Goal: Transaction & Acquisition: Purchase product/service

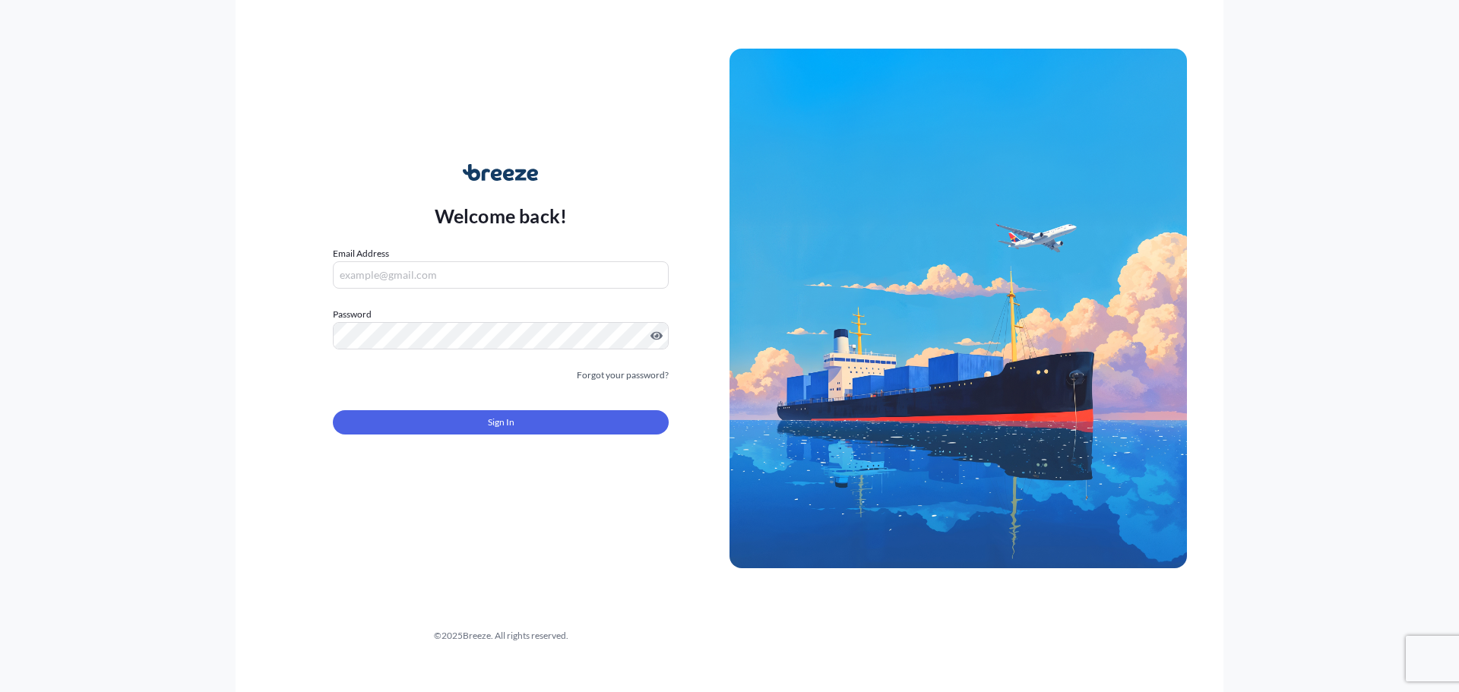
type input "[EMAIL_ADDRESS][DOMAIN_NAME]"
click at [632, 437] on form "Email Address info@hwfs247.co.uk Password Must include: Upper & lower case lett…" at bounding box center [501, 349] width 336 height 207
click at [627, 434] on button "Sign In" at bounding box center [501, 422] width 336 height 24
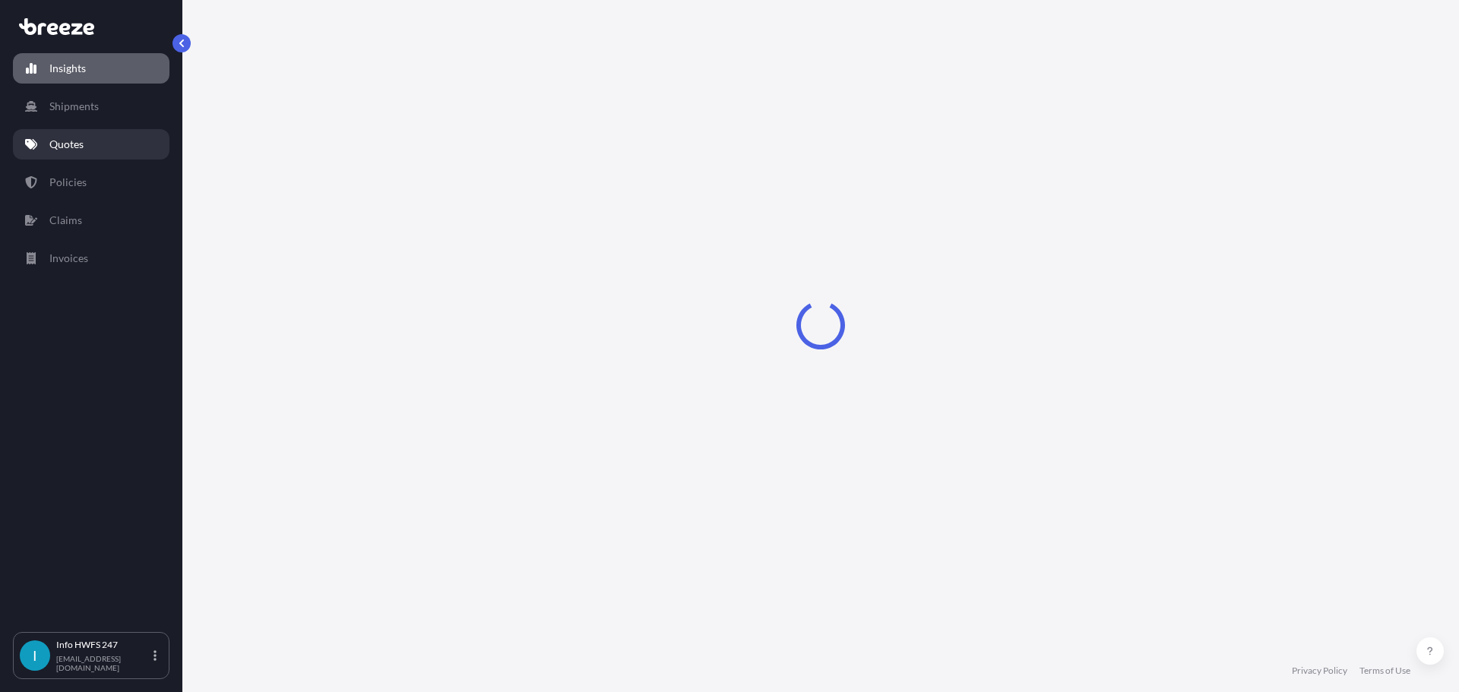
click at [142, 147] on link "Quotes" at bounding box center [91, 144] width 156 height 30
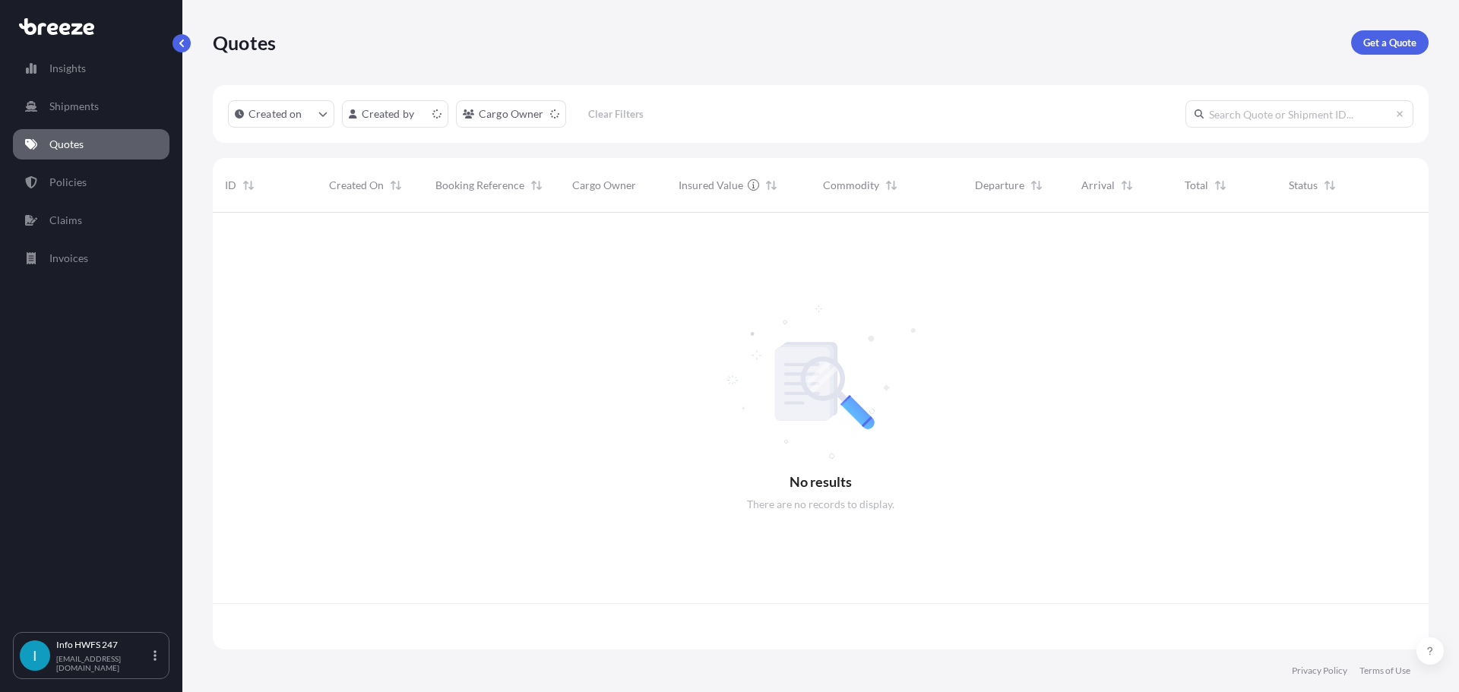
scroll to position [434, 1204]
click at [1367, 55] on div "Quotes Get a Quote" at bounding box center [820, 42] width 1215 height 85
click at [1373, 42] on p "Get a Quote" at bounding box center [1389, 42] width 53 height 15
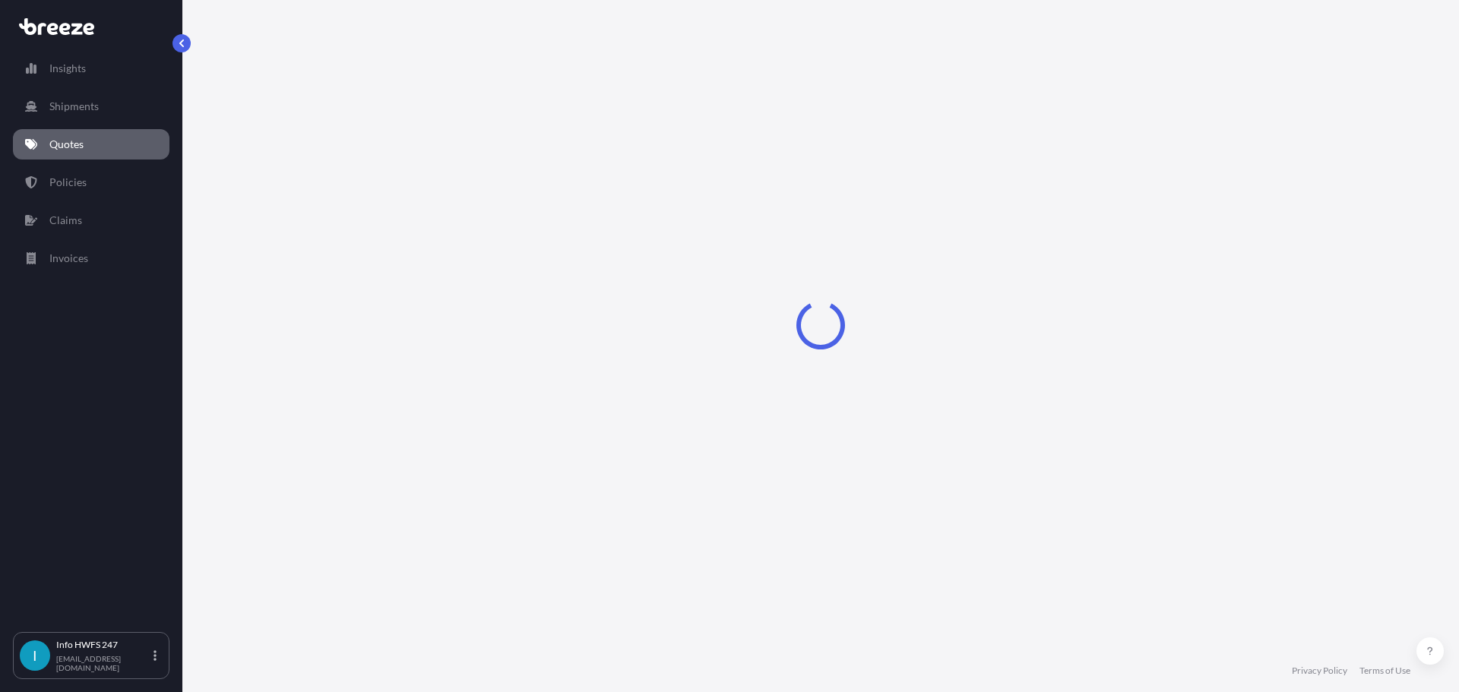
select select "Road"
select select "Air"
select select "1"
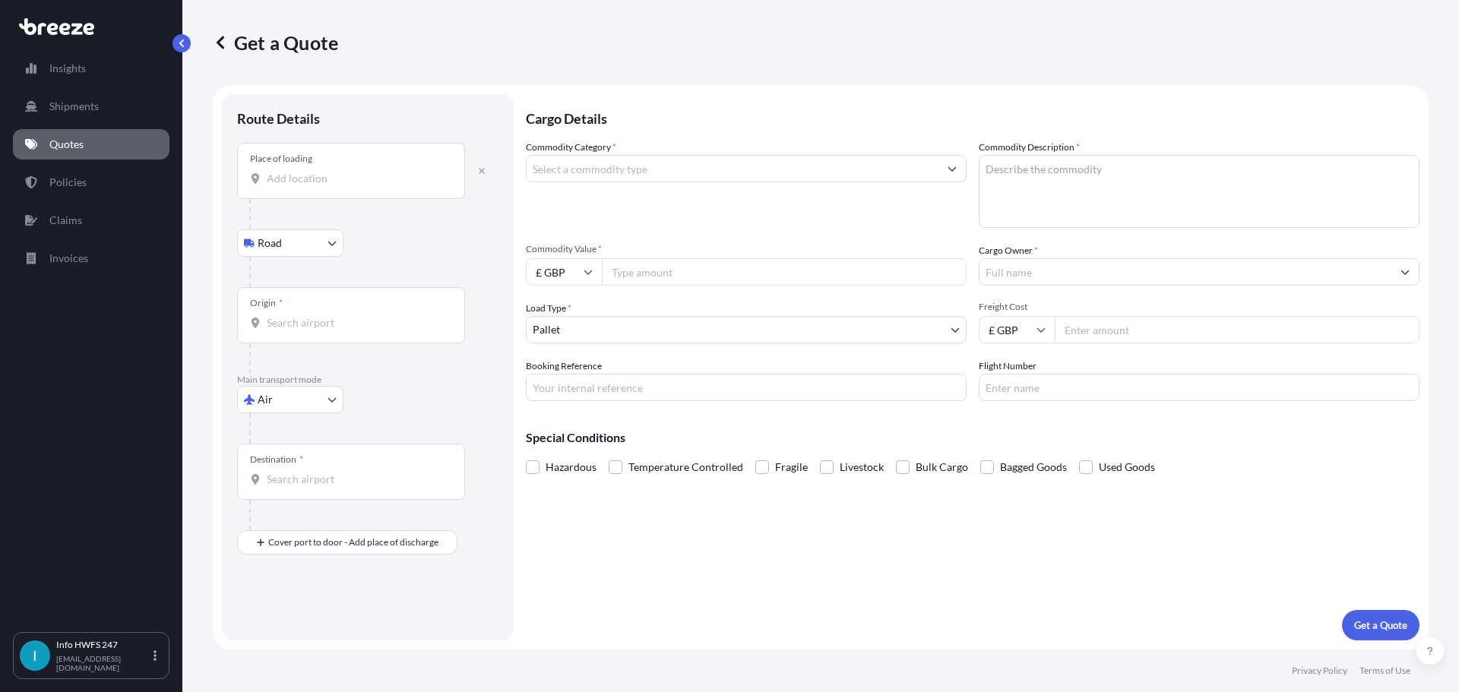
click at [345, 173] on input "Place of loading" at bounding box center [356, 178] width 179 height 15
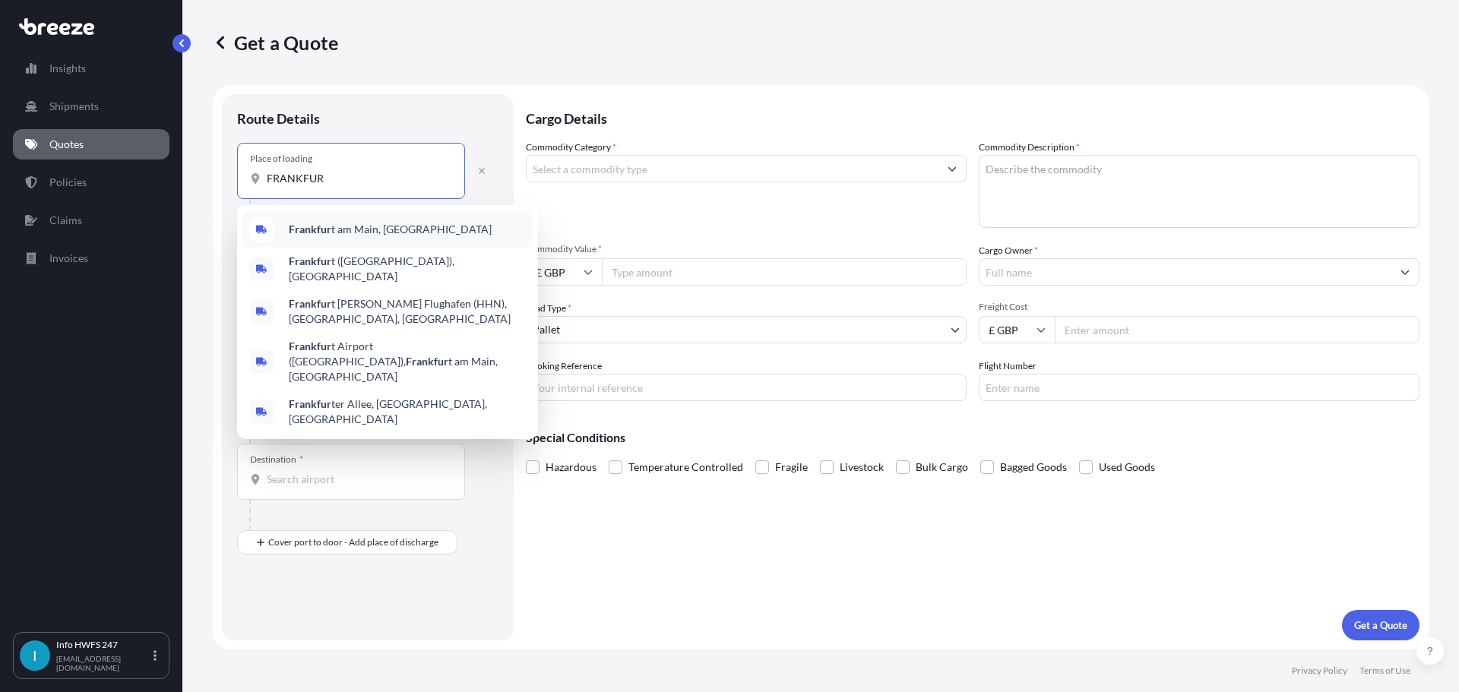
click at [372, 225] on span "Frankfur t am Main, Germany" at bounding box center [390, 229] width 203 height 15
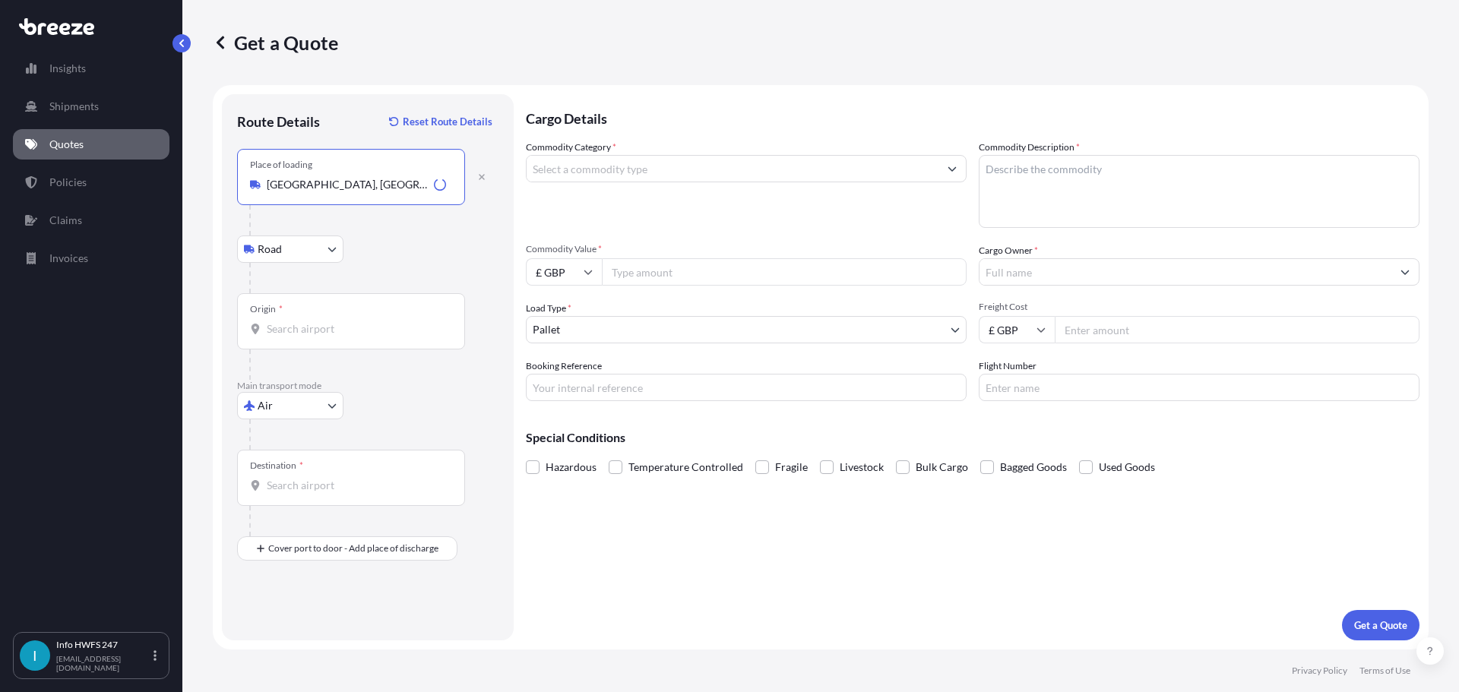
type input "Frankfurt am Main, Germany"
click at [325, 321] on input "Origin *" at bounding box center [356, 328] width 179 height 15
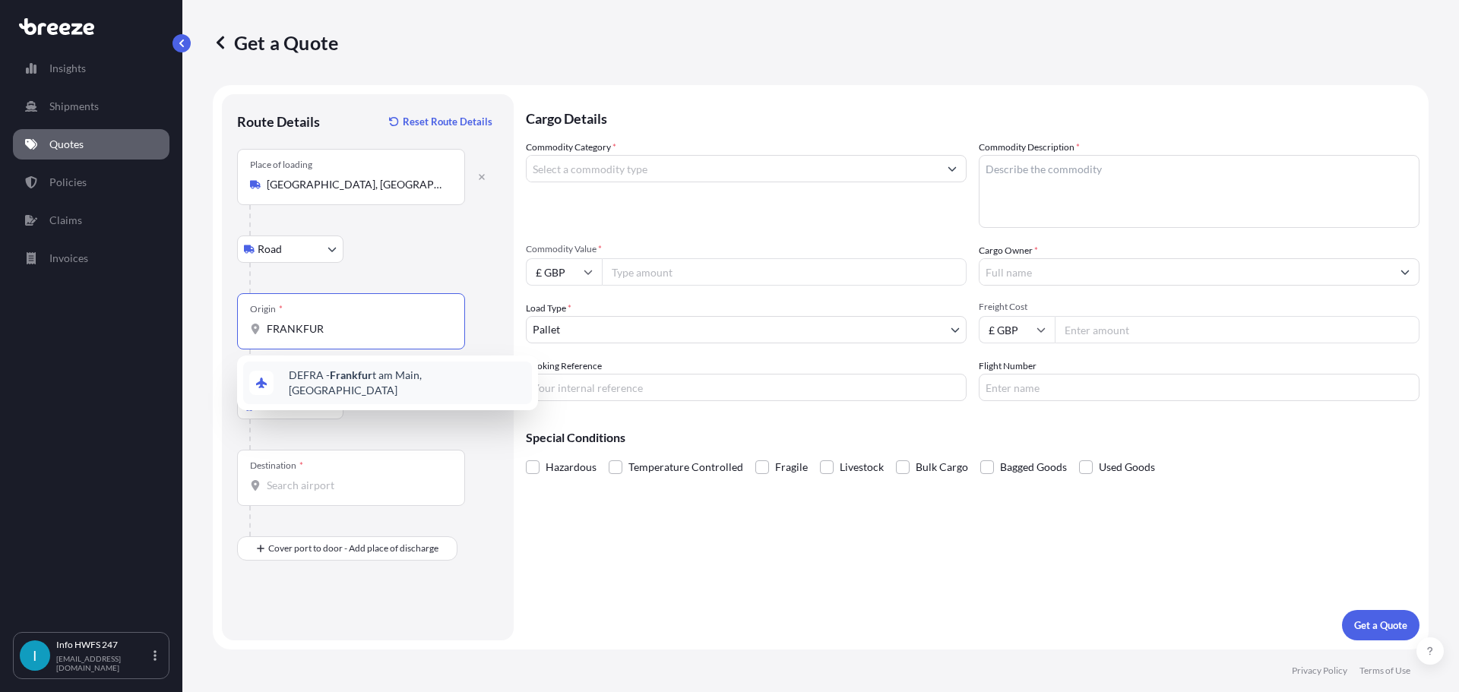
click at [378, 371] on div "DEFRA - Frankfur t am Main, Germany" at bounding box center [387, 383] width 289 height 43
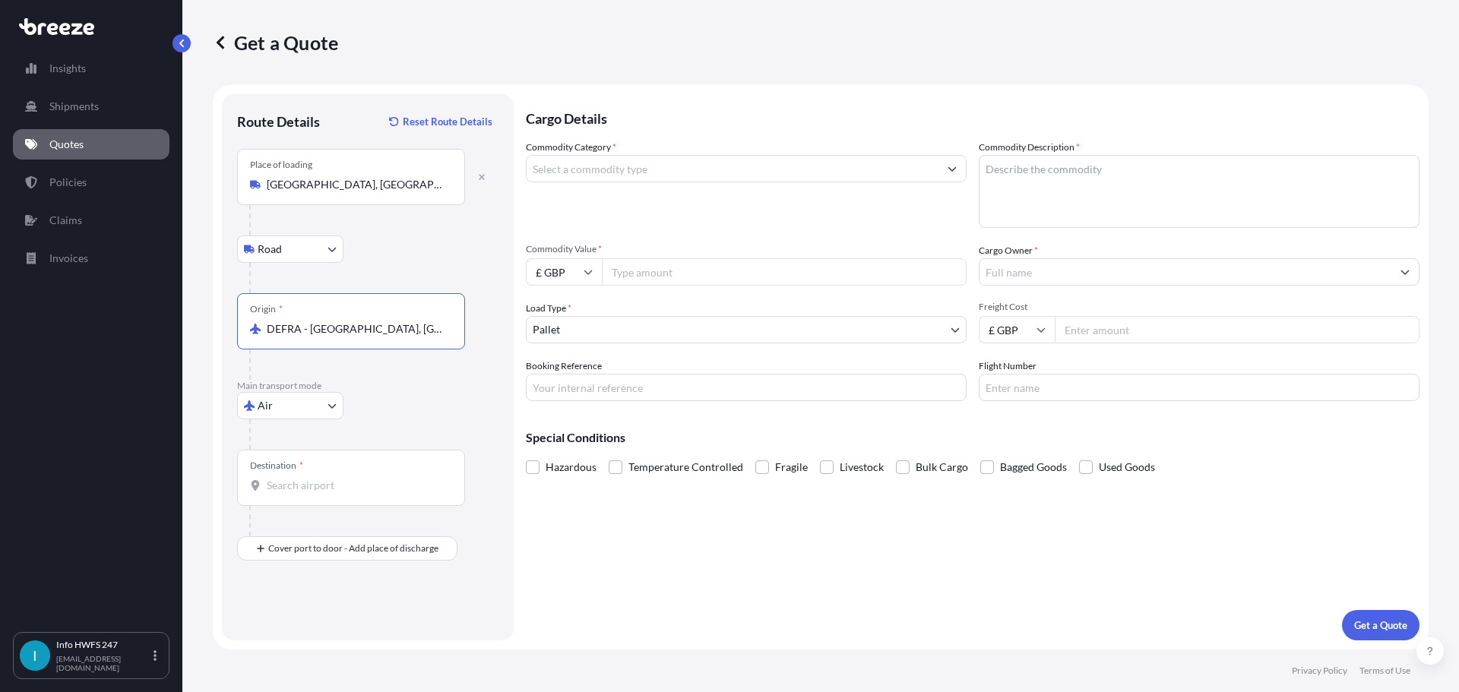
type input "DEFRA - Frankfurt am Main, Germany"
click at [326, 485] on input "Destination *" at bounding box center [356, 485] width 179 height 15
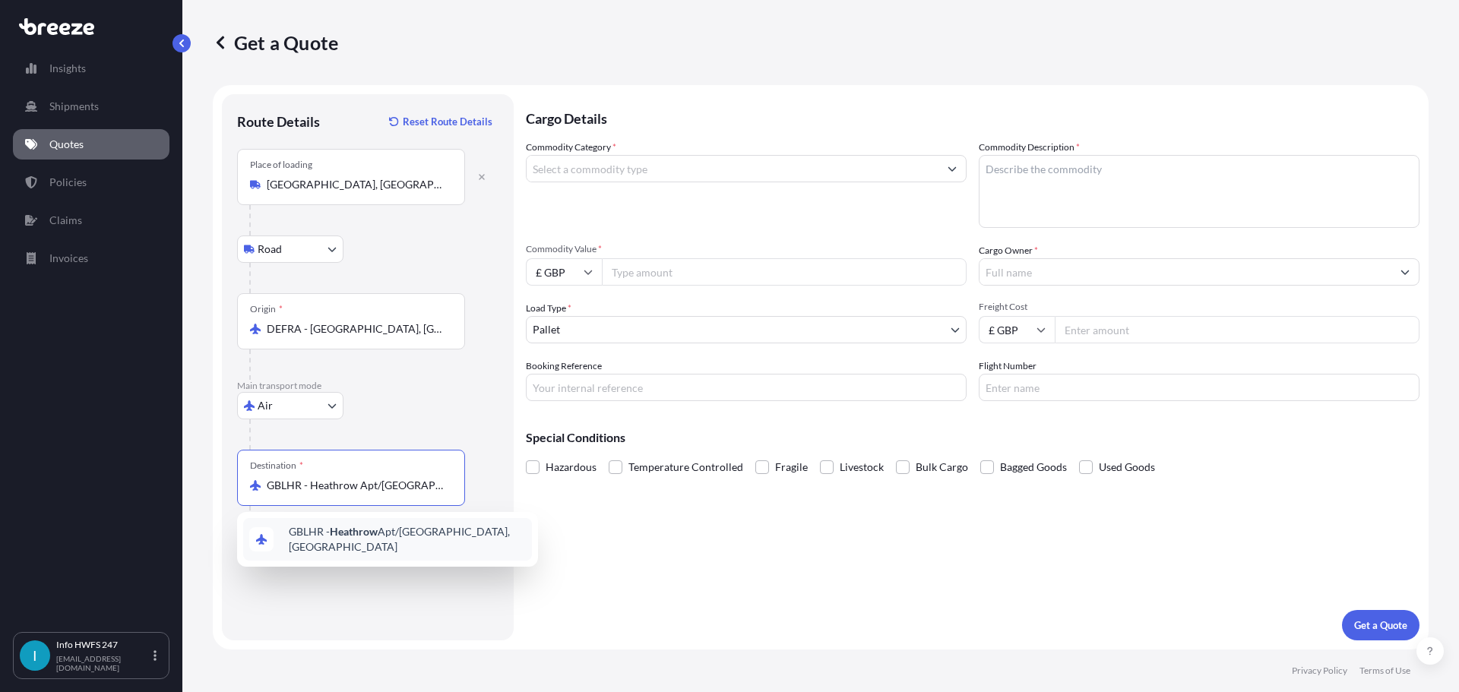
type input "GBLHR - Heathrow Apt/[GEOGRAPHIC_DATA], [GEOGRAPHIC_DATA]"
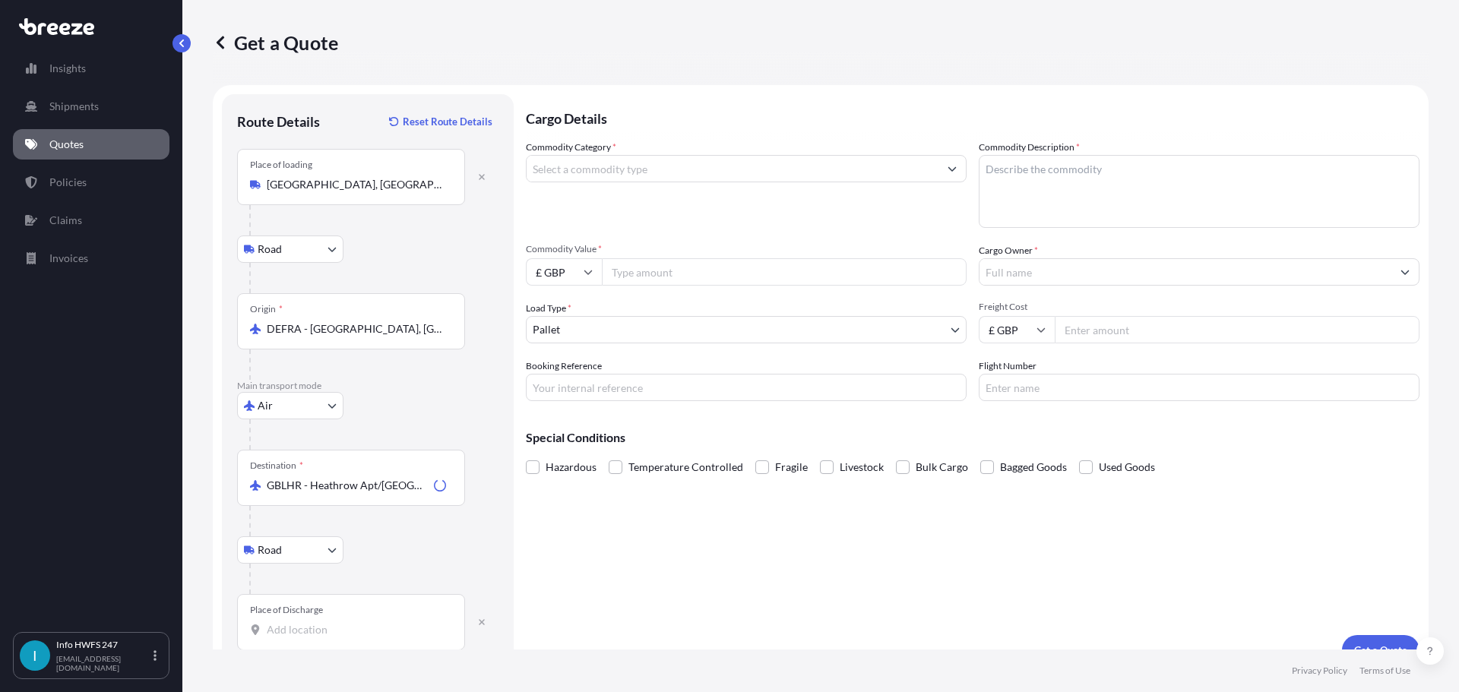
click at [316, 634] on input "Place of Discharge" at bounding box center [356, 629] width 179 height 15
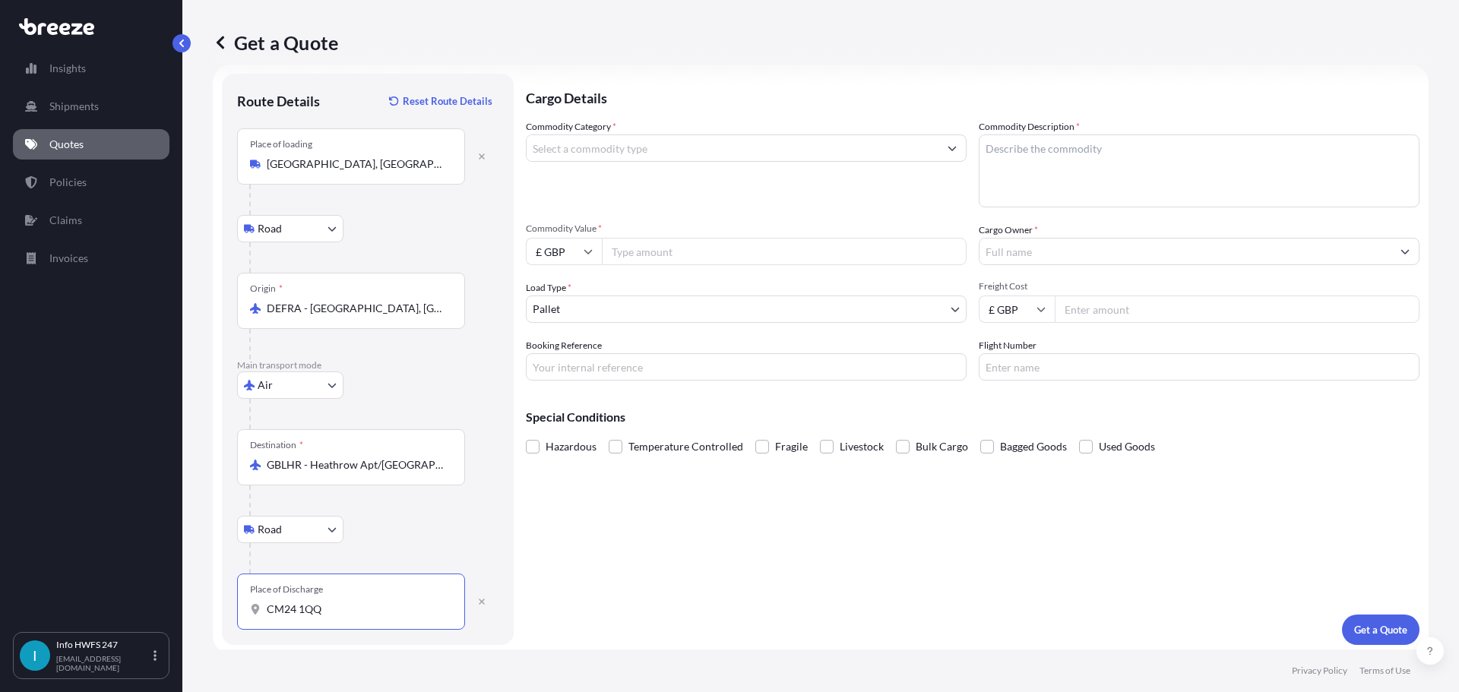
scroll to position [25, 0]
click at [361, 603] on input "CM24 1QQ" at bounding box center [356, 604] width 179 height 15
click at [371, 605] on input "CM24 1QQ" at bounding box center [356, 604] width 179 height 15
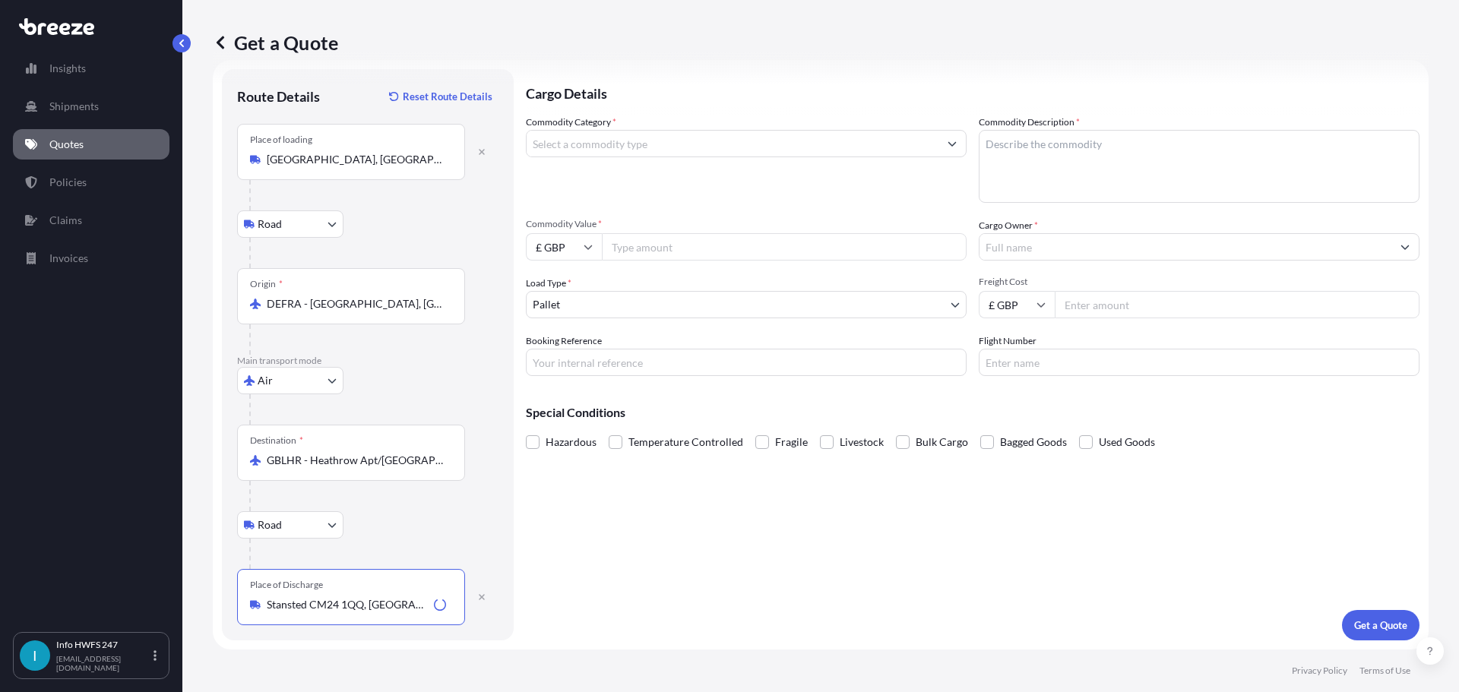
type input "Stansted CM24 1QQ, UK"
click at [685, 145] on input "Commodity Category *" at bounding box center [732, 143] width 412 height 27
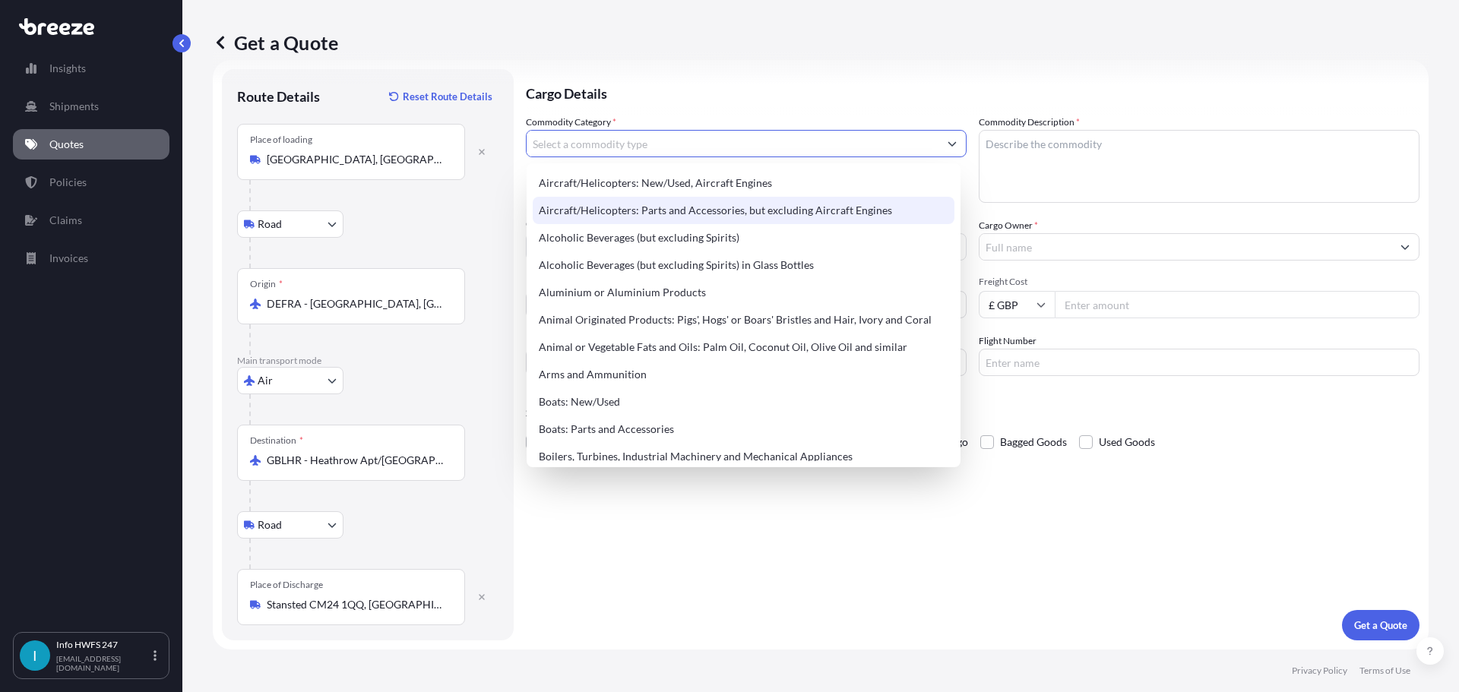
click at [719, 209] on div "Aircraft/Helicopters: Parts and Accessories, but excluding Aircraft Engines" at bounding box center [744, 210] width 422 height 27
type input "Aircraft/Helicopters: Parts and Accessories, but excluding Aircraft Engines"
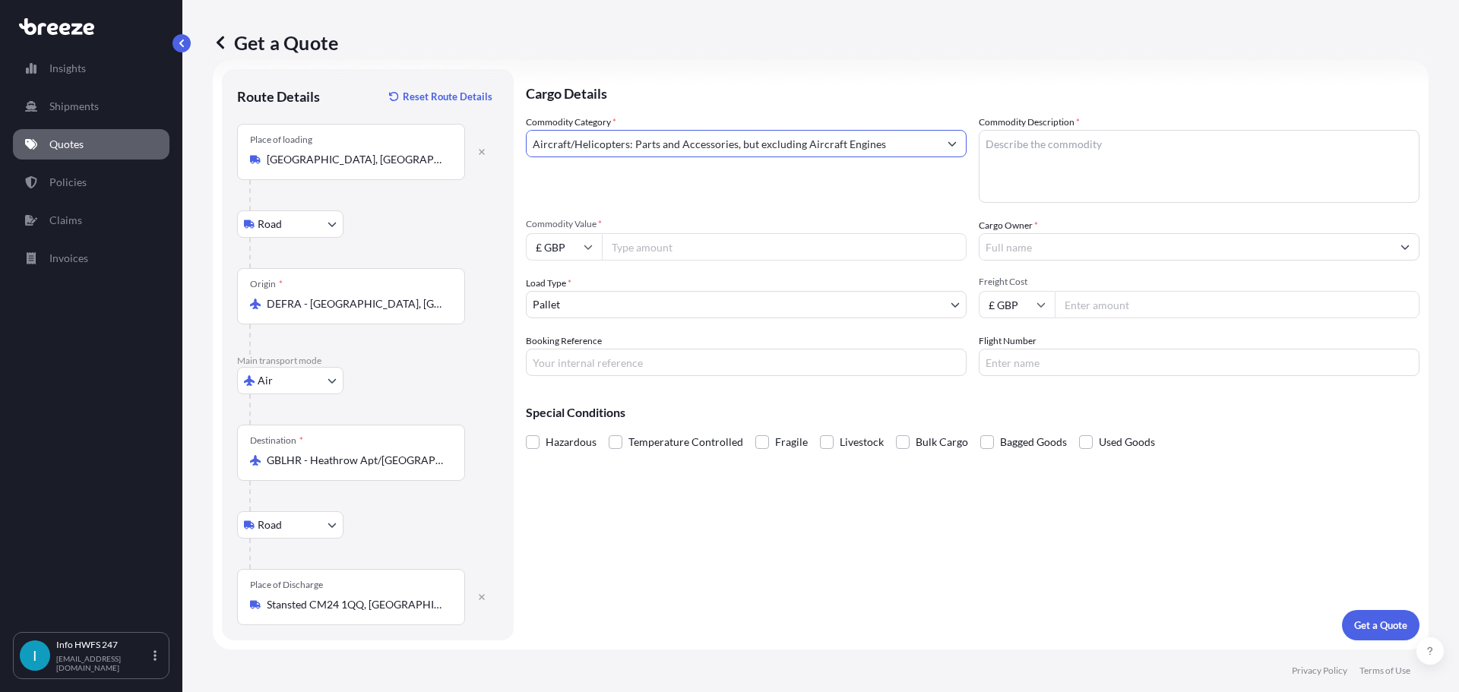
click at [716, 251] on input "Commodity Value *" at bounding box center [784, 246] width 365 height 27
click at [609, 248] on input "Commodity Value *" at bounding box center [784, 246] width 365 height 27
click at [574, 248] on input "£ GBP" at bounding box center [564, 246] width 76 height 27
drag, startPoint x: 562, startPoint y: 361, endPoint x: 646, endPoint y: 286, distance: 112.5
click at [562, 359] on div "$ USD" at bounding box center [564, 352] width 64 height 29
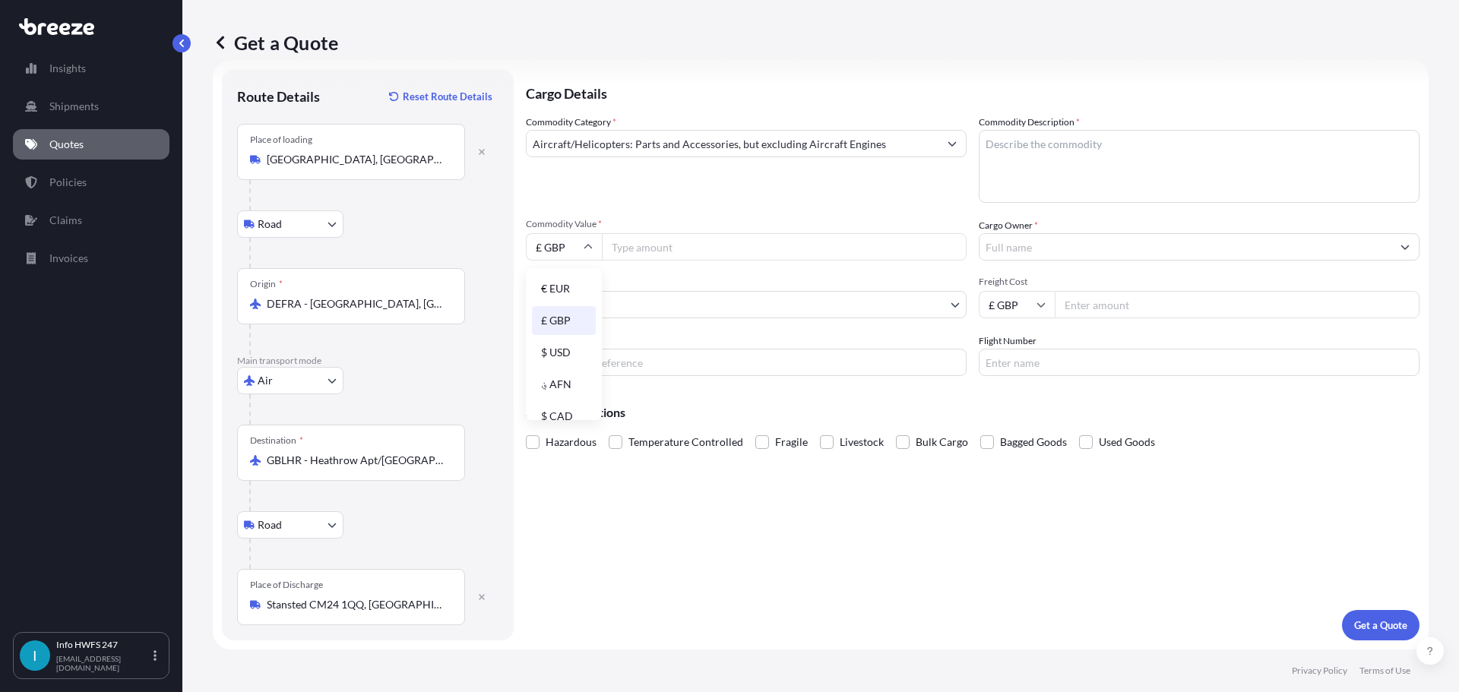
type input "$ USD"
click at [670, 248] on input "Commodity Value *" at bounding box center [784, 246] width 365 height 27
type input "8426"
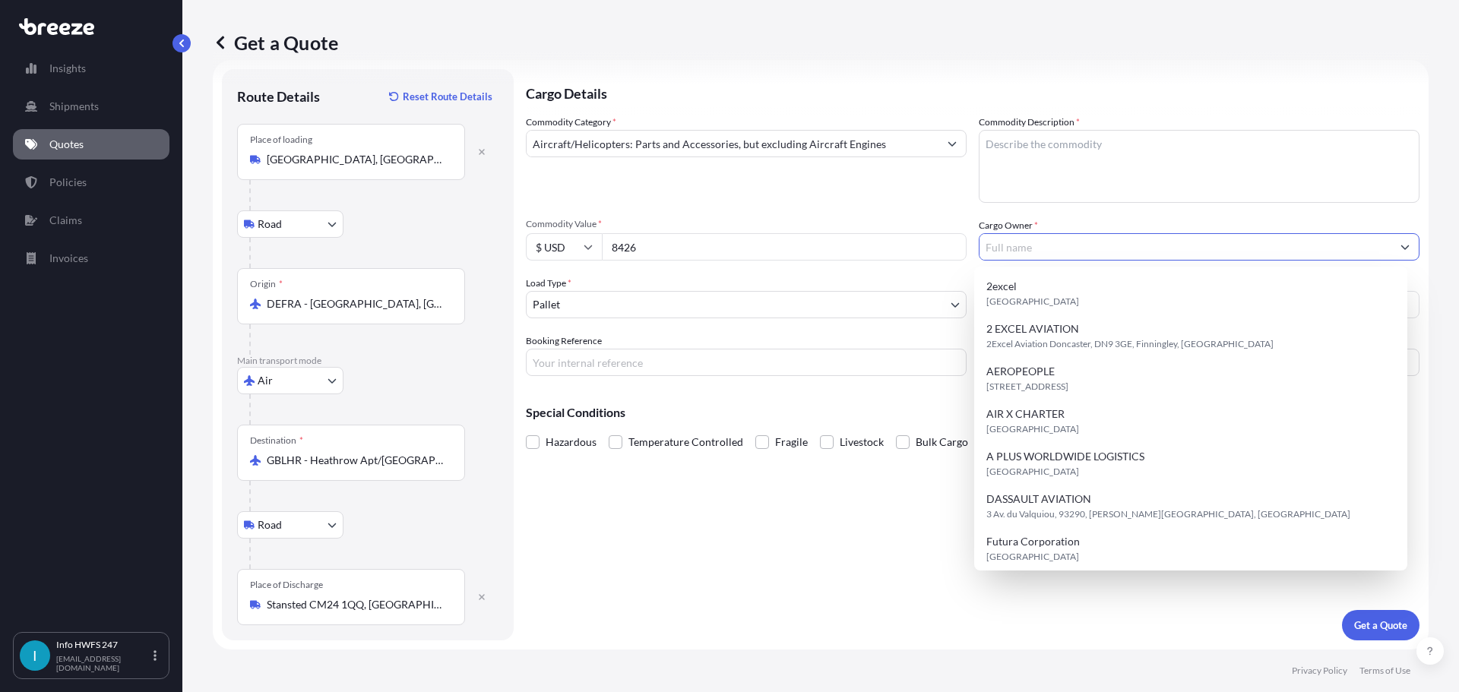
click at [741, 311] on body "140 options available. 15 options available. Insights Shipments Quotes Policies…" at bounding box center [729, 346] width 1459 height 692
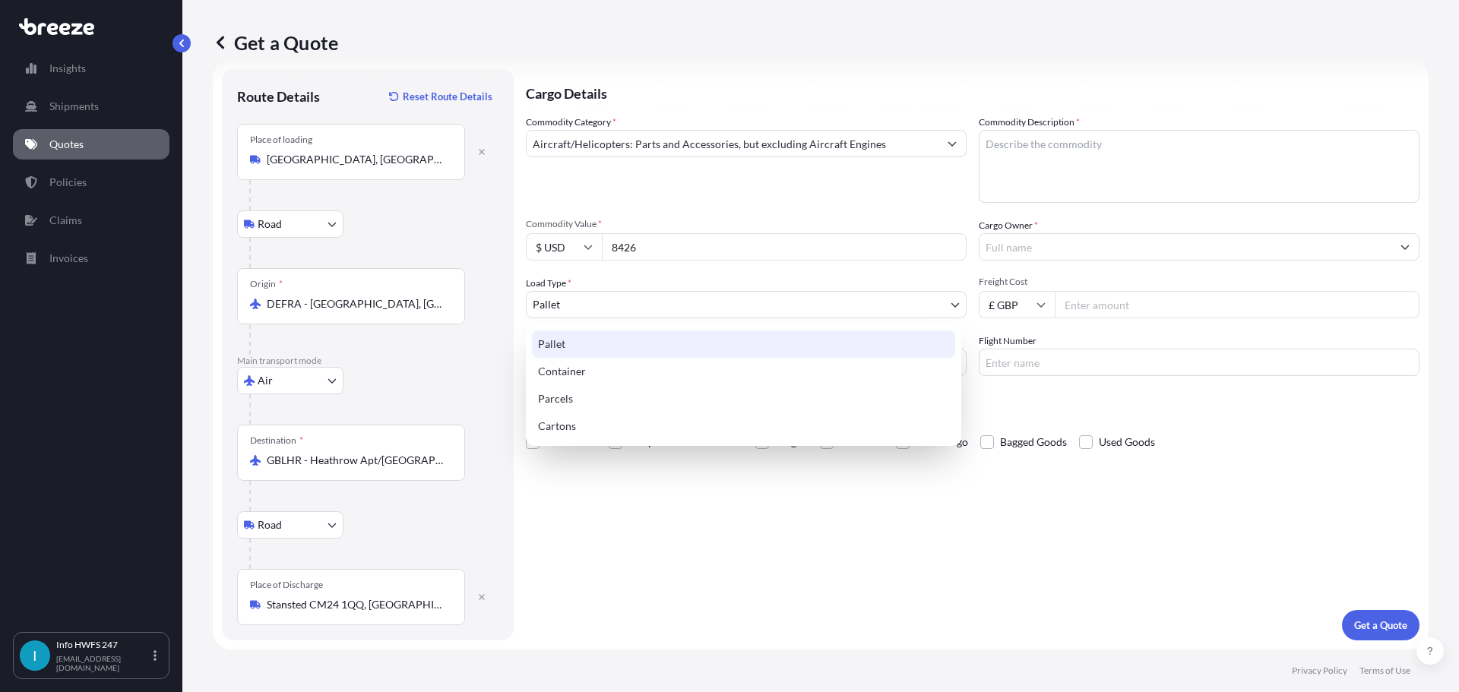
click at [684, 346] on div "Pallet" at bounding box center [743, 343] width 423 height 27
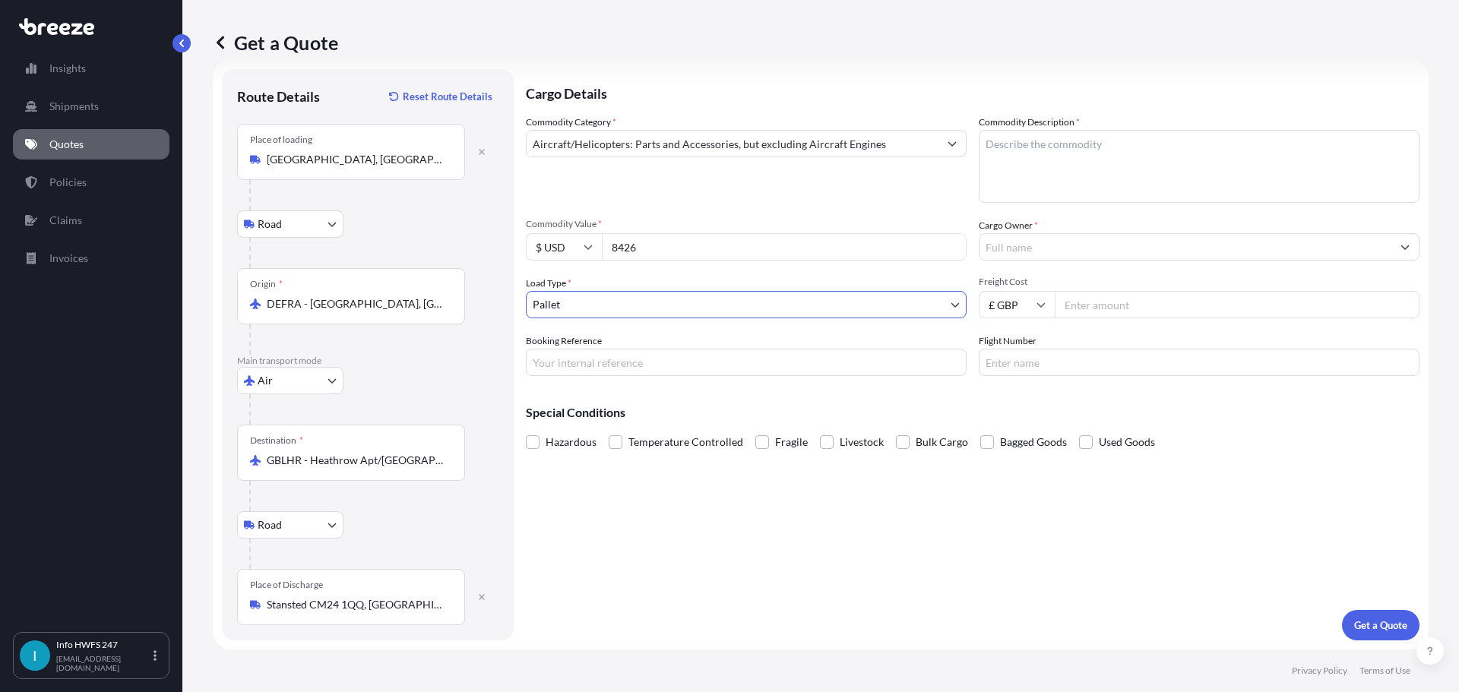
click at [694, 302] on body "15 options available. Insights Shipments Quotes Policies Claims Invoices I Info…" at bounding box center [729, 346] width 1459 height 692
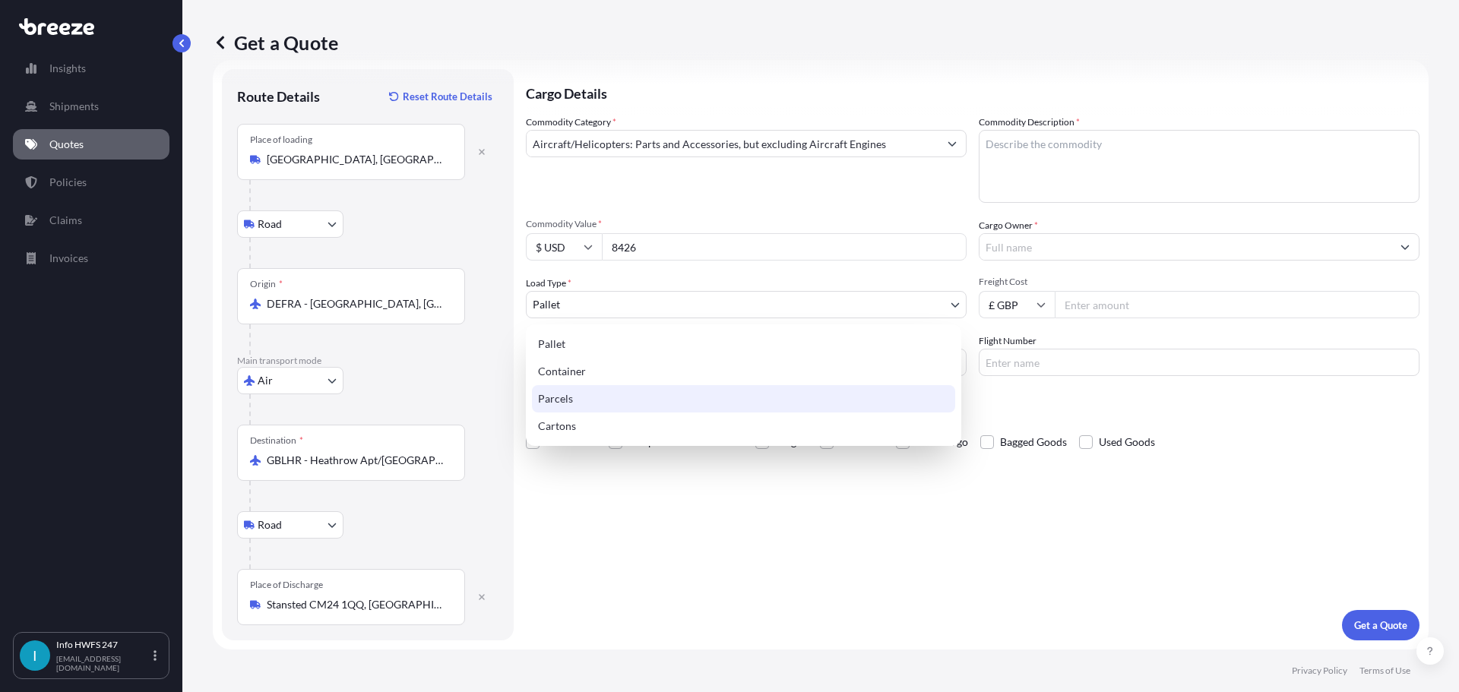
click at [662, 403] on div "Parcels" at bounding box center [743, 398] width 423 height 27
select select "3"
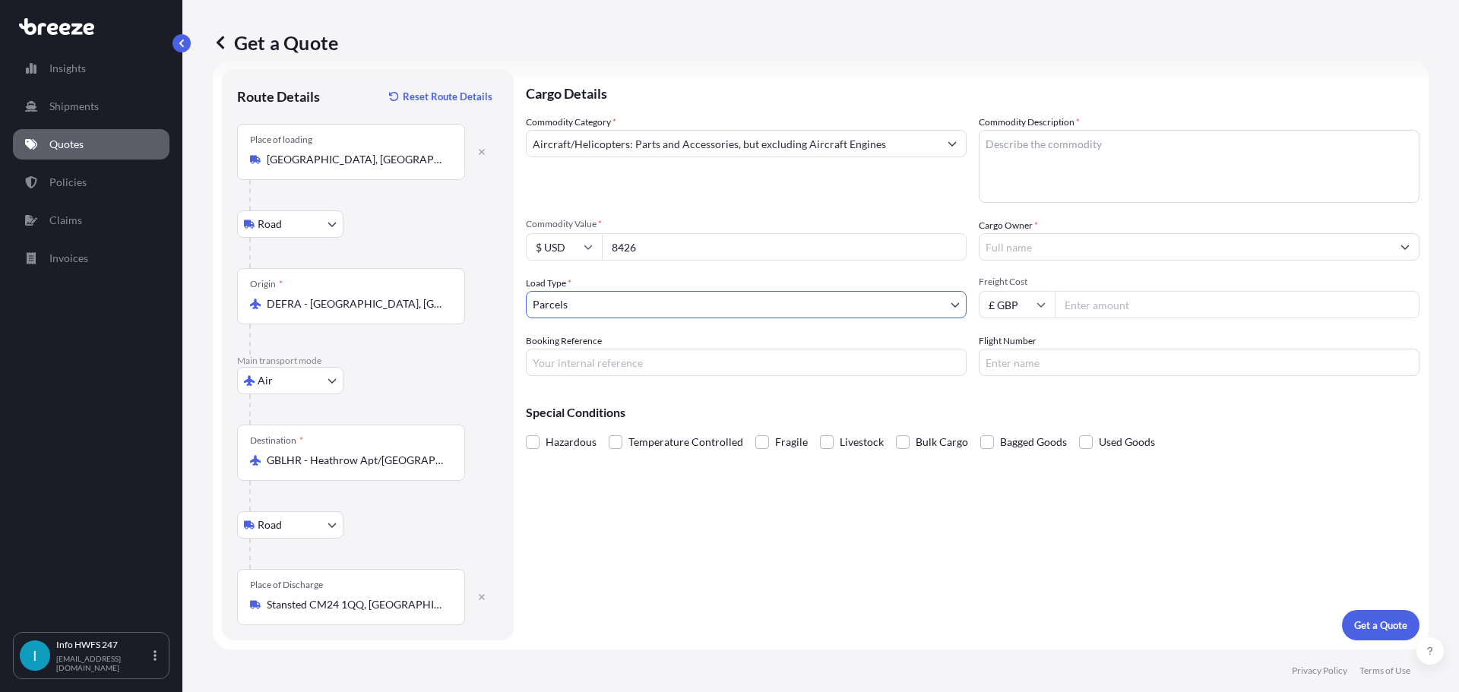
click at [654, 356] on input "Booking Reference" at bounding box center [746, 362] width 441 height 27
type input "HI165499"
click at [1092, 142] on textarea "Commodity Description *" at bounding box center [1198, 166] width 441 height 73
type textarea "CIVIL AIRCRAFT PARTS - BATTERY, EMERGENCY POWER SUPPLY"
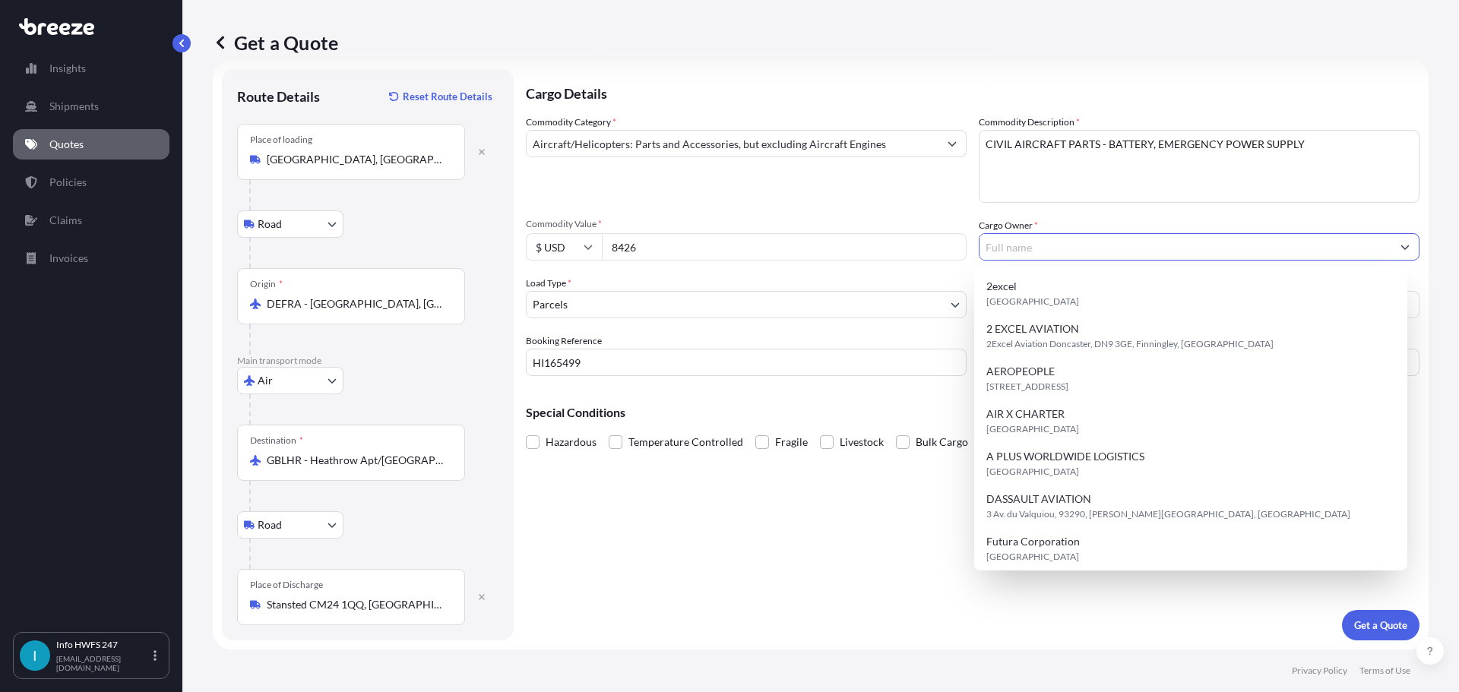
click at [1193, 238] on input "Cargo Owner *" at bounding box center [1185, 246] width 412 height 27
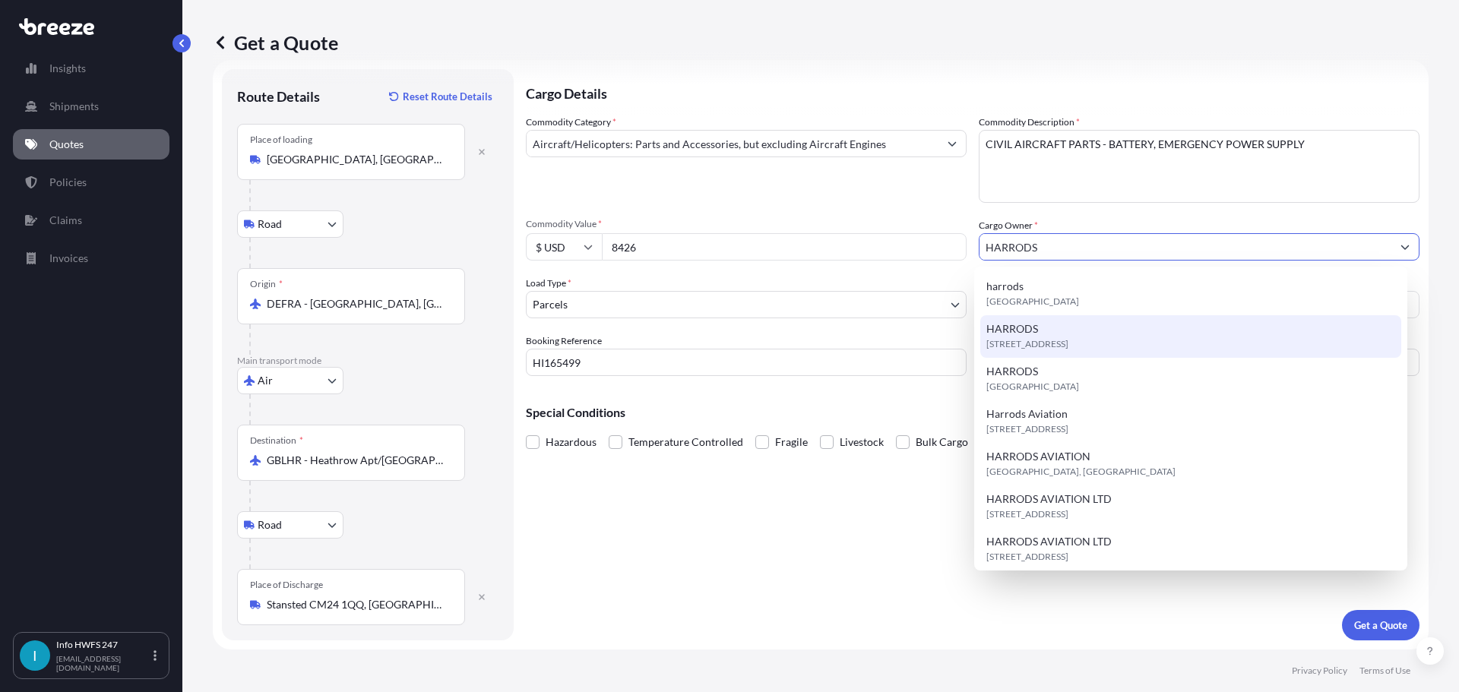
click at [1165, 328] on div "HARRODS LU2 9NW, LU2 9NW, Luton, United Kingdom" at bounding box center [1191, 336] width 422 height 43
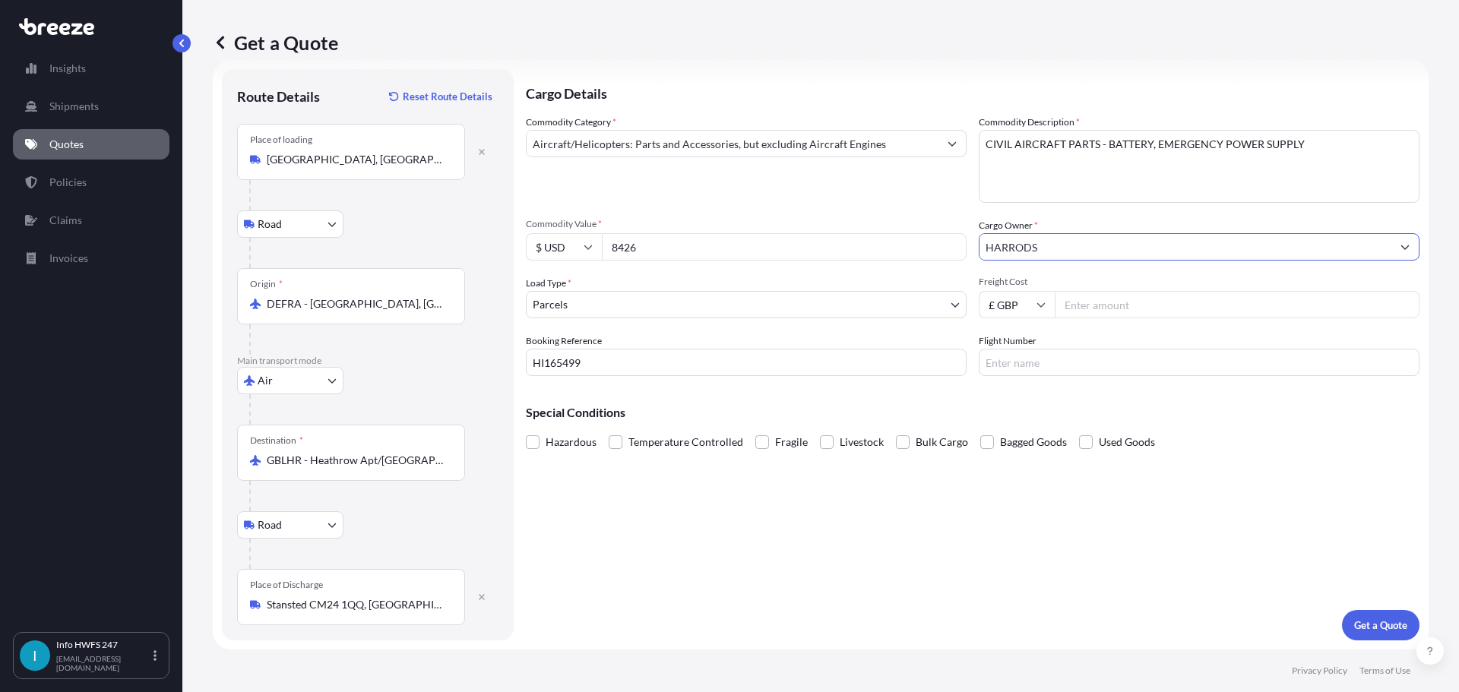
click at [1133, 244] on input "HARRODS" at bounding box center [1185, 246] width 412 height 27
click at [1402, 246] on button "Show suggestions" at bounding box center [1404, 246] width 27 height 27
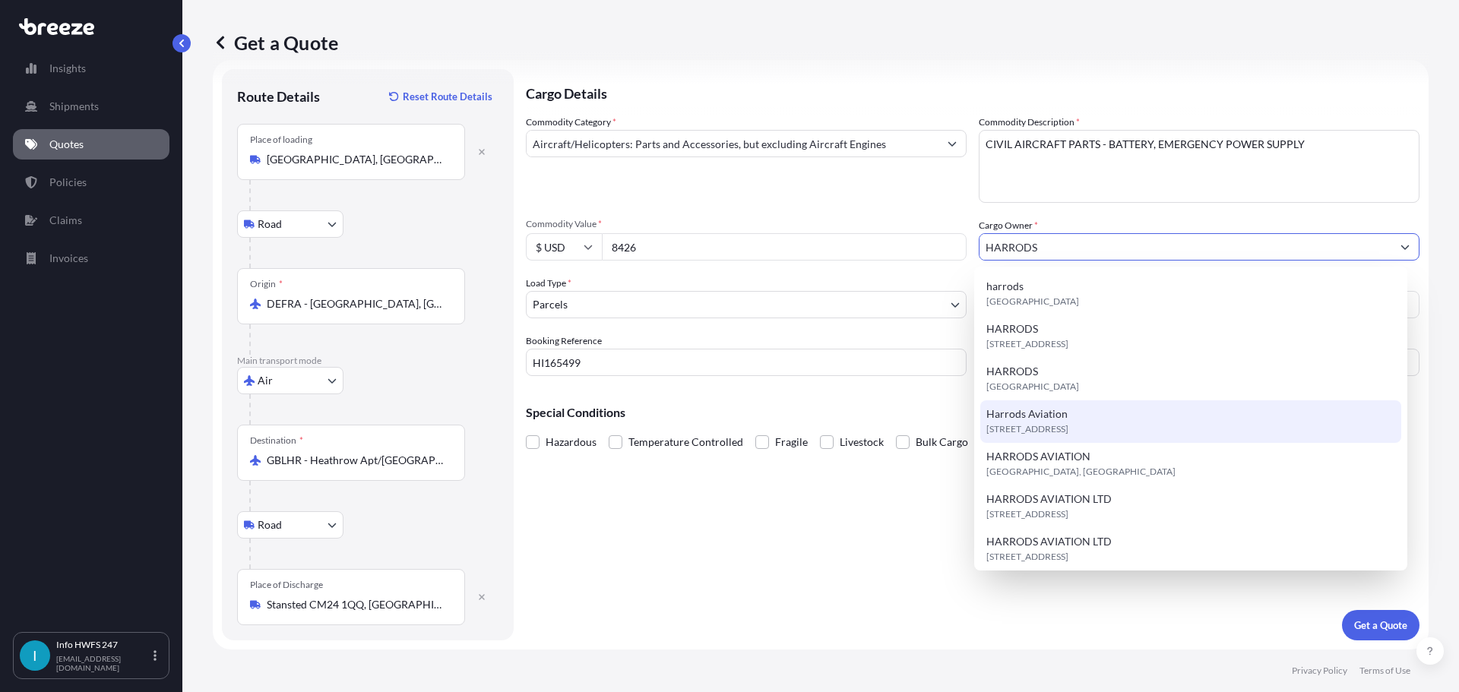
click at [1223, 409] on div "Harrods Aviation CM24 1QQ, CM24 1QQ, Stansted, United Kingdom" at bounding box center [1191, 421] width 422 height 43
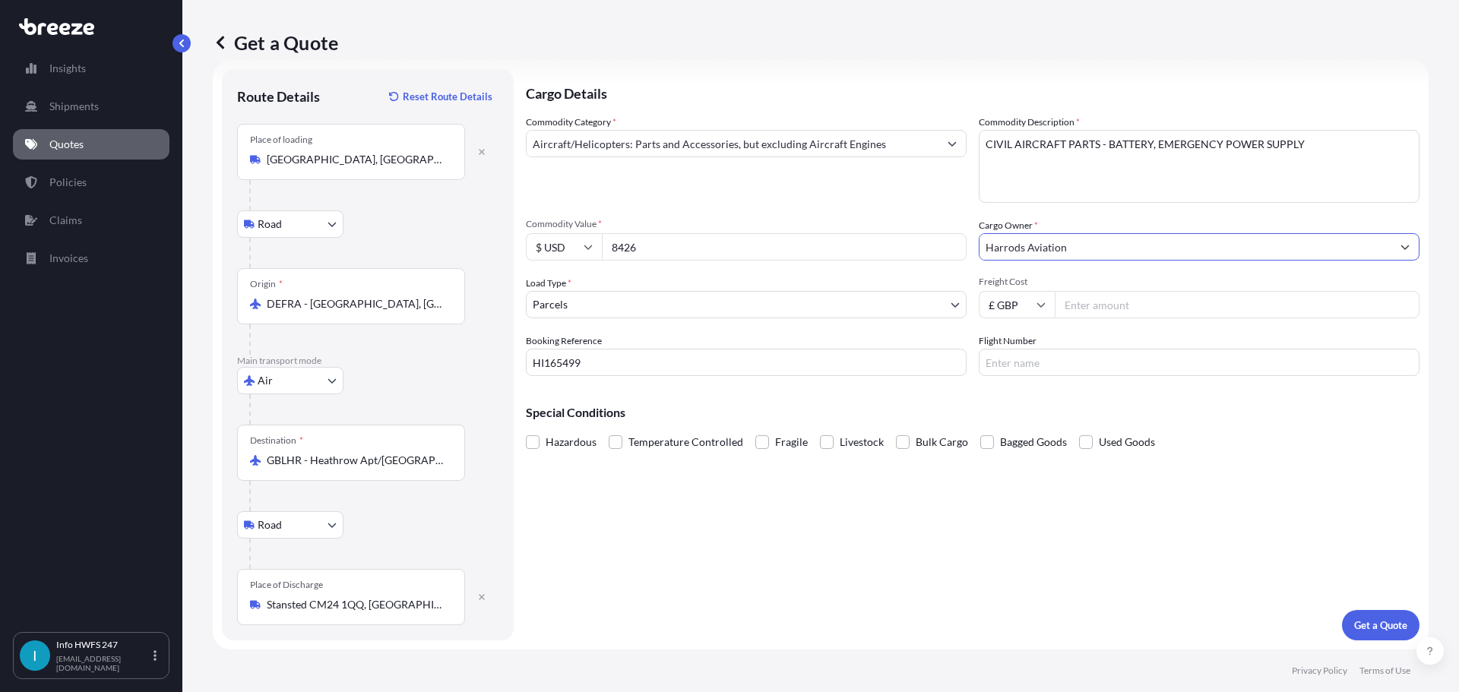
type input "Harrods Aviation"
click at [1067, 359] on input "Flight Number" at bounding box center [1198, 362] width 441 height 27
type input "LH902"
click at [1354, 618] on p "Get a Quote" at bounding box center [1380, 625] width 53 height 15
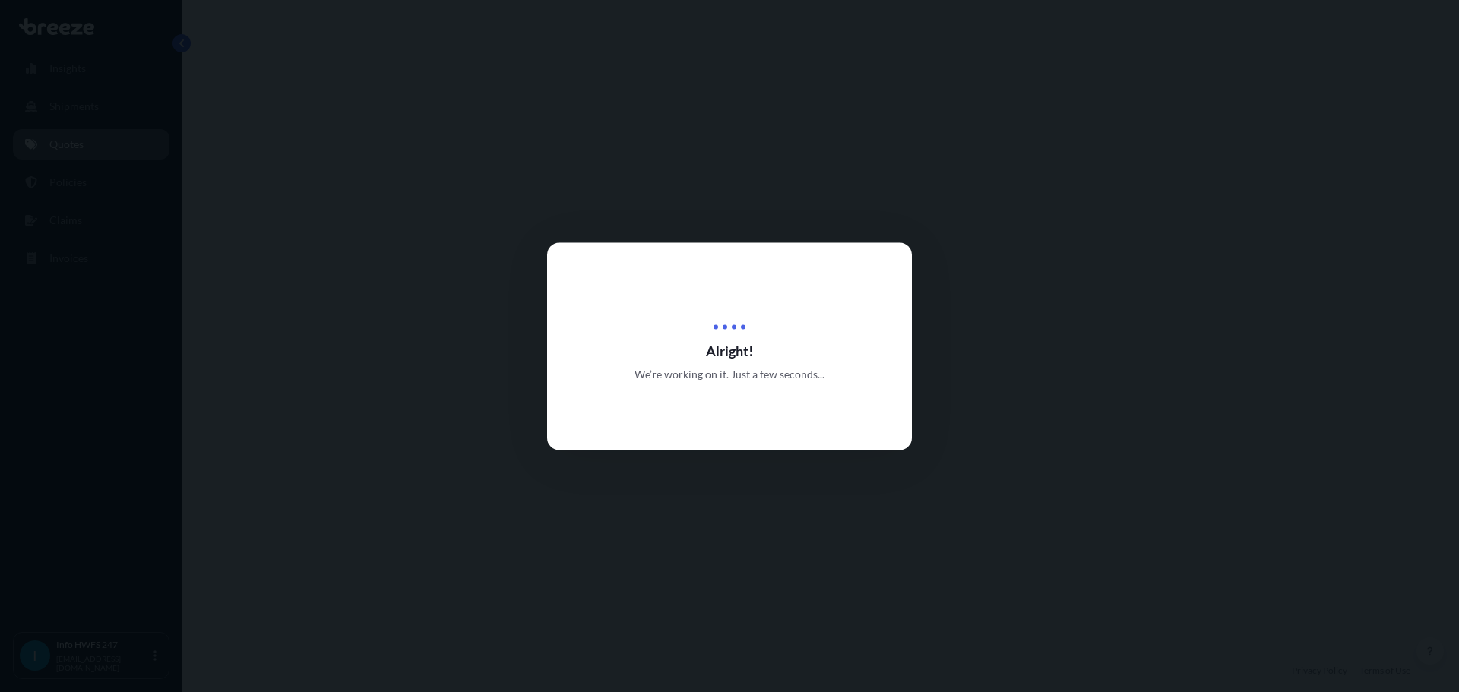
select select "Road"
select select "Air"
select select "Road"
select select "3"
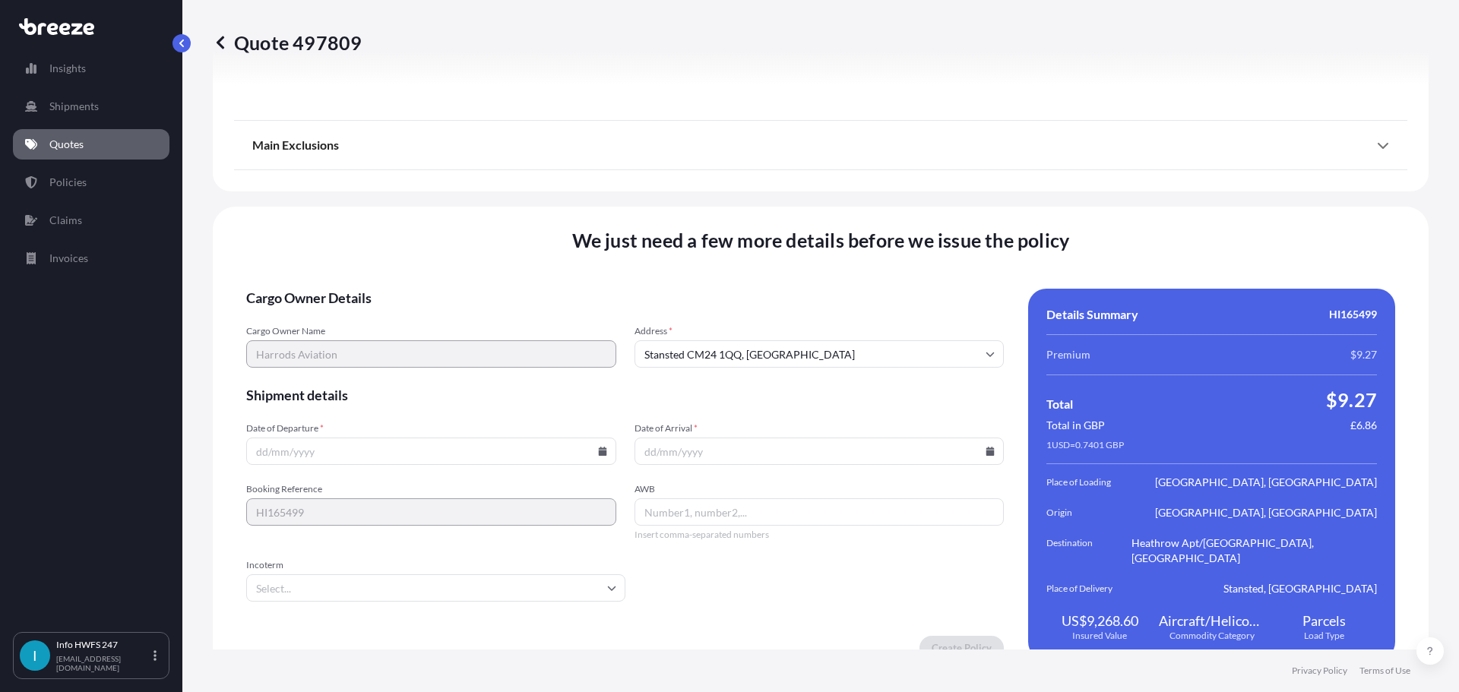
scroll to position [2006, 0]
click at [598, 445] on icon at bounding box center [602, 449] width 9 height 9
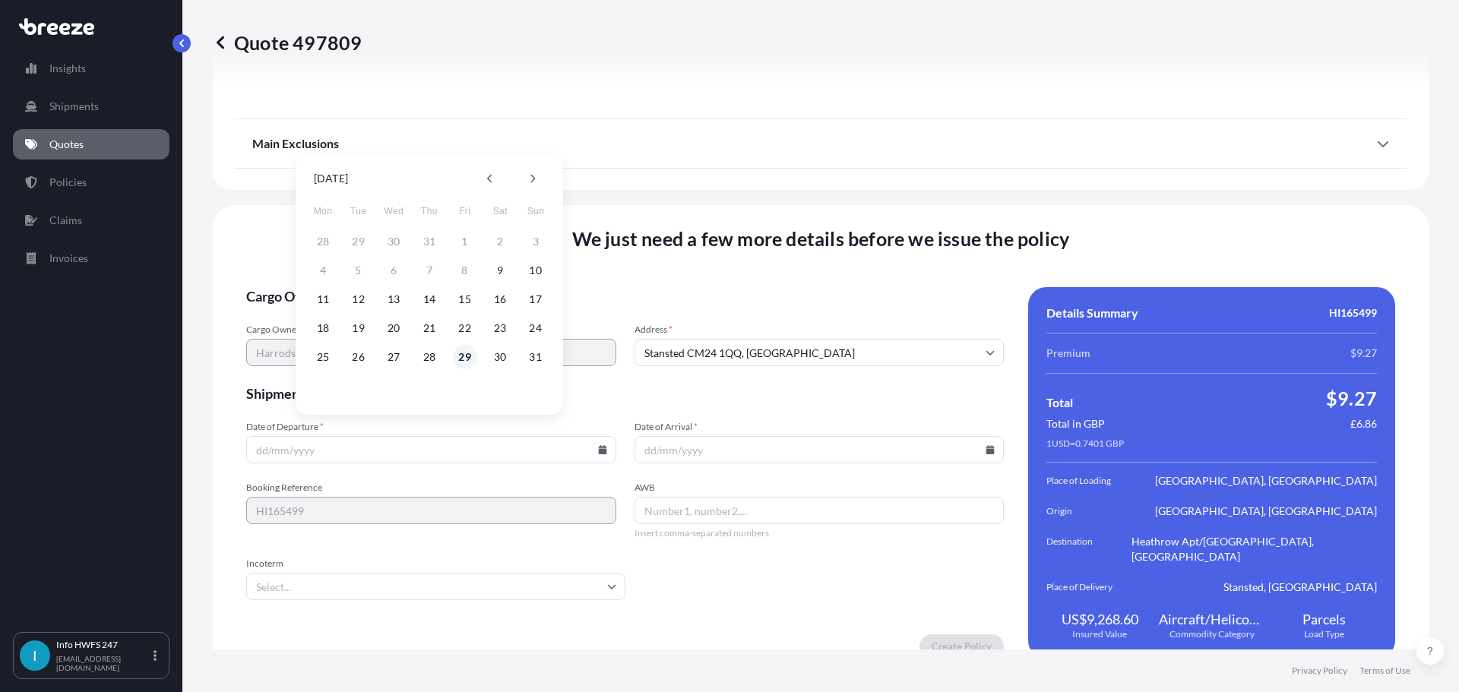
click at [468, 355] on button "29" at bounding box center [465, 357] width 24 height 24
type input "[DATE]"
click at [986, 445] on icon at bounding box center [990, 449] width 8 height 9
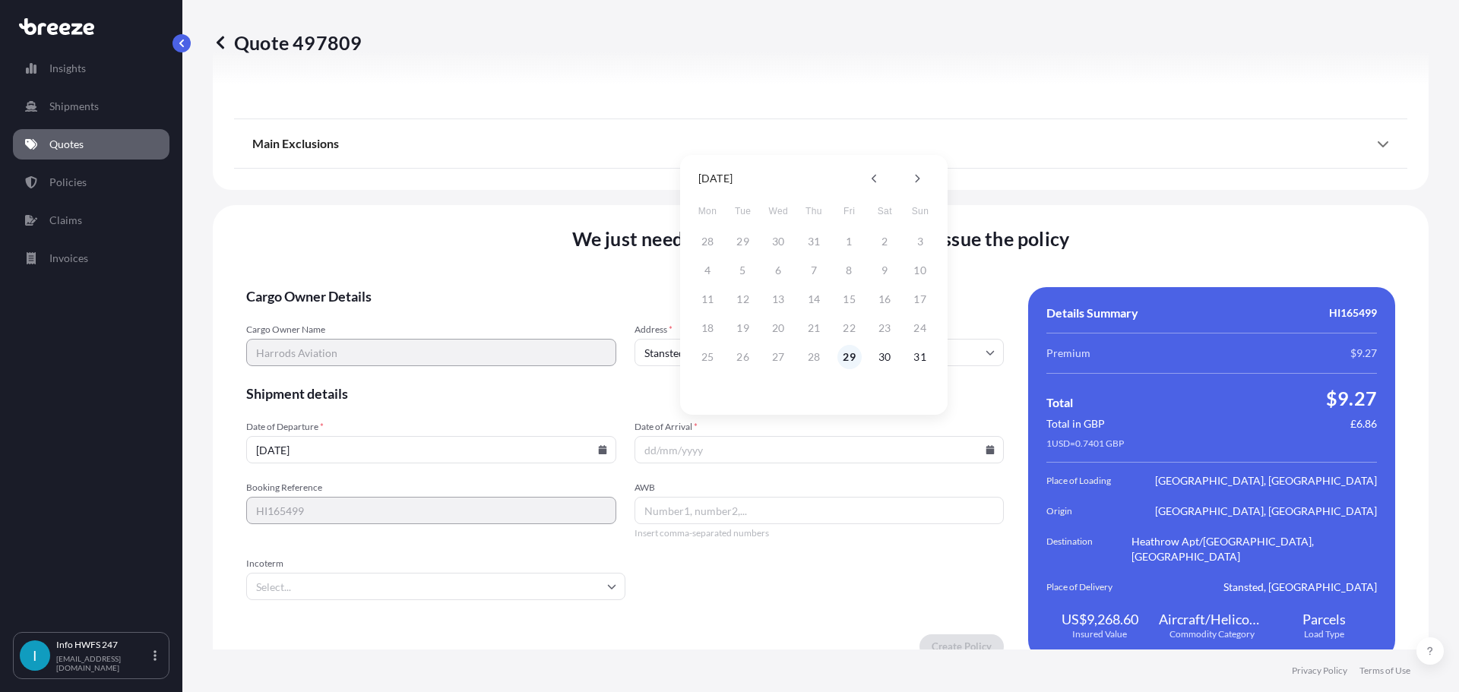
click at [849, 350] on button "29" at bounding box center [849, 357] width 24 height 24
type input "[DATE]"
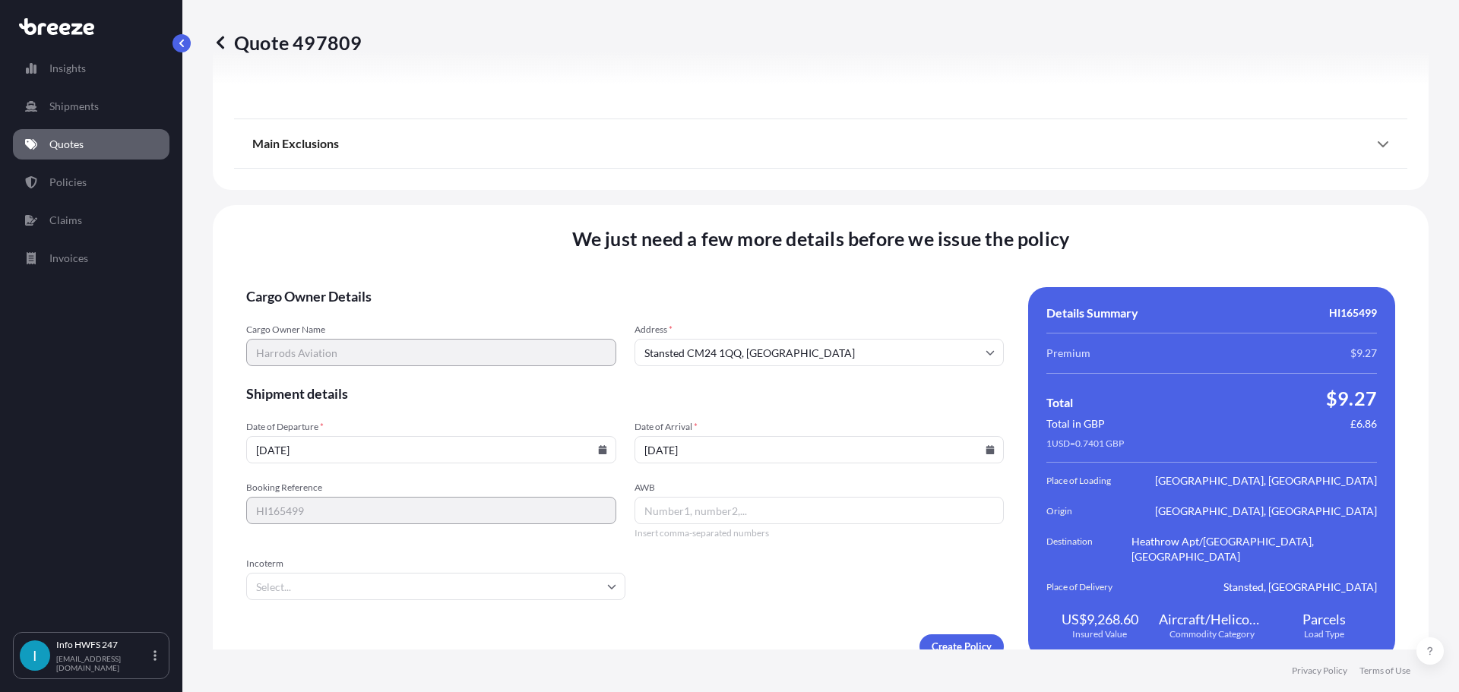
click at [747, 501] on input "AWB" at bounding box center [819, 510] width 370 height 27
type input "02029913391"
click at [542, 573] on input "Incoterm" at bounding box center [435, 586] width 379 height 27
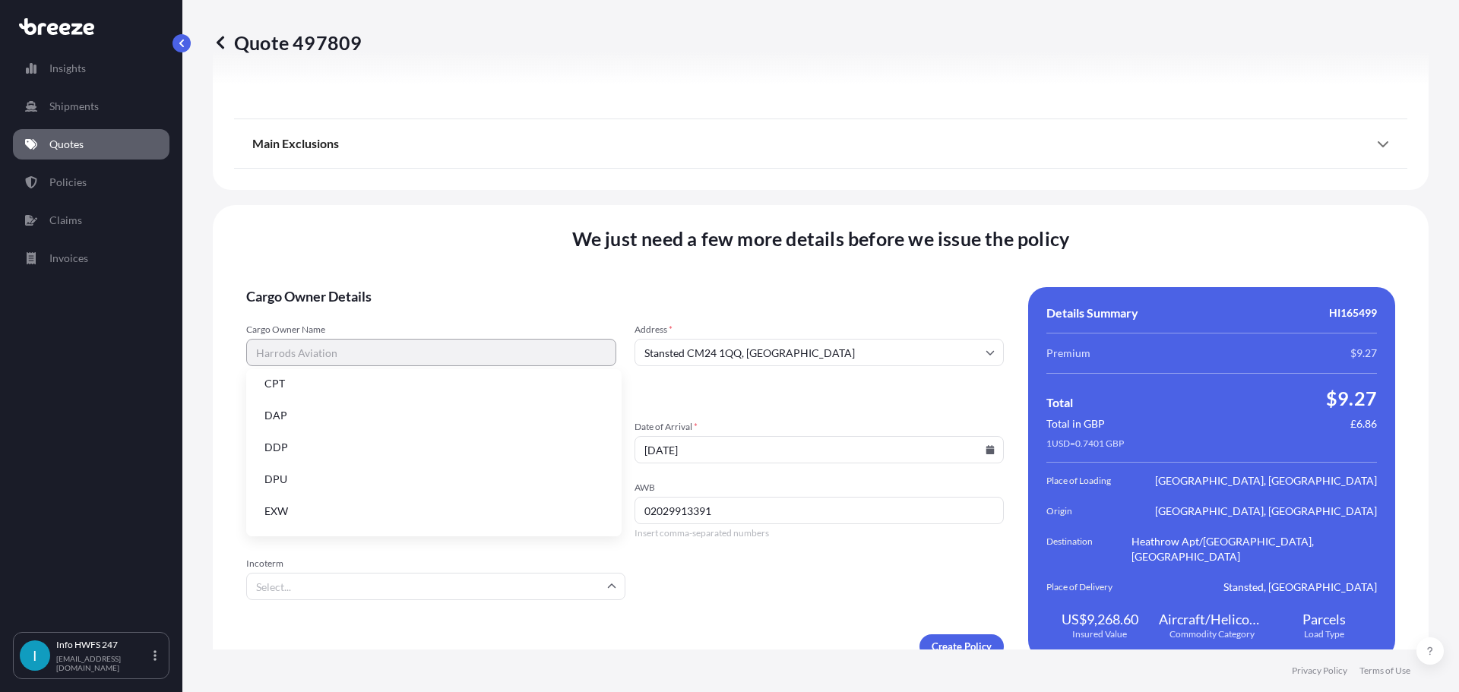
scroll to position [193, 0]
click at [482, 438] on li "FAS" at bounding box center [433, 452] width 363 height 29
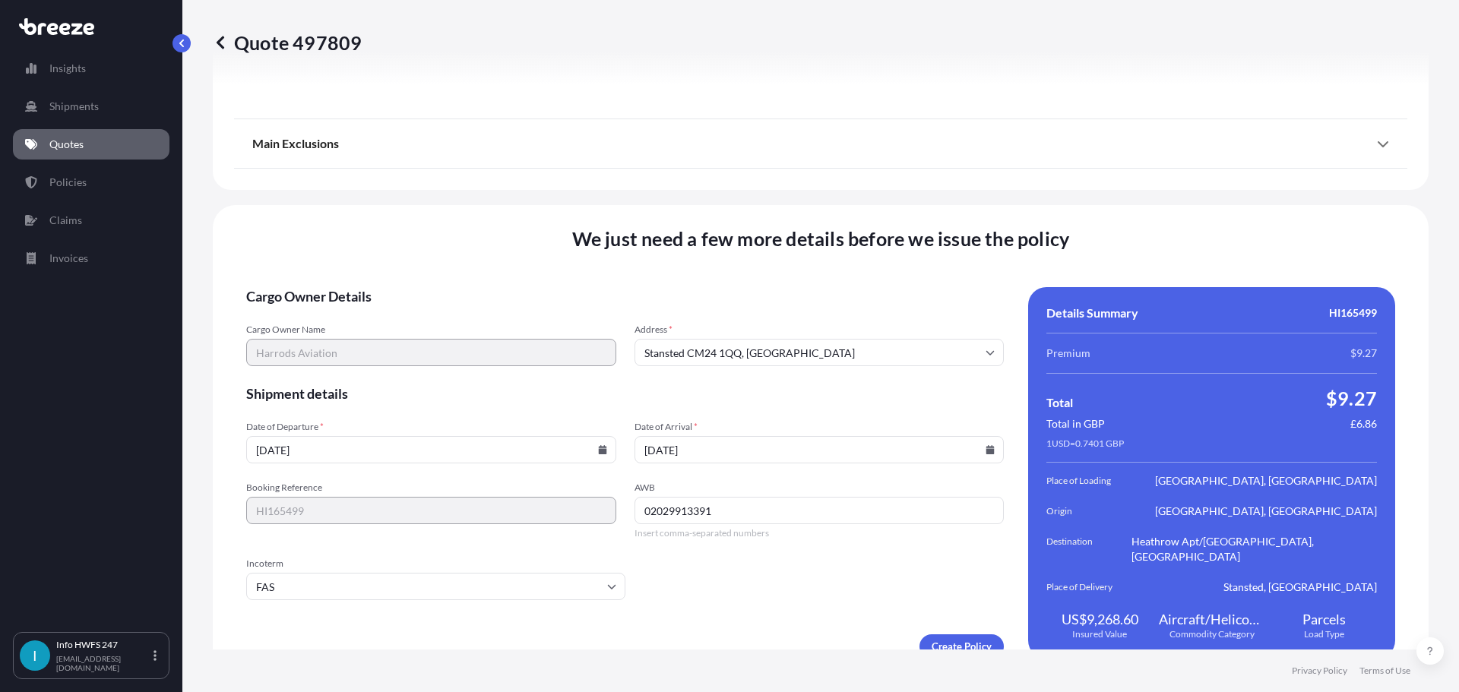
click at [482, 573] on input "FAS" at bounding box center [435, 586] width 379 height 27
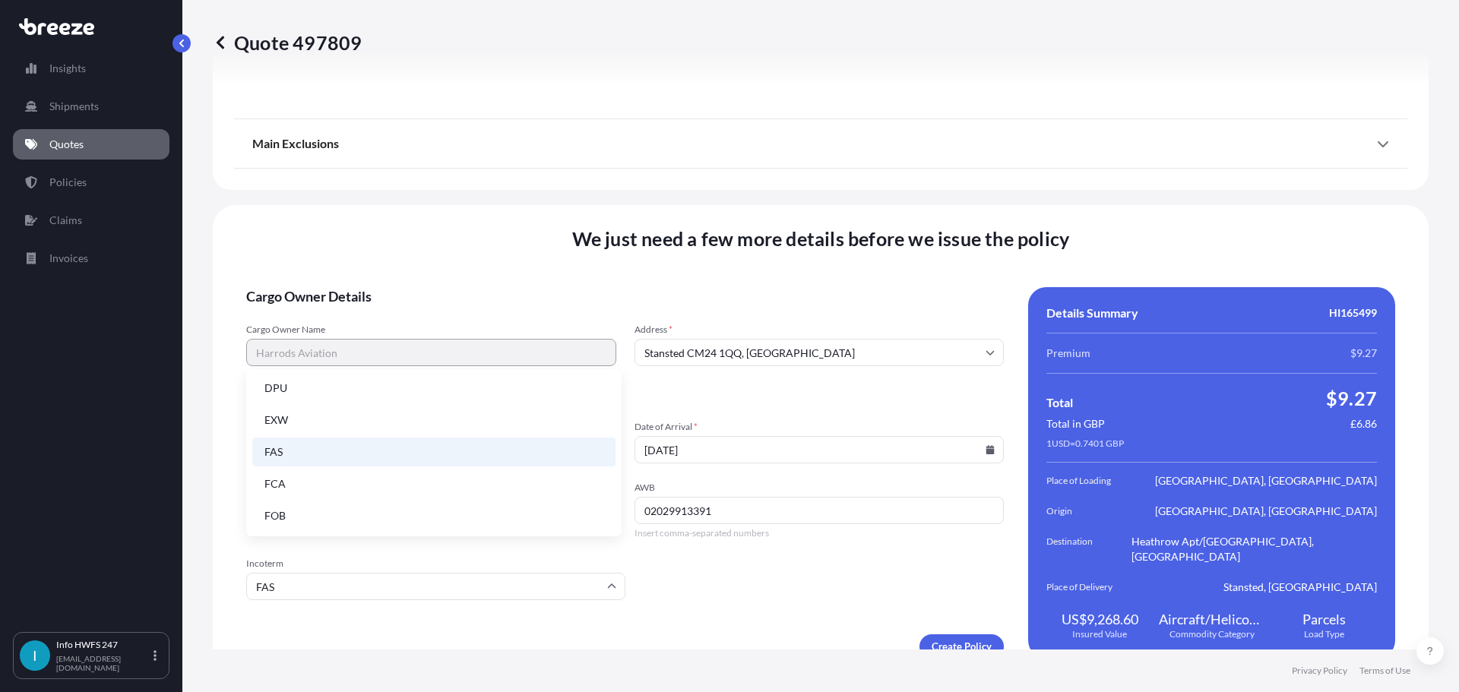
click at [370, 423] on li "EXW" at bounding box center [433, 420] width 363 height 29
type input "EXW"
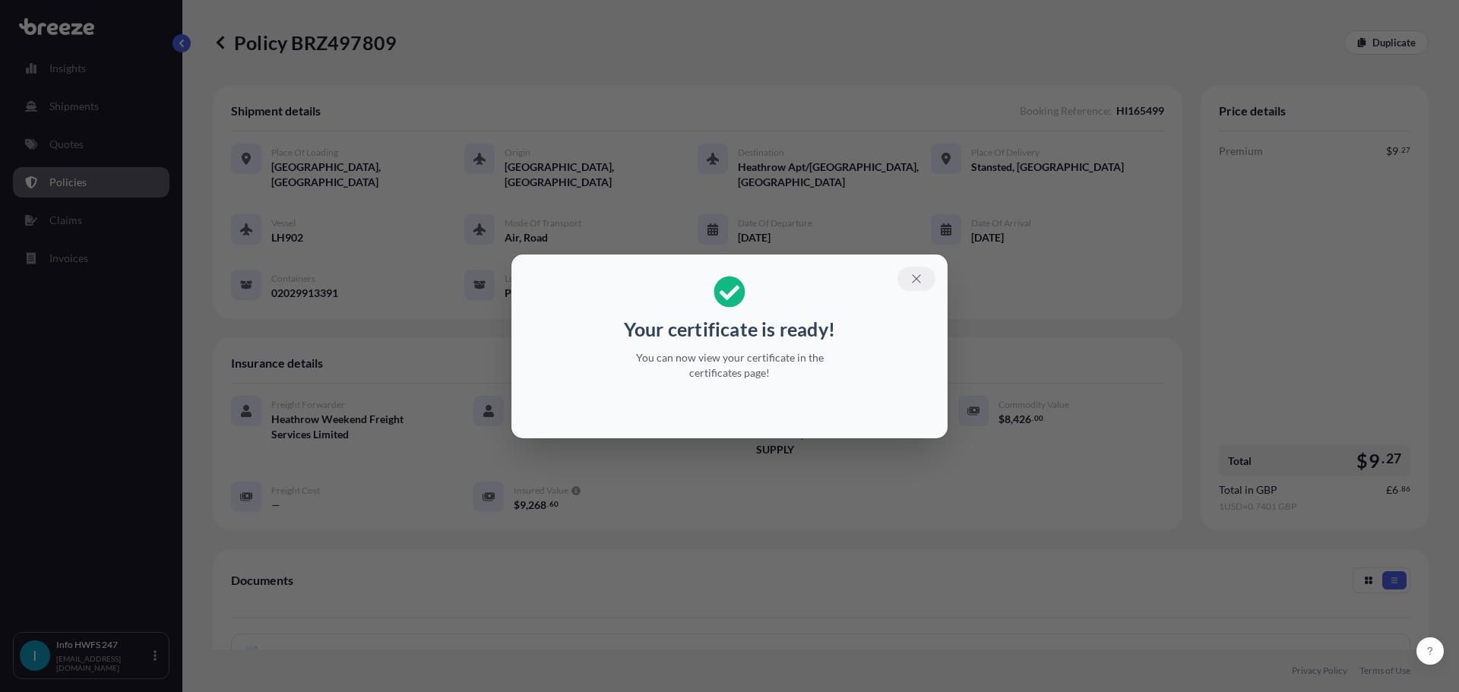
click at [906, 271] on button "button" at bounding box center [916, 279] width 38 height 24
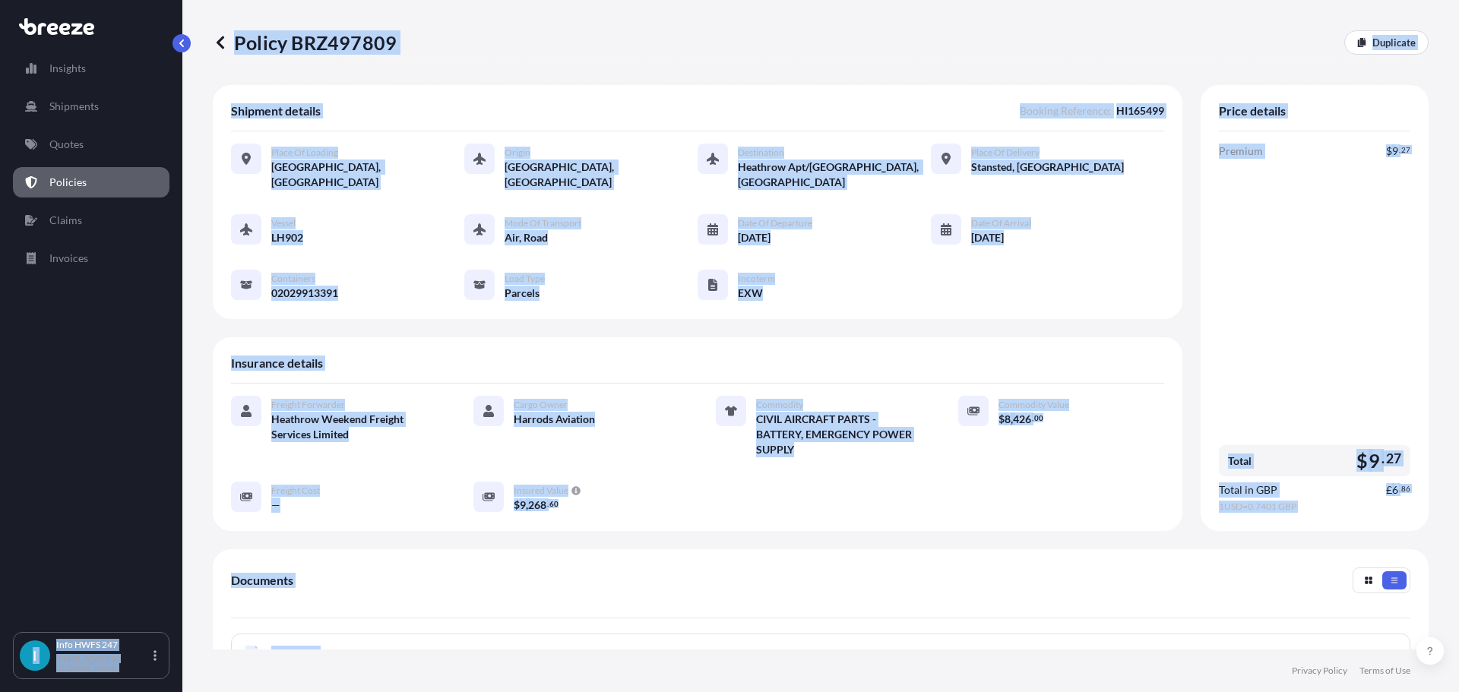
drag, startPoint x: 258, startPoint y: 626, endPoint x: 112, endPoint y: 593, distance: 149.5
click at [112, 593] on div "Insights Shipments Quotes Policies Claims Invoices I Info HWFS 247 info@hwfs247…" at bounding box center [729, 346] width 1459 height 692
click at [413, 596] on div "Documents" at bounding box center [820, 592] width 1179 height 51
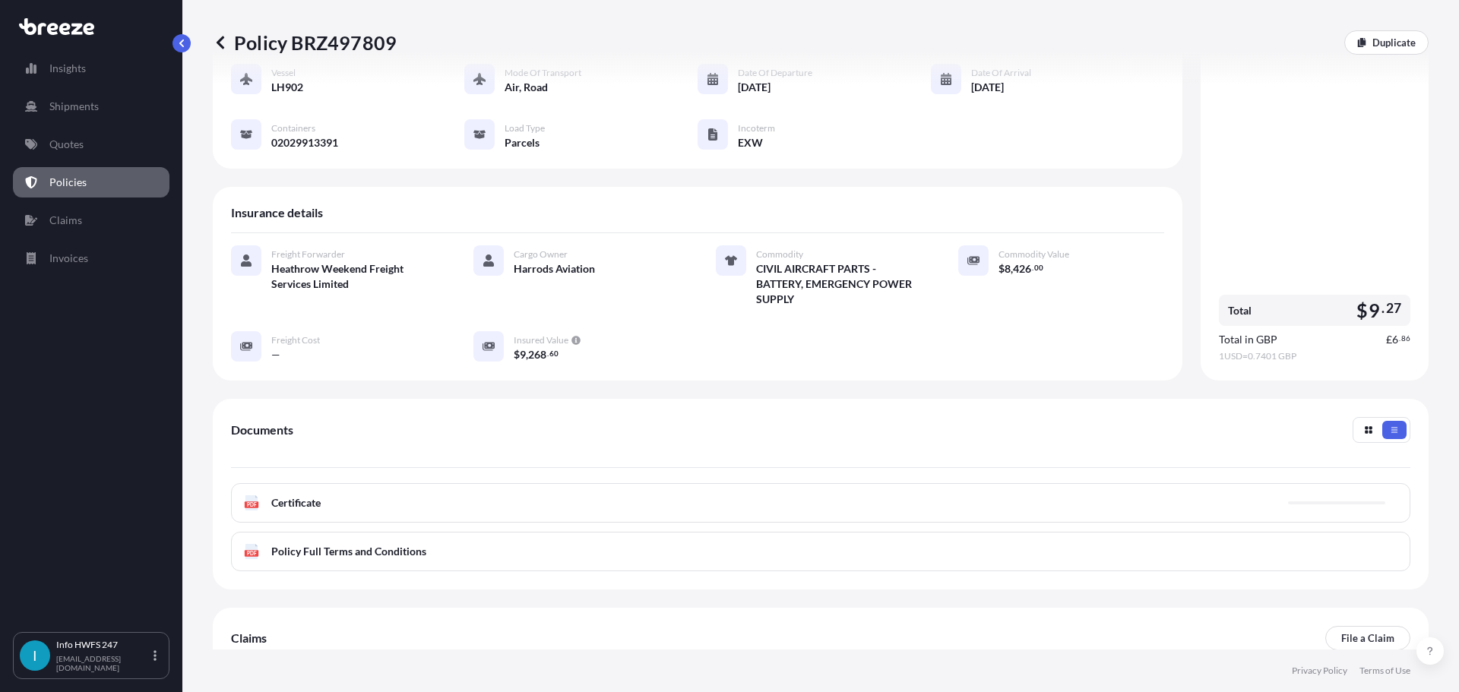
scroll to position [152, 0]
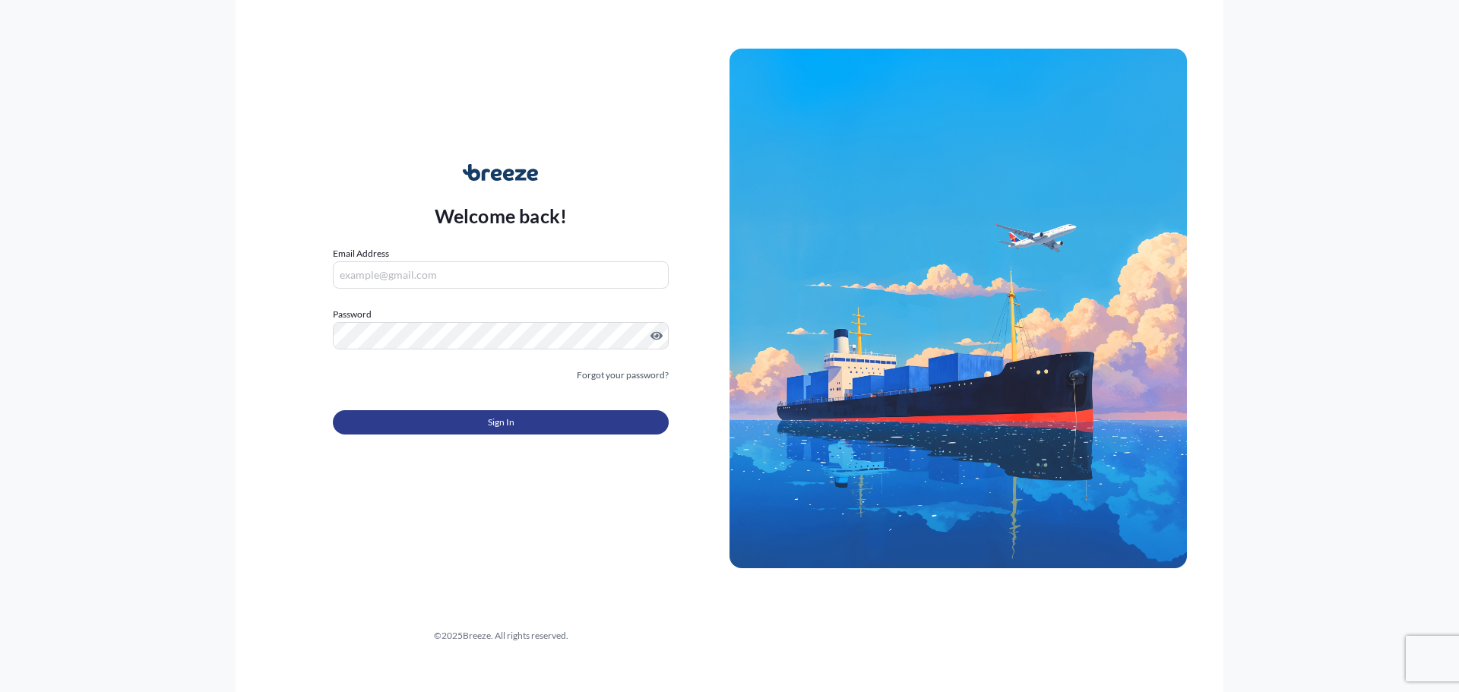
type input "[EMAIL_ADDRESS][DOMAIN_NAME]"
click at [524, 422] on button "Sign In" at bounding box center [501, 422] width 336 height 24
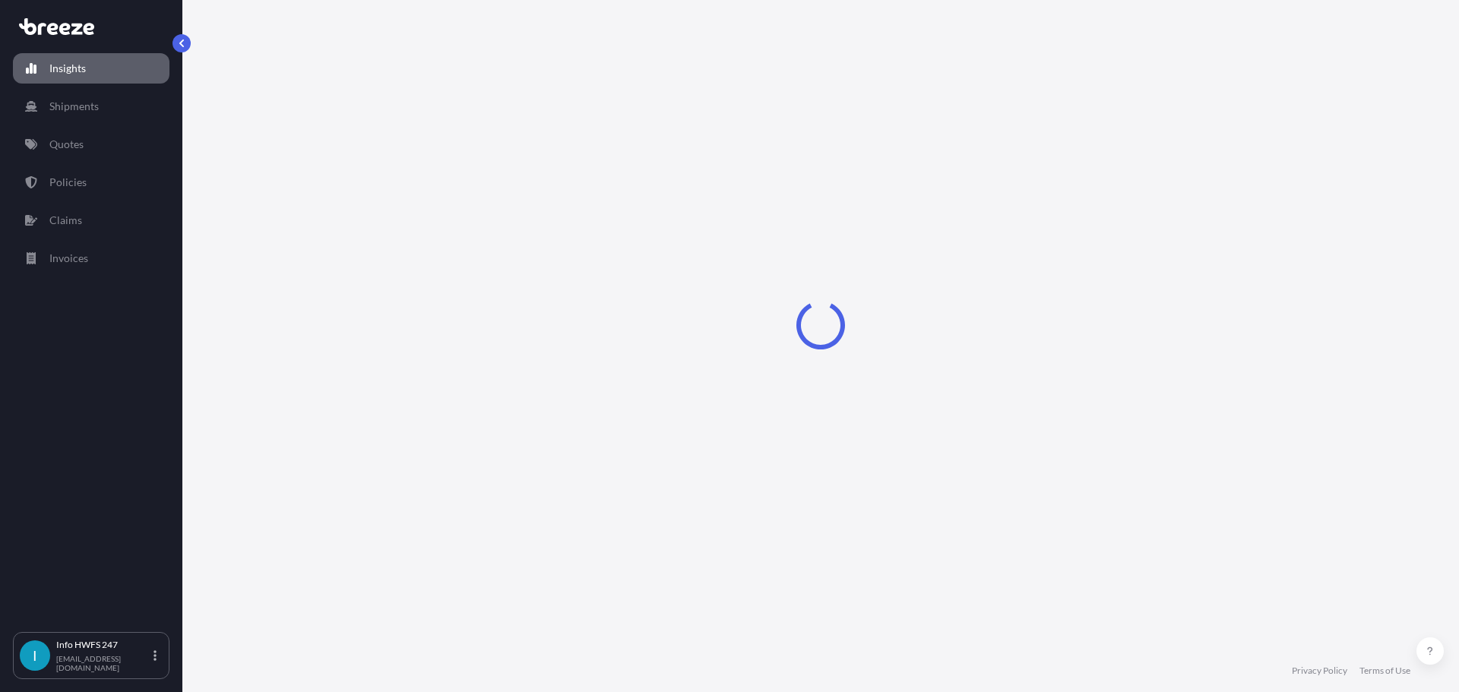
select select "2025"
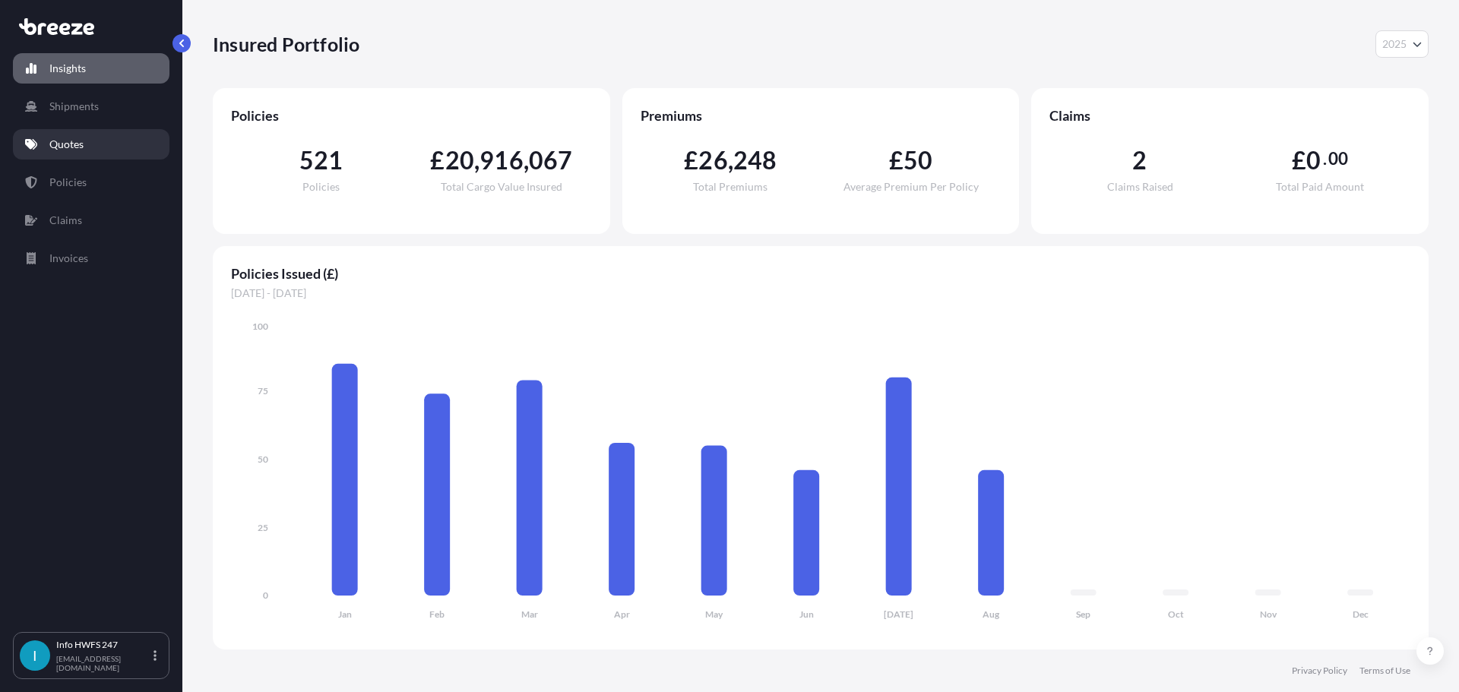
click at [77, 144] on p "Quotes" at bounding box center [66, 144] width 34 height 15
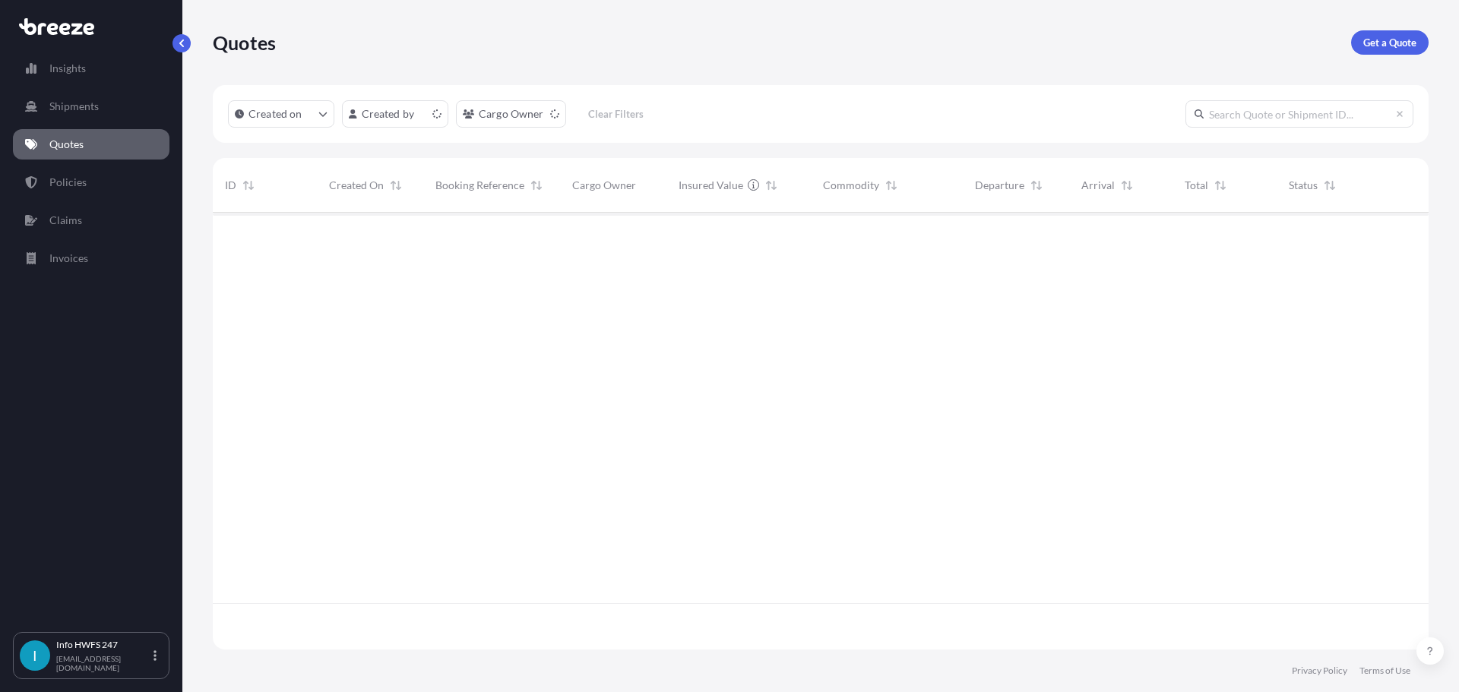
scroll to position [434, 1204]
click at [1408, 48] on p "Get a Quote" at bounding box center [1389, 42] width 53 height 15
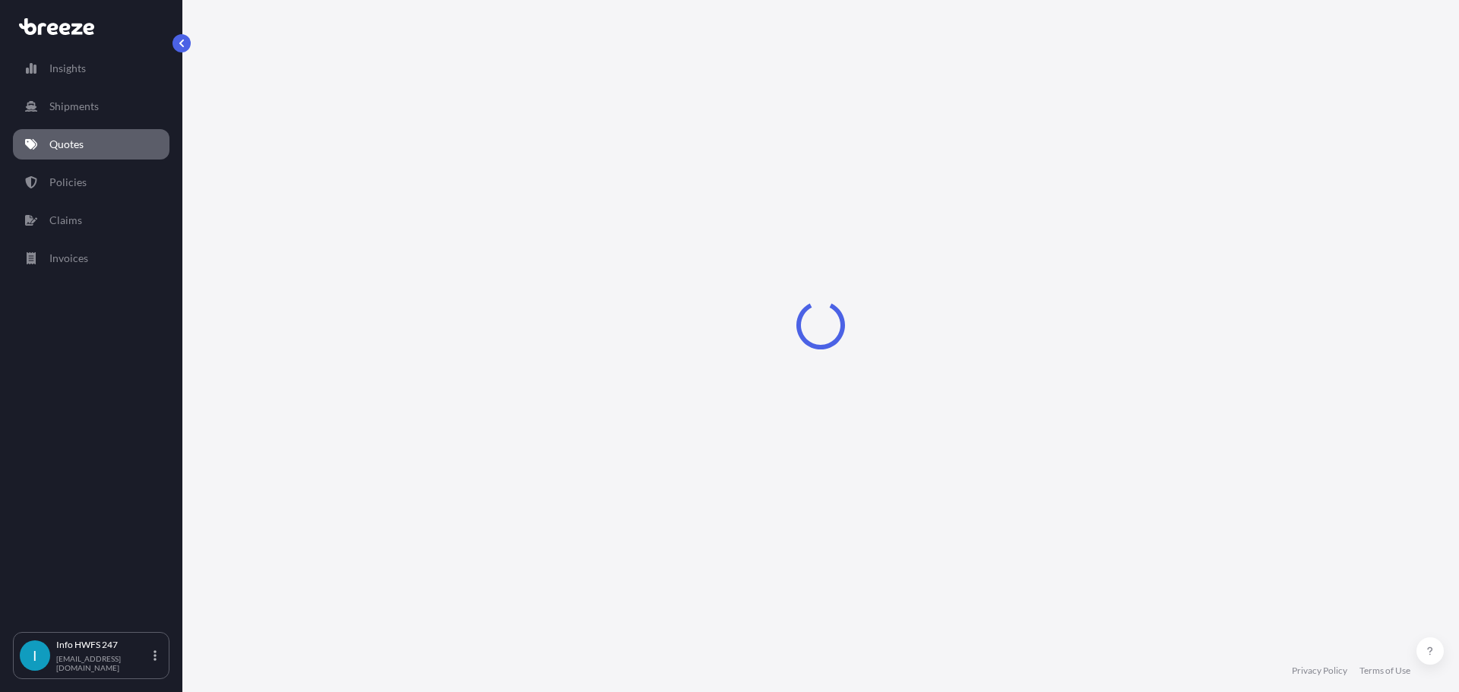
select select "Road"
select select "Air"
select select "1"
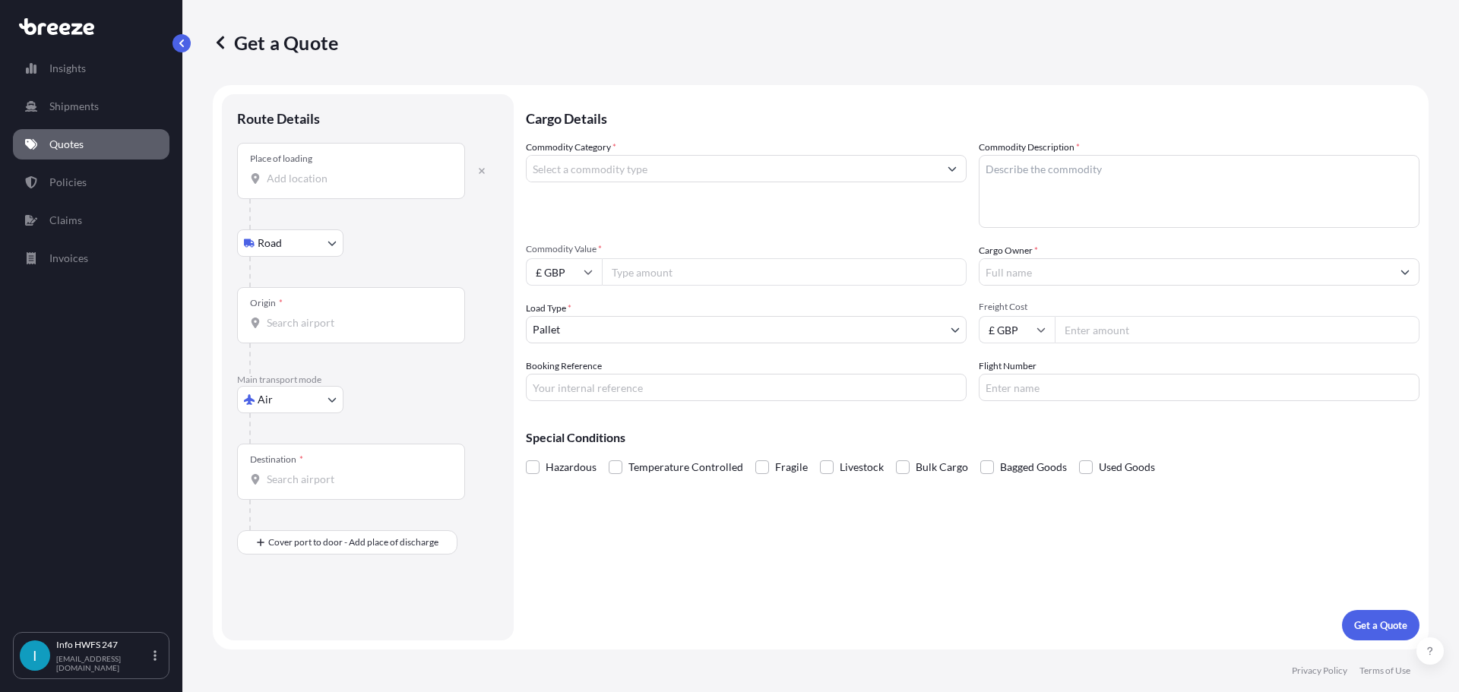
click at [352, 207] on div at bounding box center [373, 214] width 249 height 30
click at [351, 182] on input "Place of loading" at bounding box center [356, 178] width 179 height 15
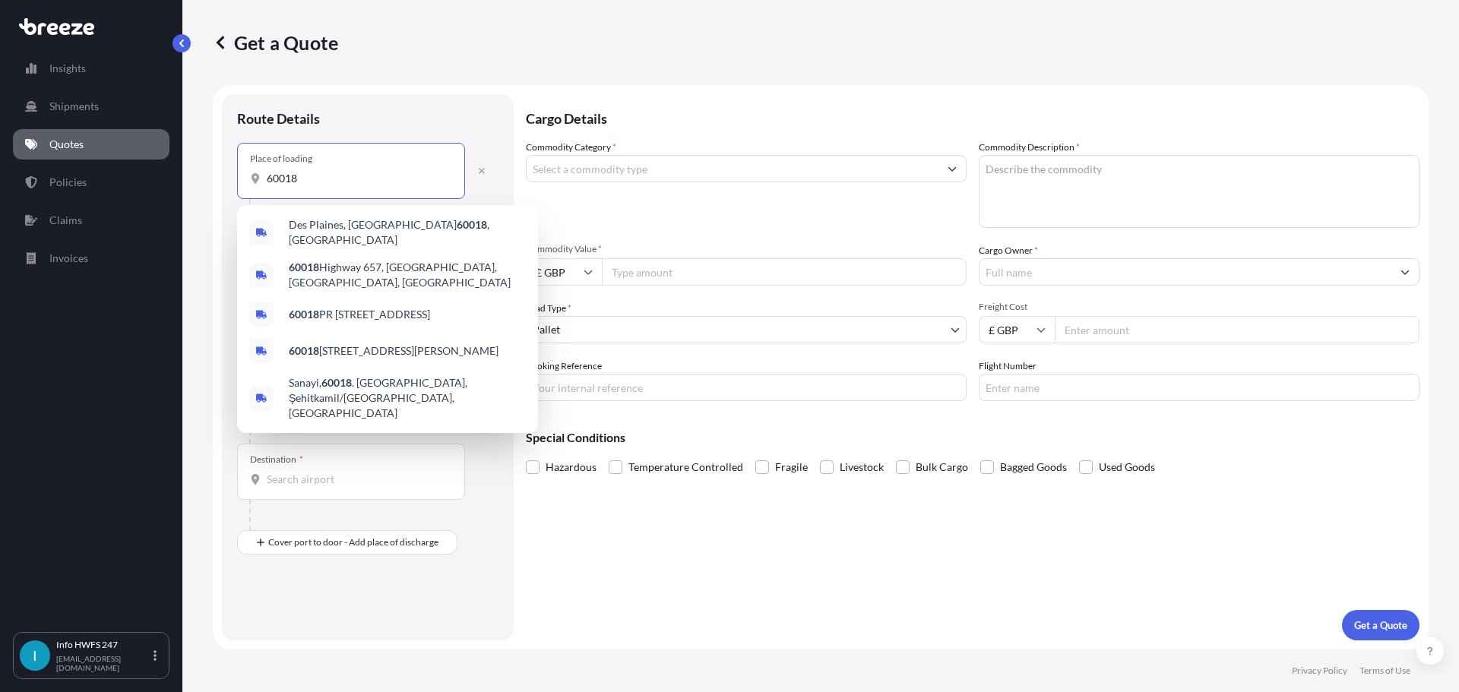
click at [362, 216] on div "Des Plaines, IL 60018 , [GEOGRAPHIC_DATA]" at bounding box center [387, 232] width 289 height 43
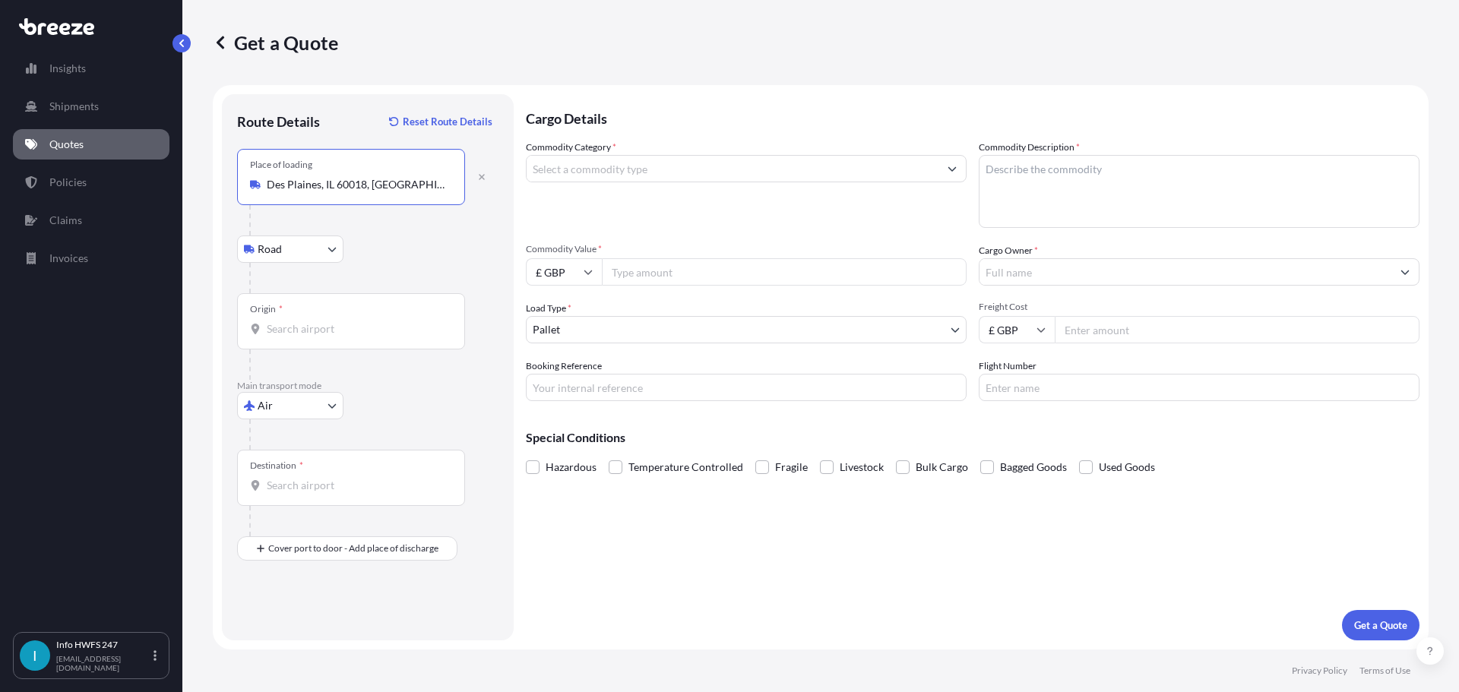
type input "Des Plaines, IL 60018, [GEOGRAPHIC_DATA]"
click at [356, 325] on input "Origin *" at bounding box center [356, 328] width 179 height 15
click at [368, 317] on div "Origin *" at bounding box center [351, 321] width 228 height 56
click at [368, 321] on input "Origin * Please select an origin" at bounding box center [356, 328] width 179 height 15
click at [286, 343] on div "Origin *" at bounding box center [351, 321] width 228 height 56
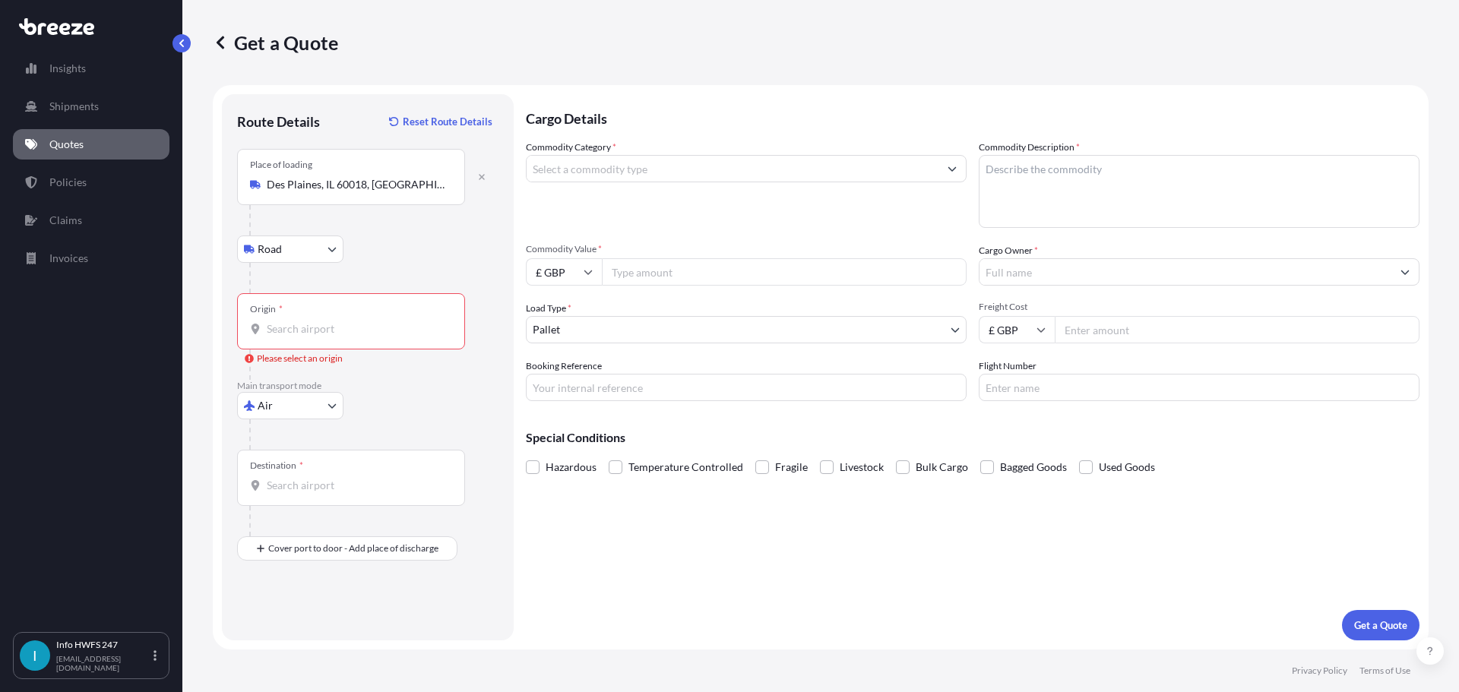
click at [286, 337] on input "Origin * Please select an origin" at bounding box center [356, 328] width 179 height 15
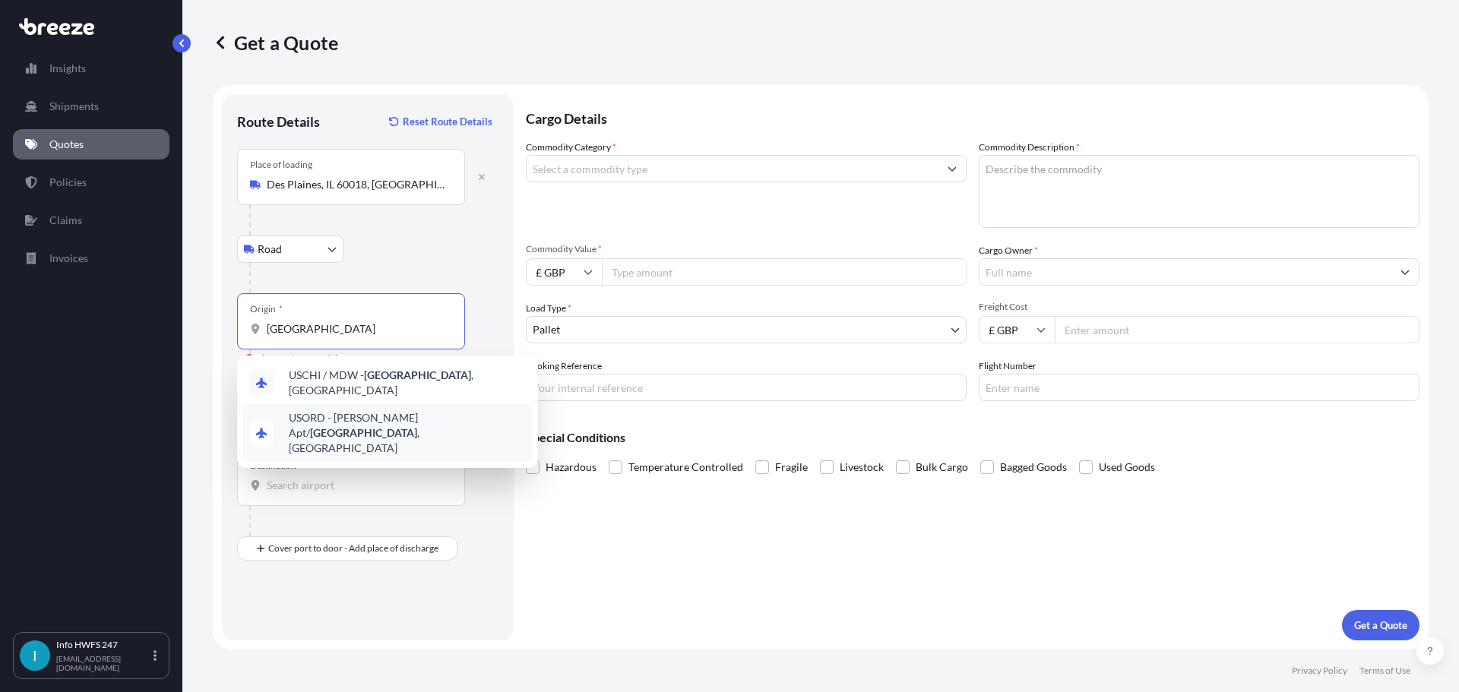
click at [402, 425] on div "USORD - [PERSON_NAME] Apt/ [GEOGRAPHIC_DATA] , [GEOGRAPHIC_DATA]" at bounding box center [387, 433] width 289 height 58
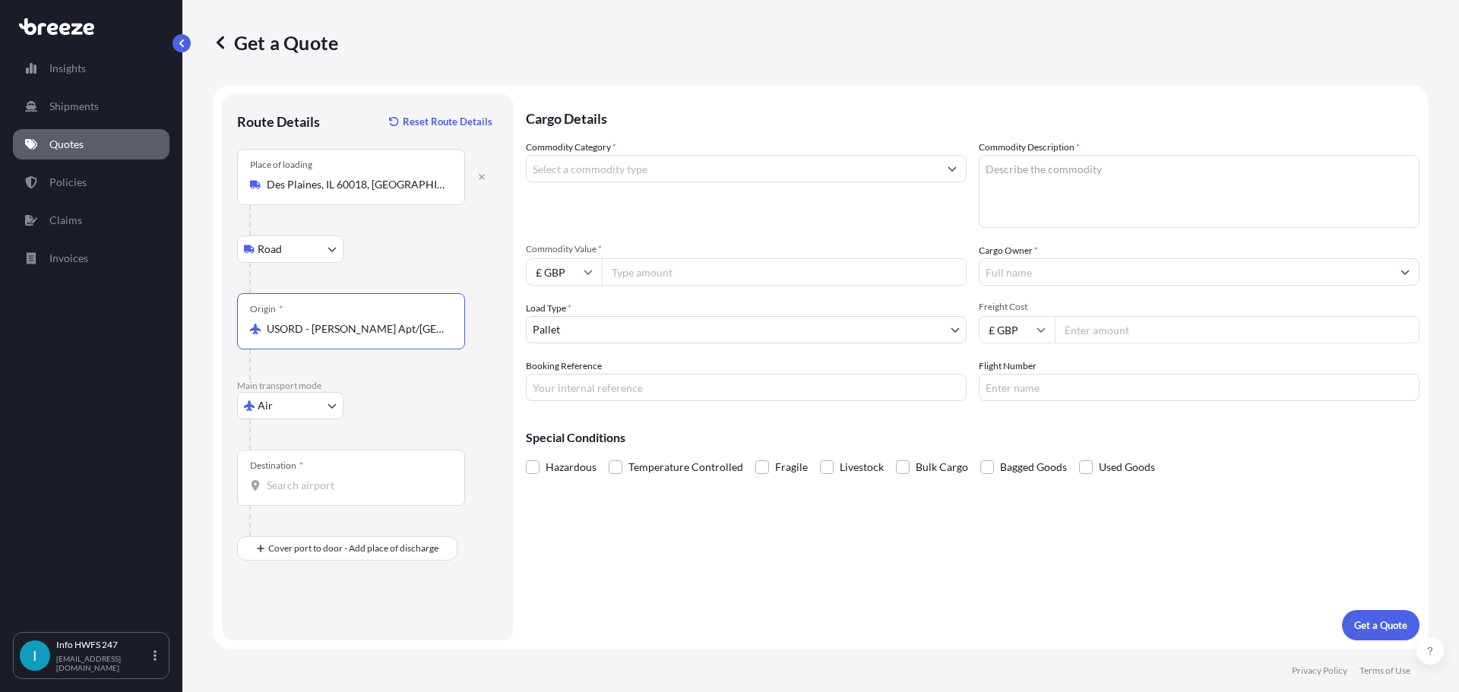
type input "USORD - [PERSON_NAME] Apt/[GEOGRAPHIC_DATA], [GEOGRAPHIC_DATA]"
click at [365, 482] on input "Destination *" at bounding box center [356, 485] width 179 height 15
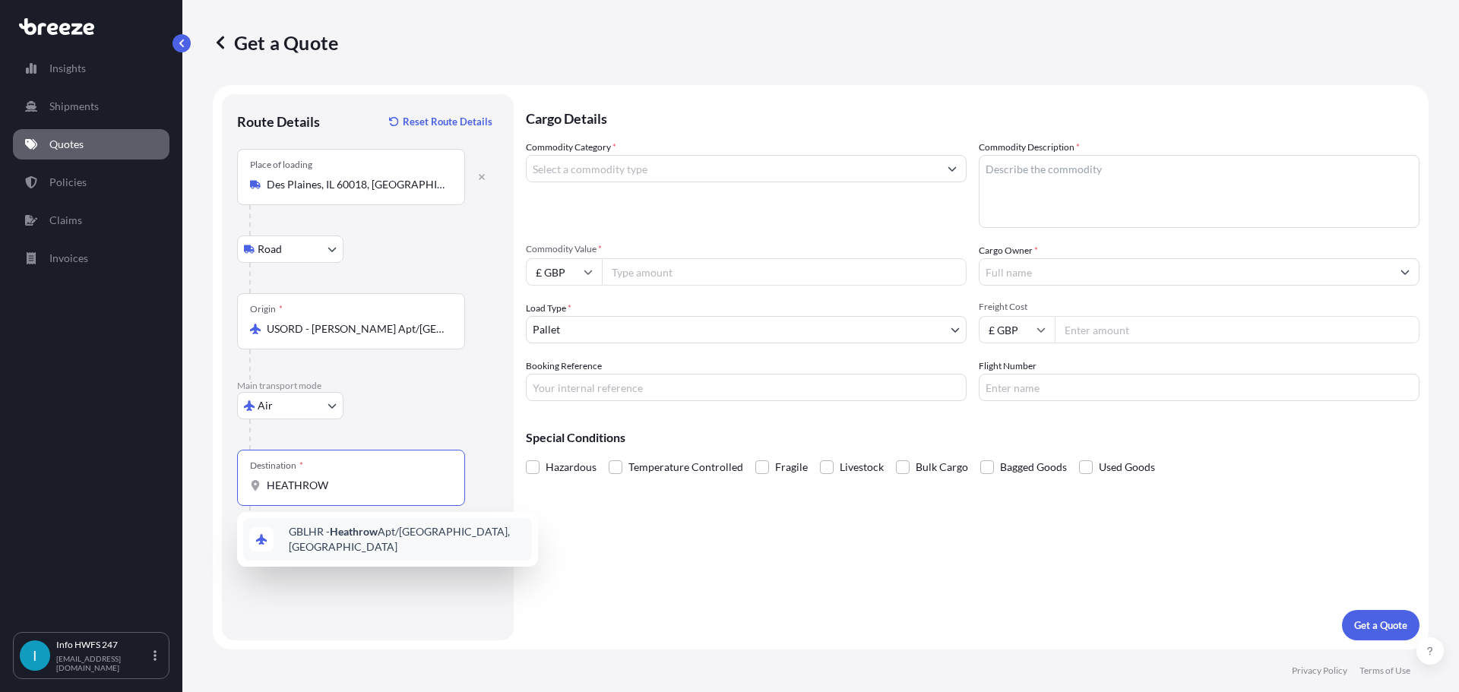
click at [370, 542] on span "GBLHR - Heathrow Apt/[GEOGRAPHIC_DATA], [GEOGRAPHIC_DATA]" at bounding box center [407, 539] width 237 height 30
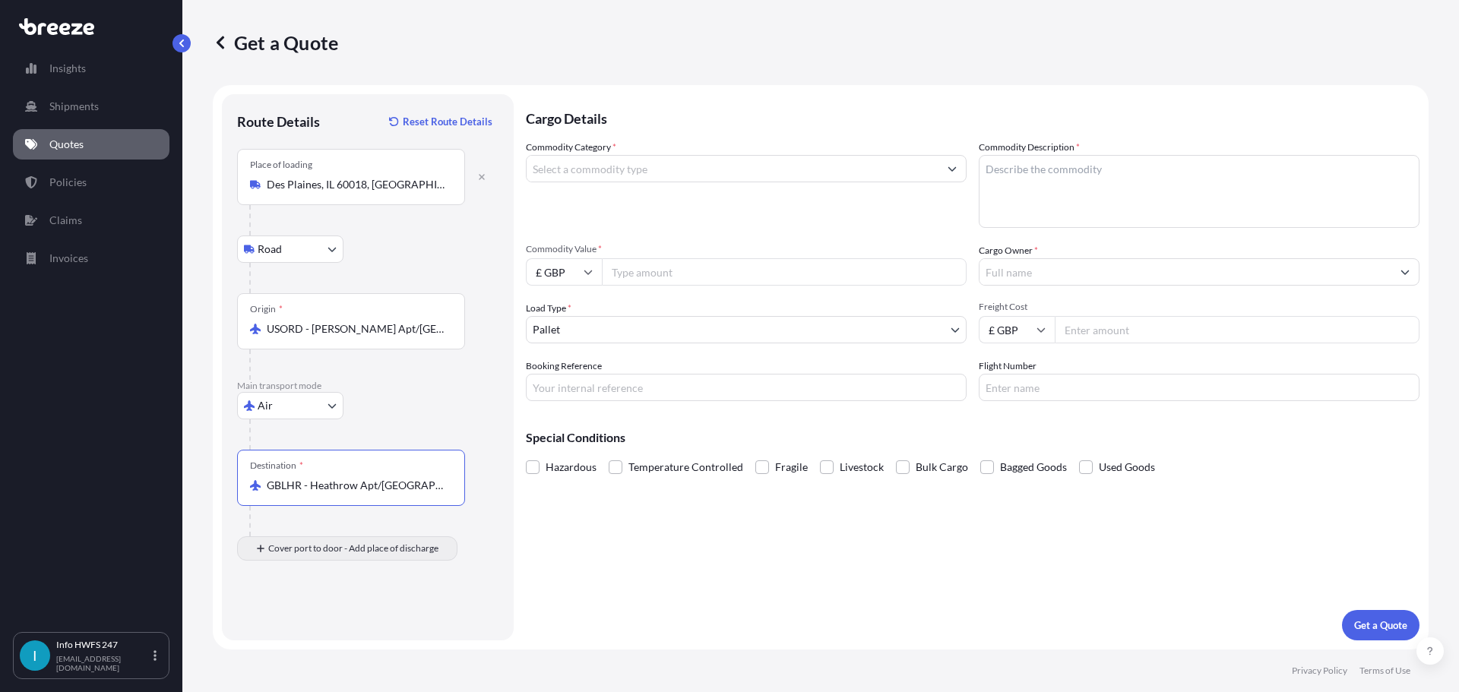
type input "GBLHR - Heathrow Apt/[GEOGRAPHIC_DATA], [GEOGRAPHIC_DATA]"
click at [338, 635] on input "Place of Discharge" at bounding box center [356, 629] width 179 height 15
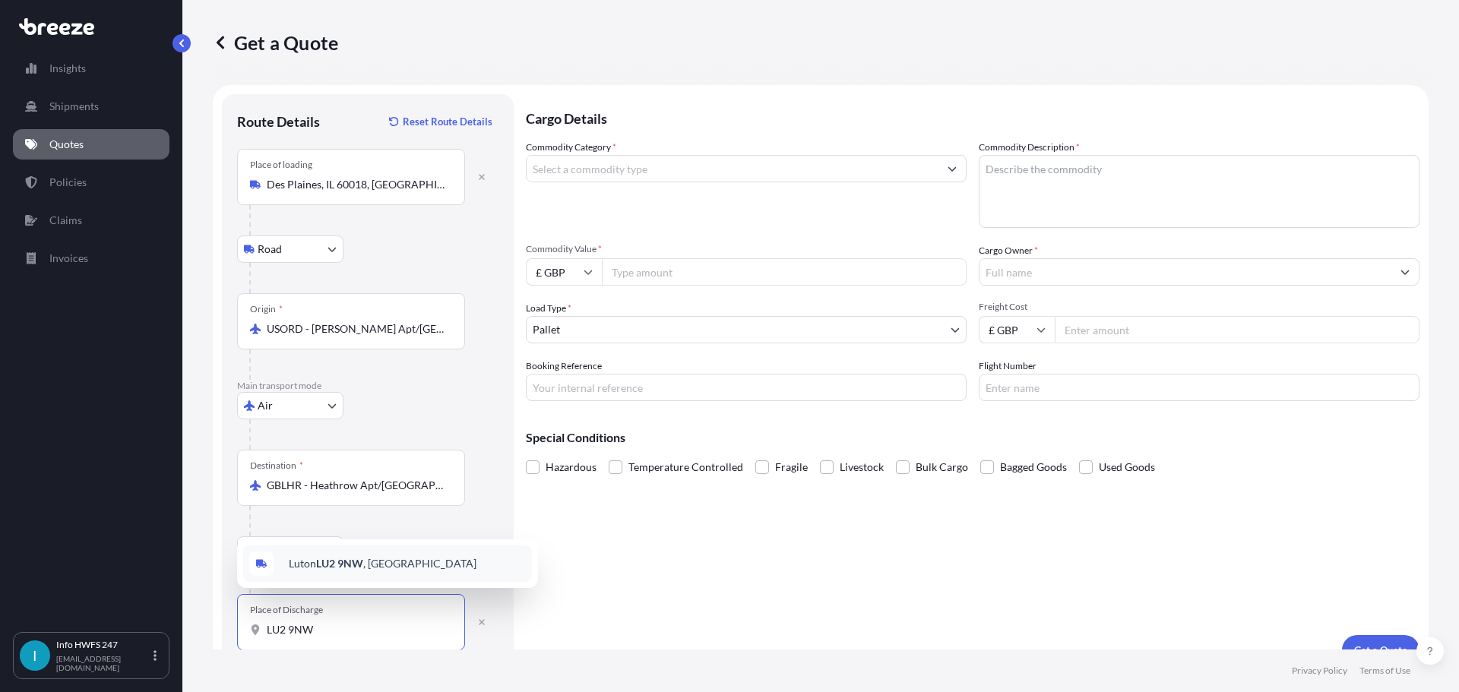
click at [378, 552] on div "[STREET_ADDRESS]" at bounding box center [387, 563] width 289 height 36
type input "[STREET_ADDRESS]"
click at [644, 182] on div at bounding box center [746, 168] width 441 height 27
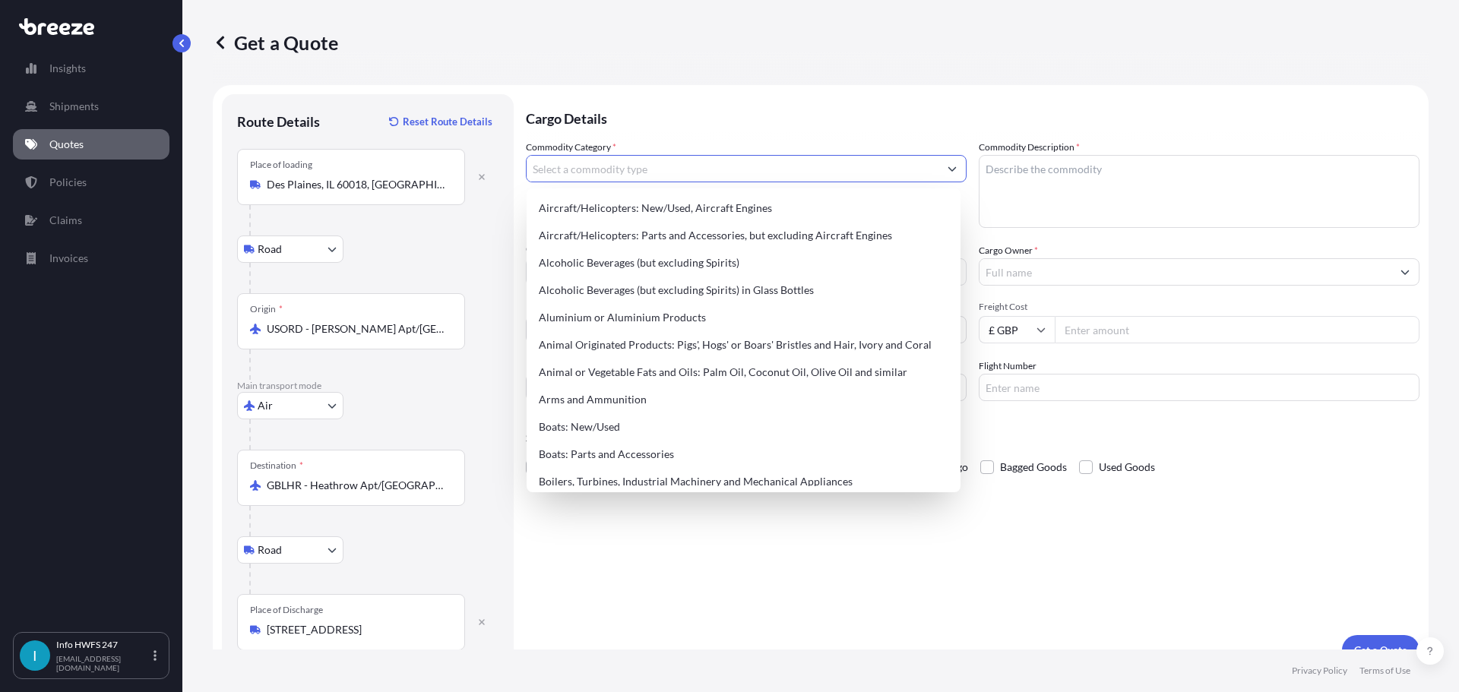
click at [649, 179] on input "Commodity Category *" at bounding box center [732, 168] width 412 height 27
click at [672, 231] on div "Aircraft/Helicopters: Parts and Accessories, but excluding Aircraft Engines" at bounding box center [744, 235] width 422 height 27
type input "Aircraft/Helicopters: Parts and Accessories, but excluding Aircraft Engines"
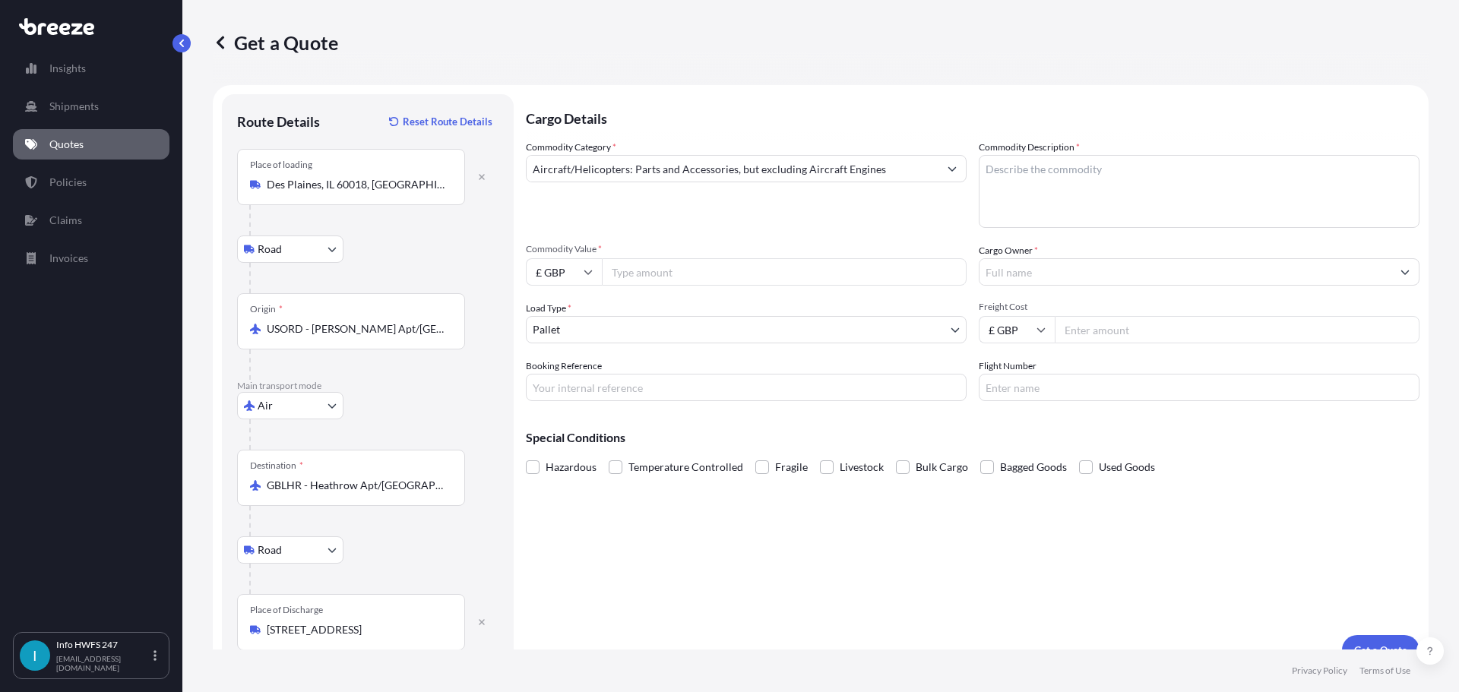
click at [669, 273] on input "Commodity Value *" at bounding box center [784, 271] width 365 height 27
click at [580, 271] on input "£ GBP" at bounding box center [564, 271] width 76 height 27
click at [565, 369] on div "$ USD" at bounding box center [564, 377] width 64 height 29
type input "$ USD"
click at [665, 271] on input "Commodity Value *" at bounding box center [784, 271] width 365 height 27
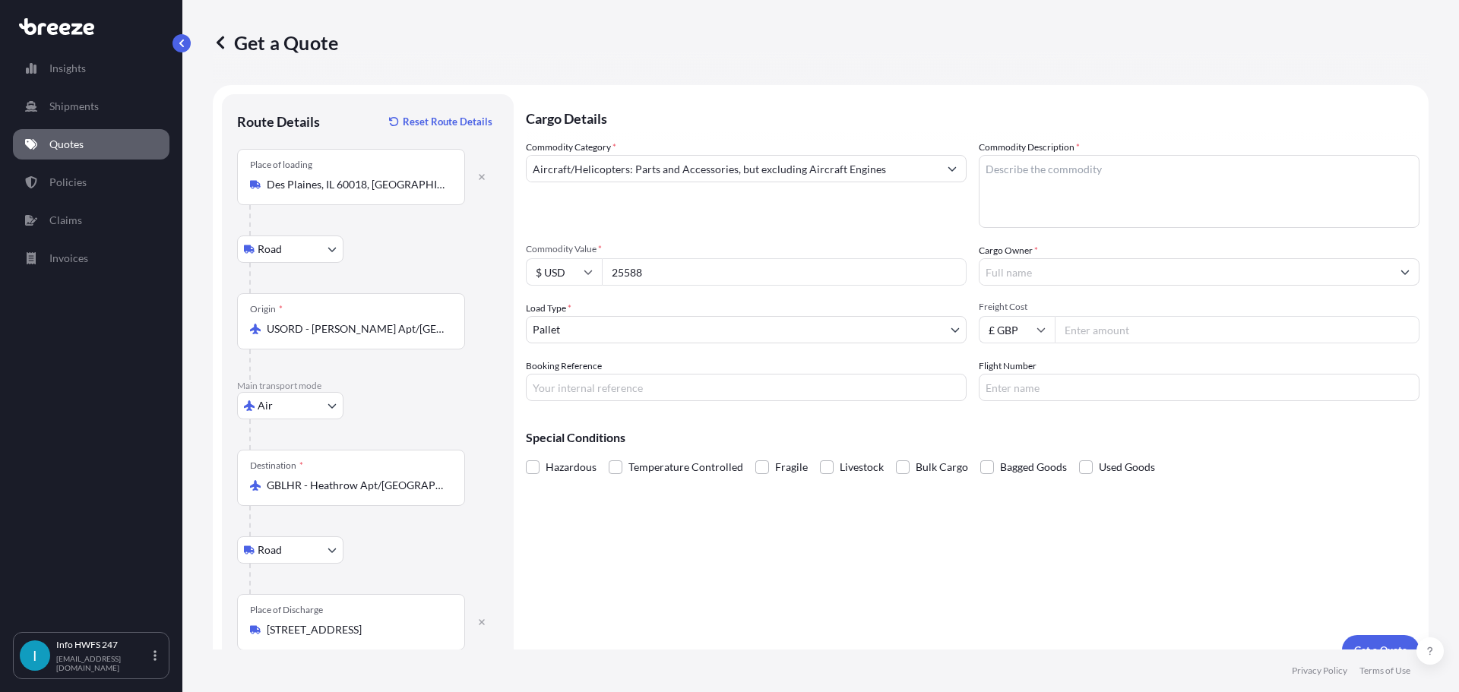
type input "25588"
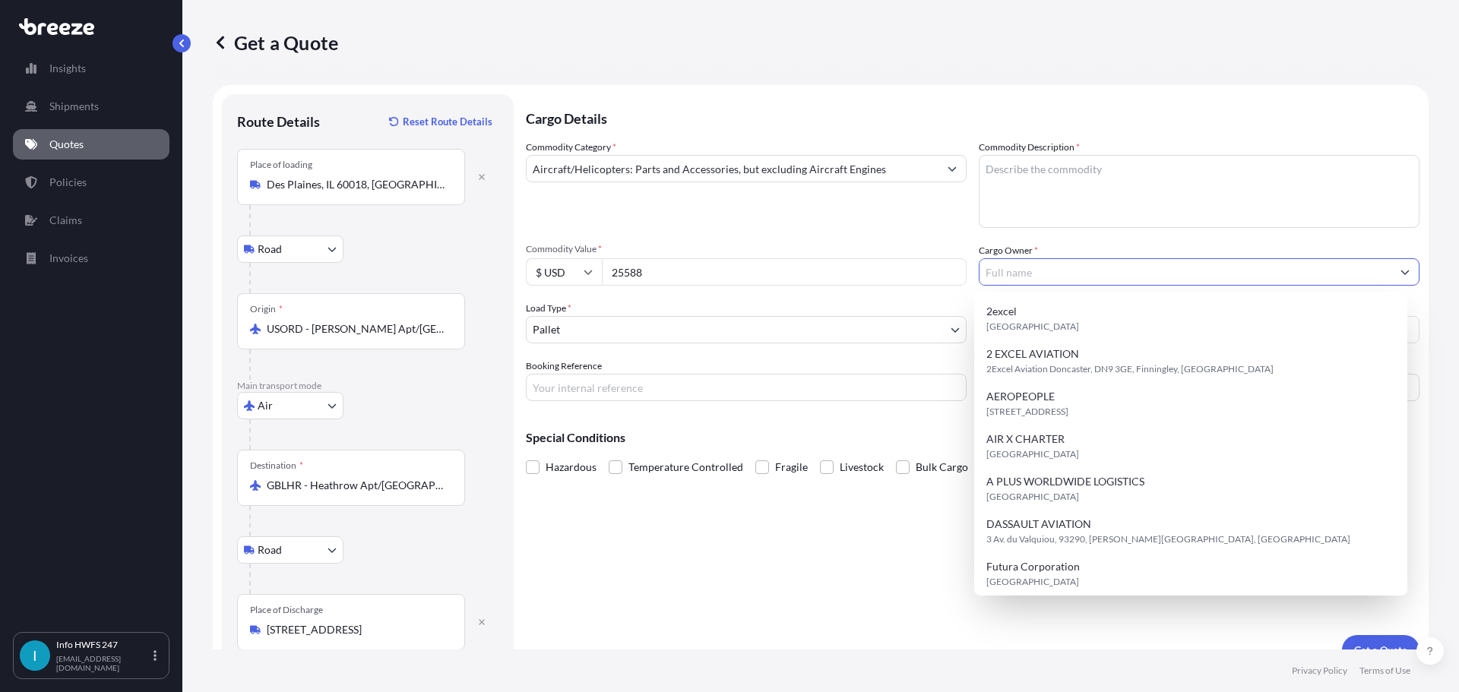
click at [789, 334] on body "15 options available. Insights Shipments Quotes Policies Claims Invoices I Info…" at bounding box center [729, 346] width 1459 height 692
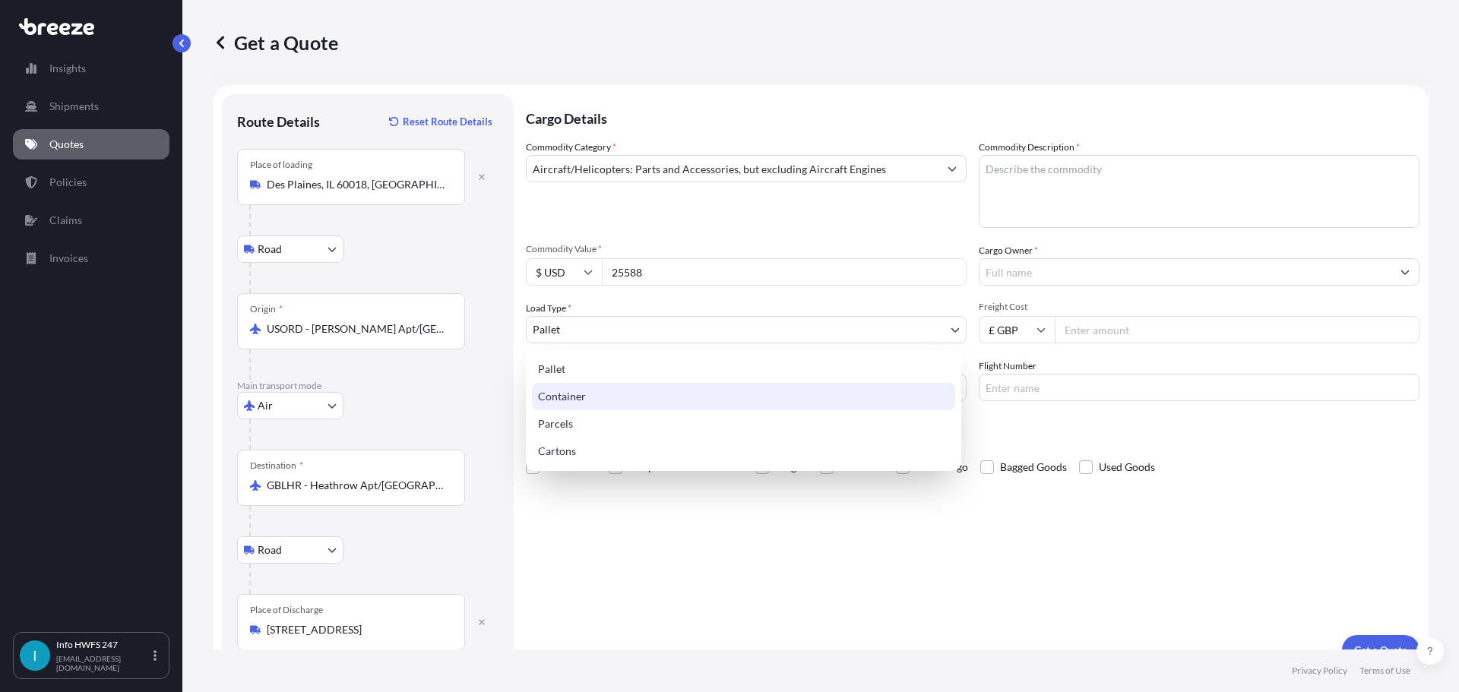
click at [694, 406] on div "Container" at bounding box center [743, 396] width 423 height 27
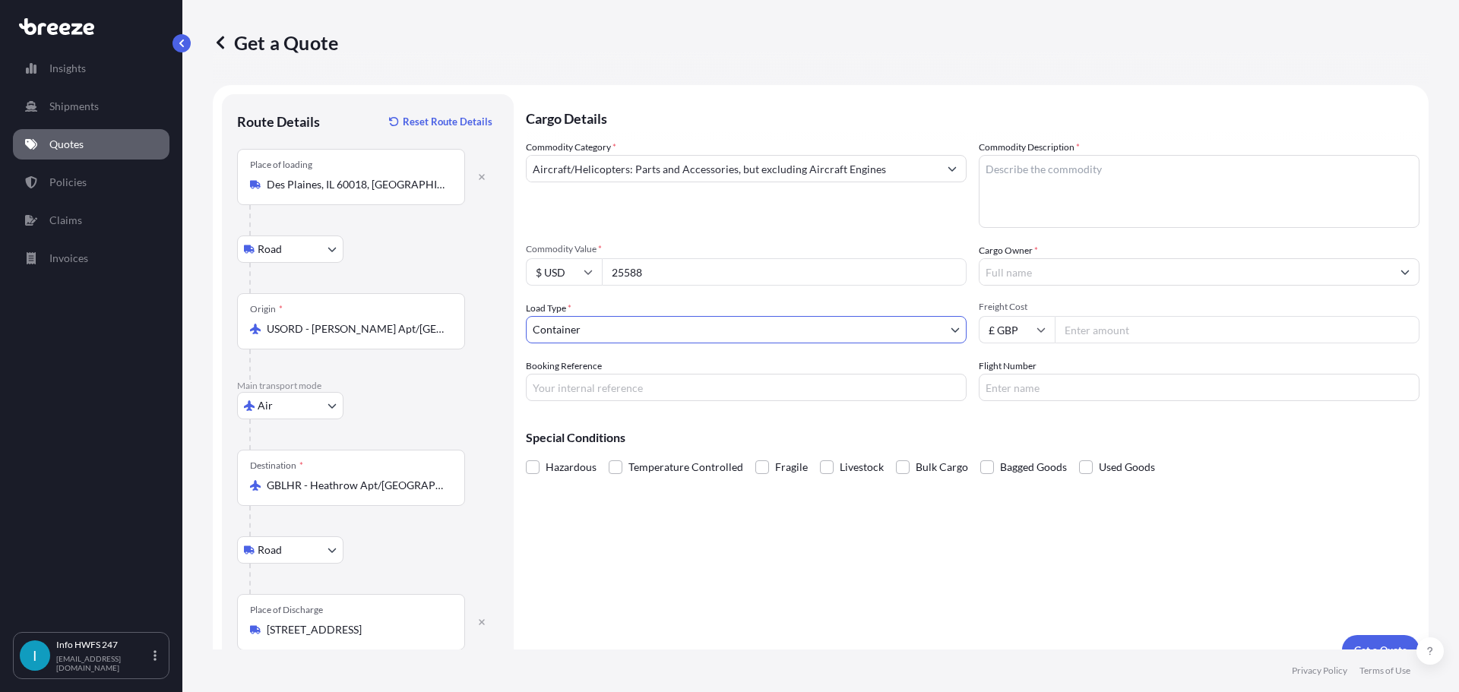
click at [680, 336] on body "15 options available. Insights Shipments Quotes Policies Claims Invoices I Info…" at bounding box center [729, 346] width 1459 height 692
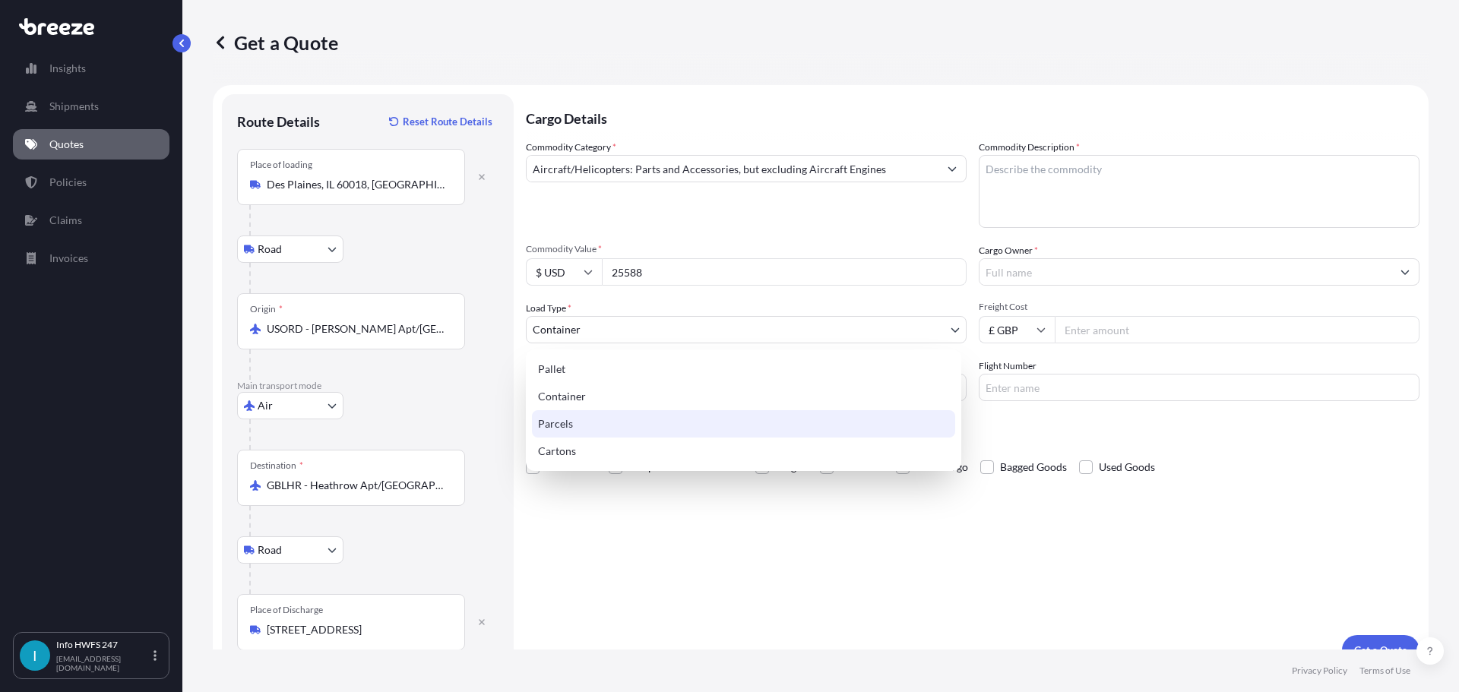
click at [650, 422] on div "Parcels" at bounding box center [743, 423] width 423 height 27
select select "3"
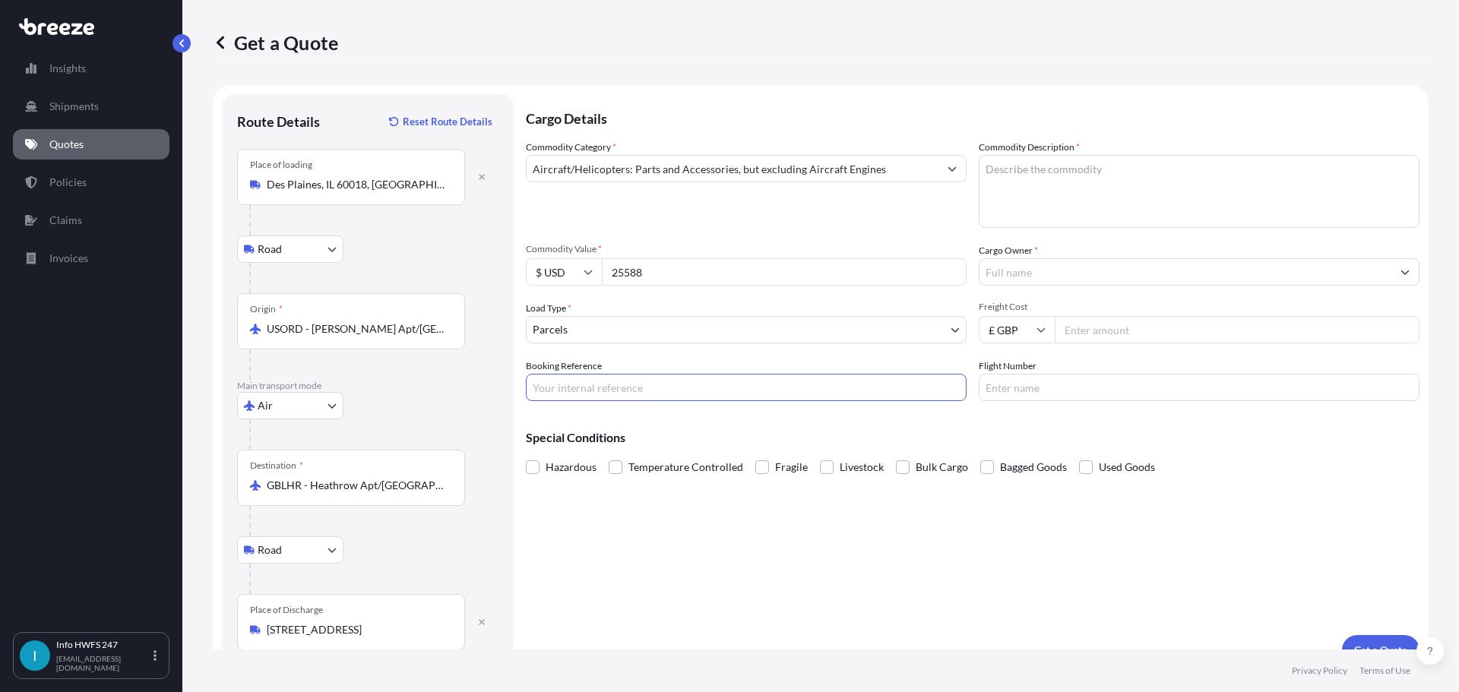
click at [629, 387] on input "Booking Reference" at bounding box center [746, 387] width 441 height 27
type input "HI165498"
click at [1071, 167] on textarea "Commodity Description *" at bounding box center [1198, 191] width 441 height 73
type textarea "CIVIL AIRCRAFT PARTS - UNIT, POWER SUPPLY, EMERGENCY"
click at [1146, 270] on input "Cargo Owner *" at bounding box center [1185, 271] width 412 height 27
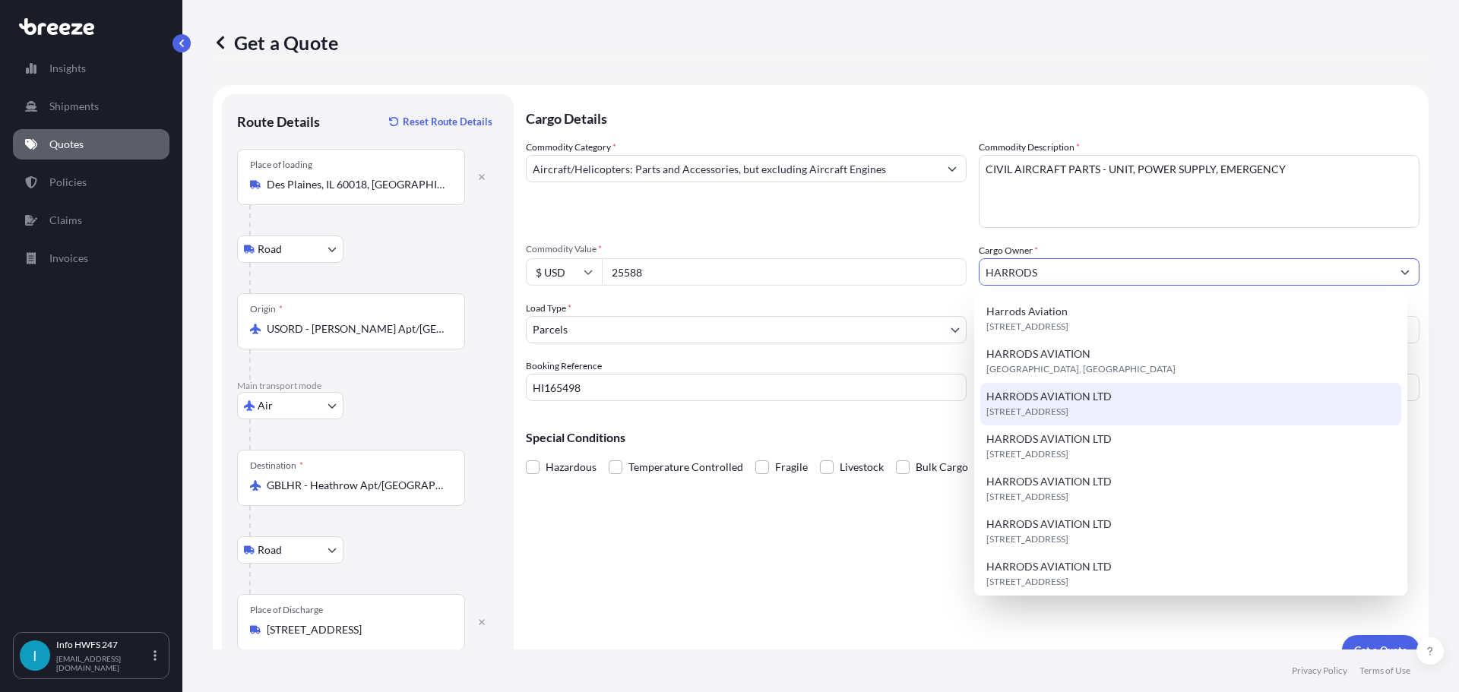
click at [1068, 413] on span "[STREET_ADDRESS]" at bounding box center [1027, 411] width 82 height 15
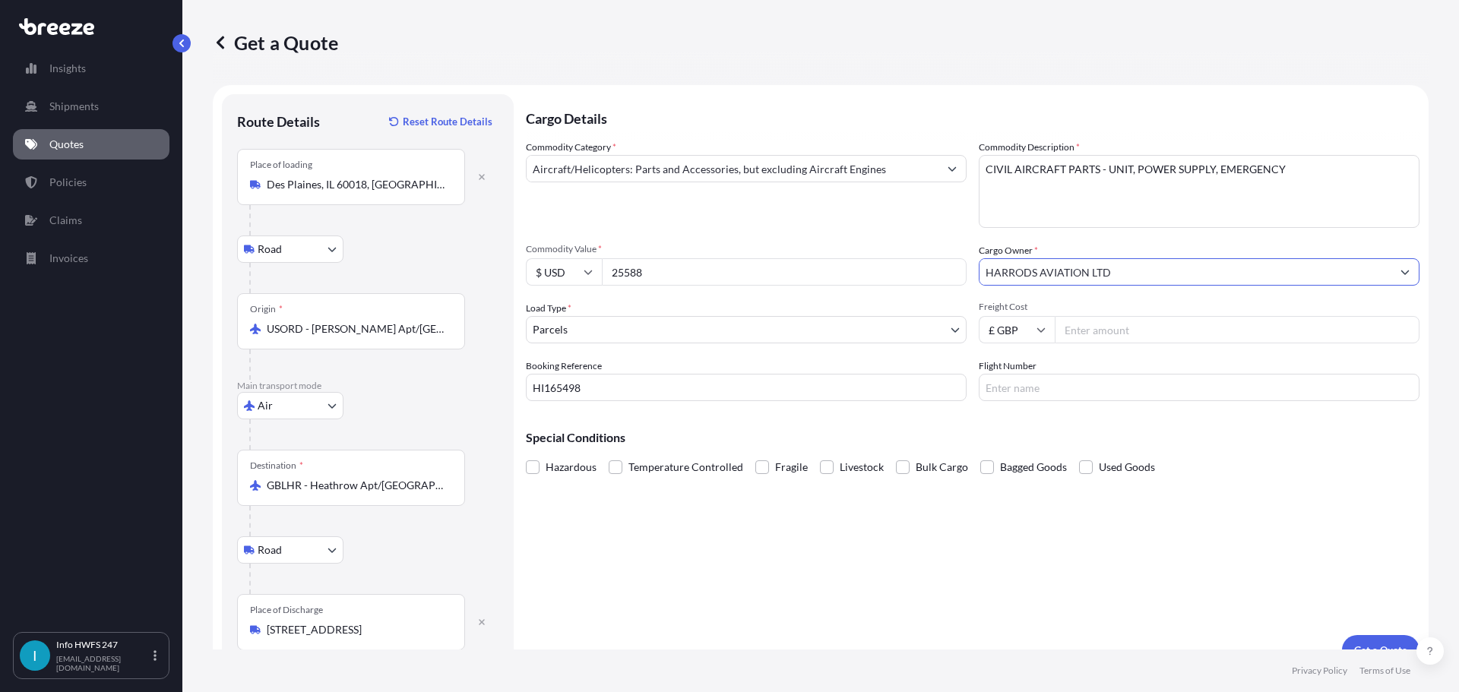
type input "HARRODS AVIATION LTD"
click at [1073, 393] on input "Flight Number" at bounding box center [1198, 387] width 441 height 27
type input "AA46"
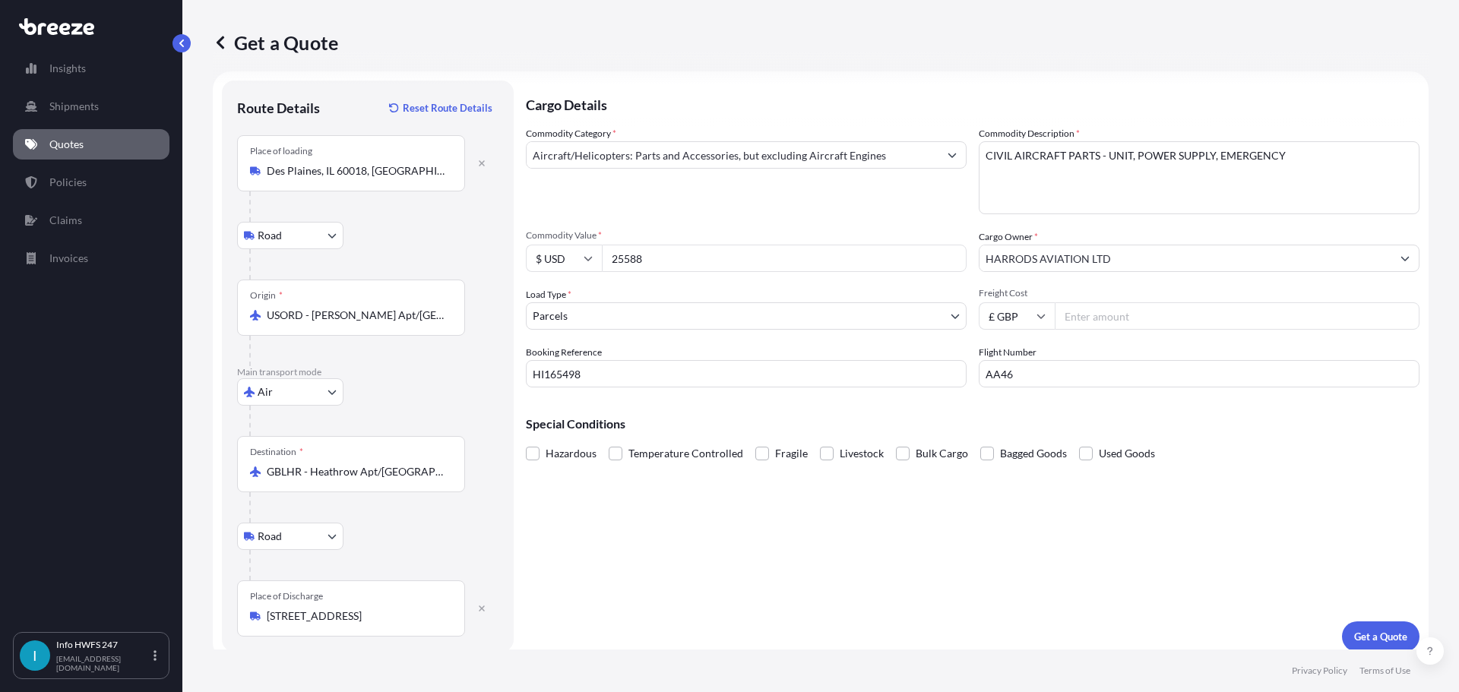
scroll to position [25, 0]
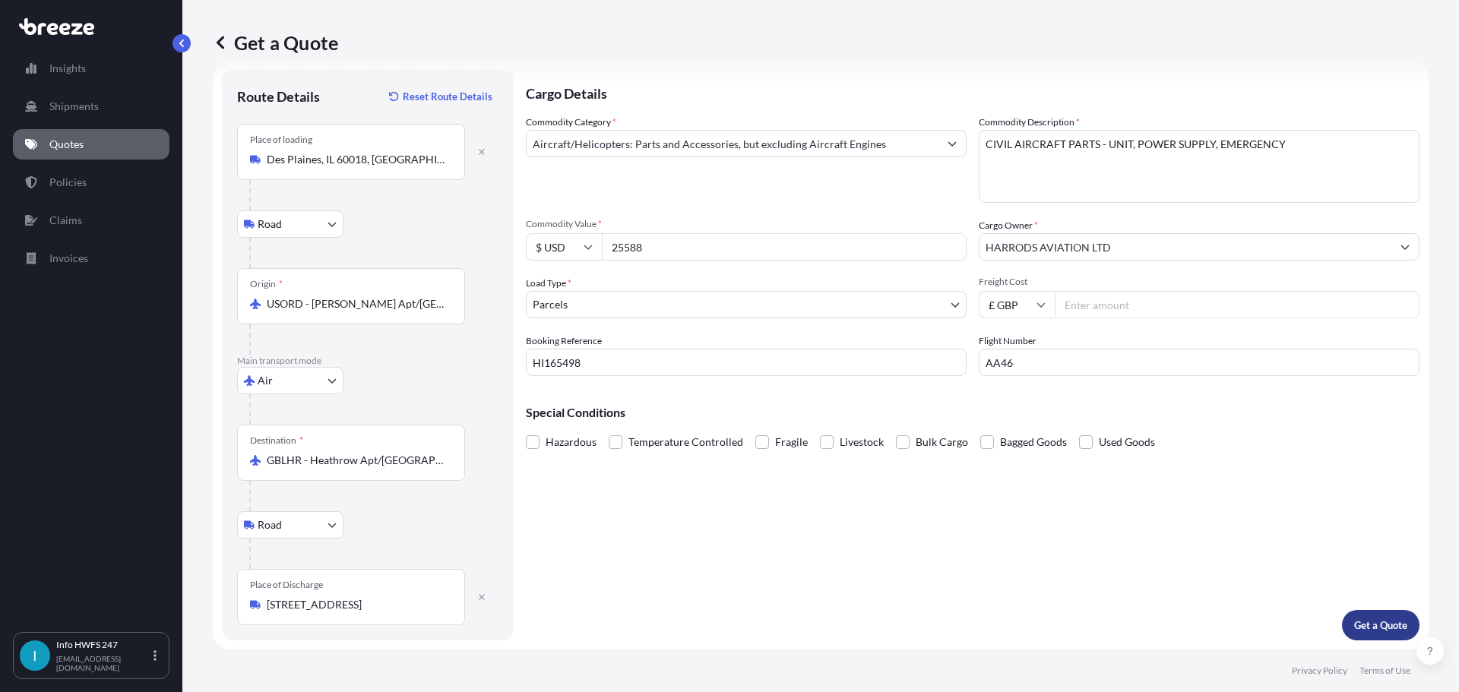
click at [1361, 629] on p "Get a Quote" at bounding box center [1380, 625] width 53 height 15
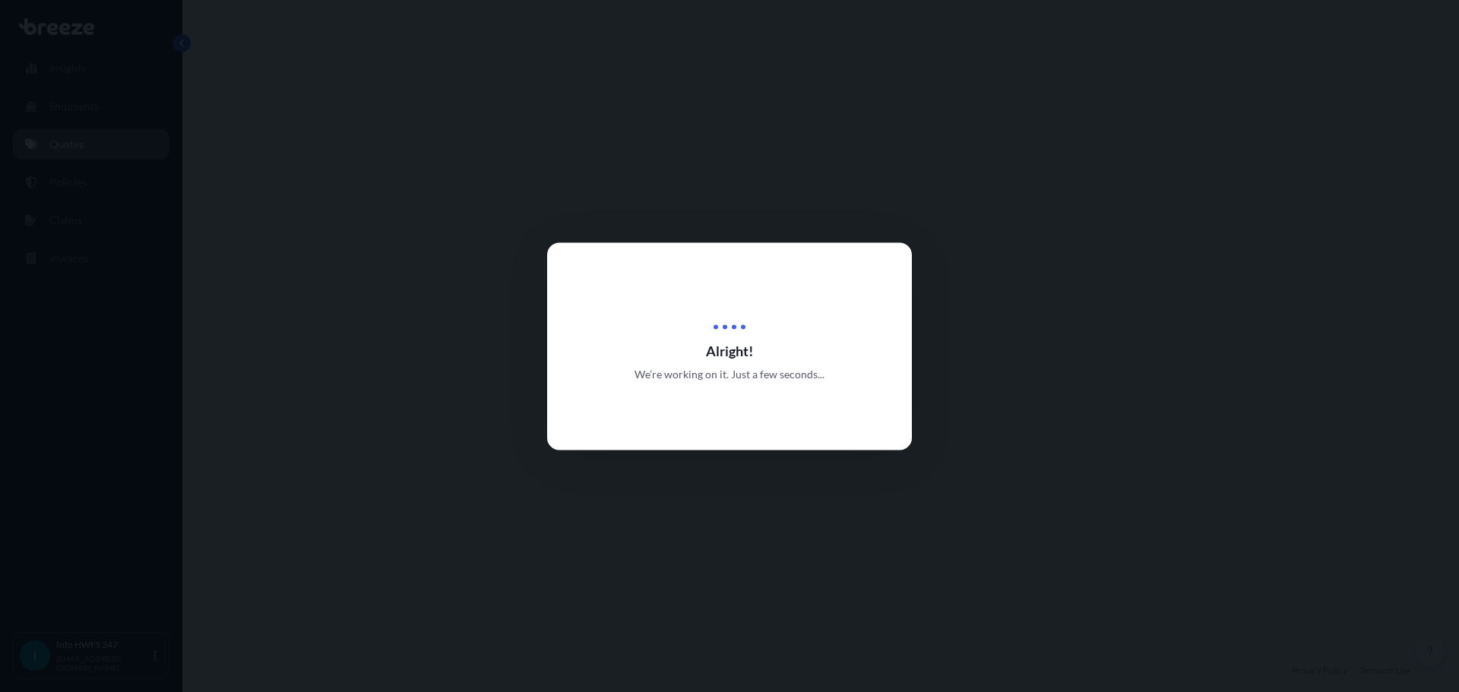
select select "Road"
select select "Air"
select select "Road"
select select "3"
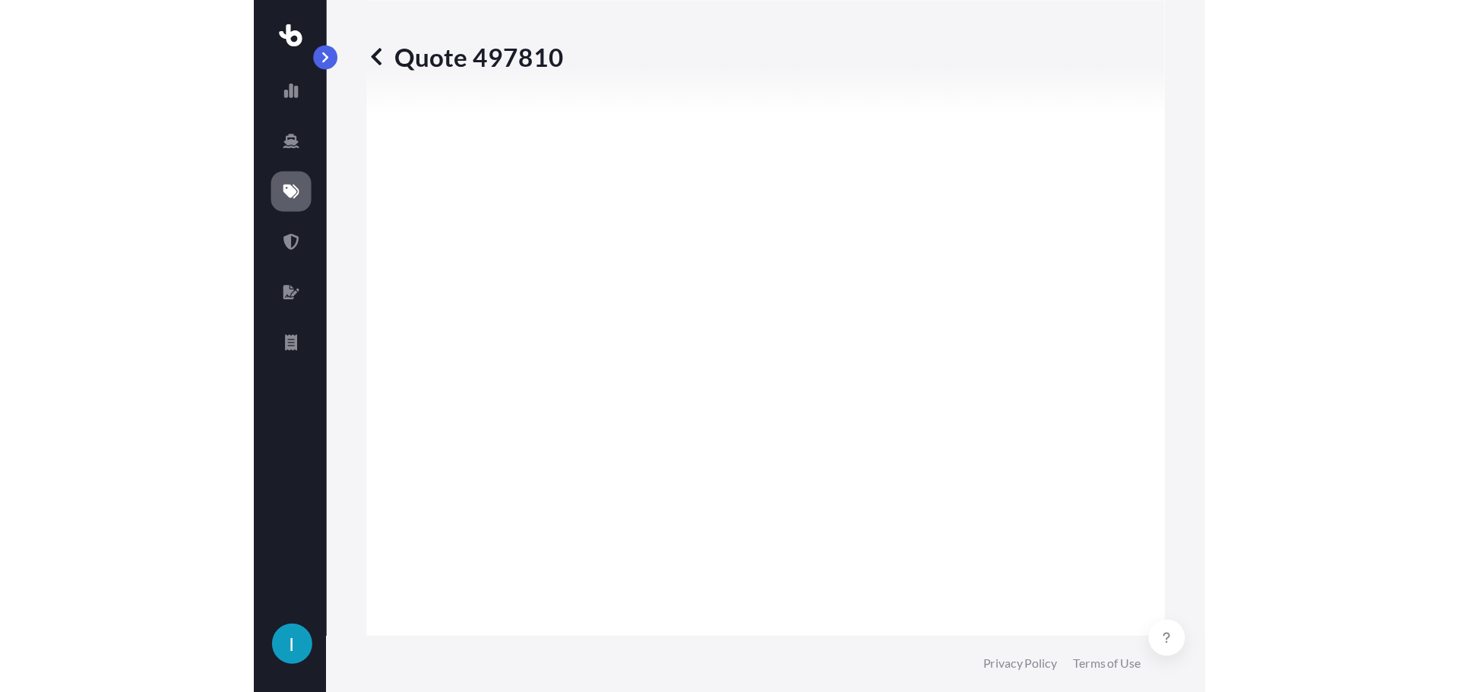
scroll to position [2006, 0]
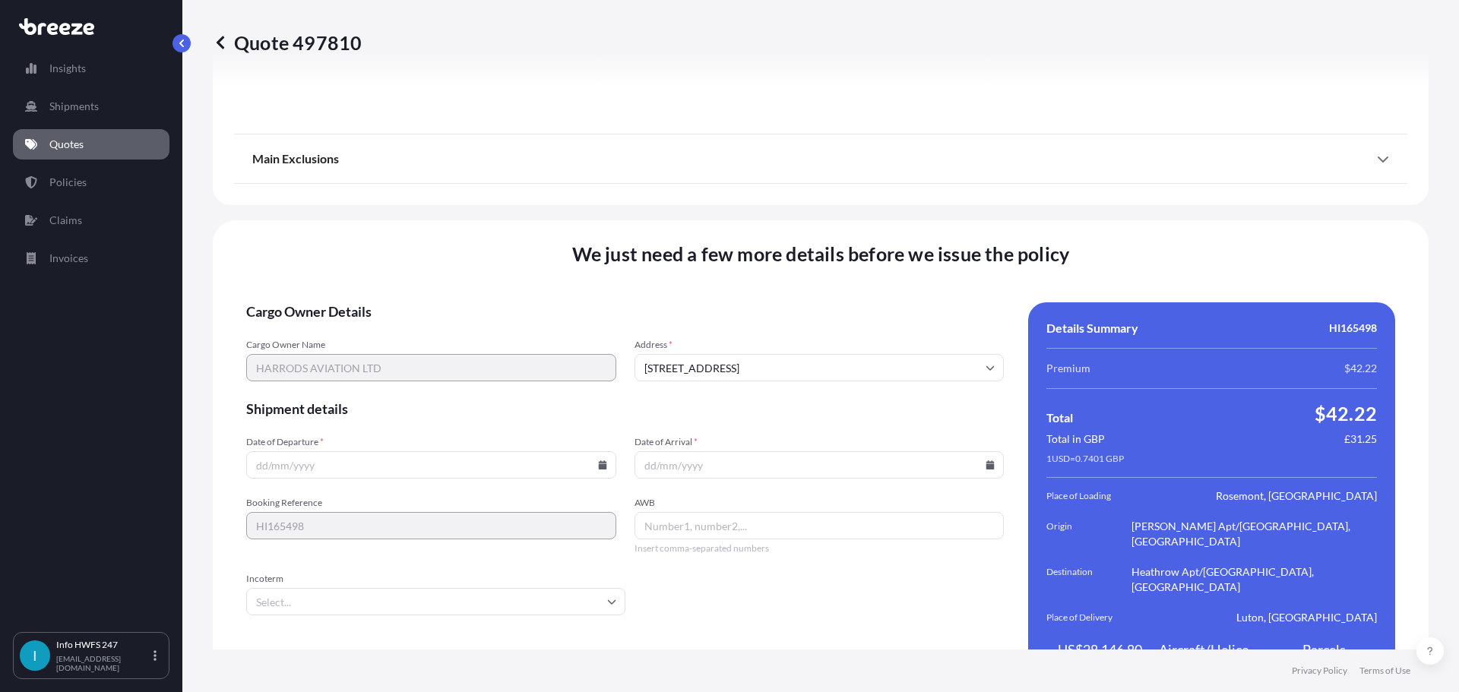
click at [399, 436] on span "Date of Departure *" at bounding box center [431, 442] width 370 height 12
click at [399, 451] on input "Date of Departure *" at bounding box center [431, 464] width 370 height 27
click at [404, 436] on div "Date of Departure *" at bounding box center [431, 457] width 370 height 43
click at [598, 451] on input "Date of Departure *" at bounding box center [431, 464] width 370 height 27
click at [600, 451] on input "Date of Departure *" at bounding box center [431, 464] width 370 height 27
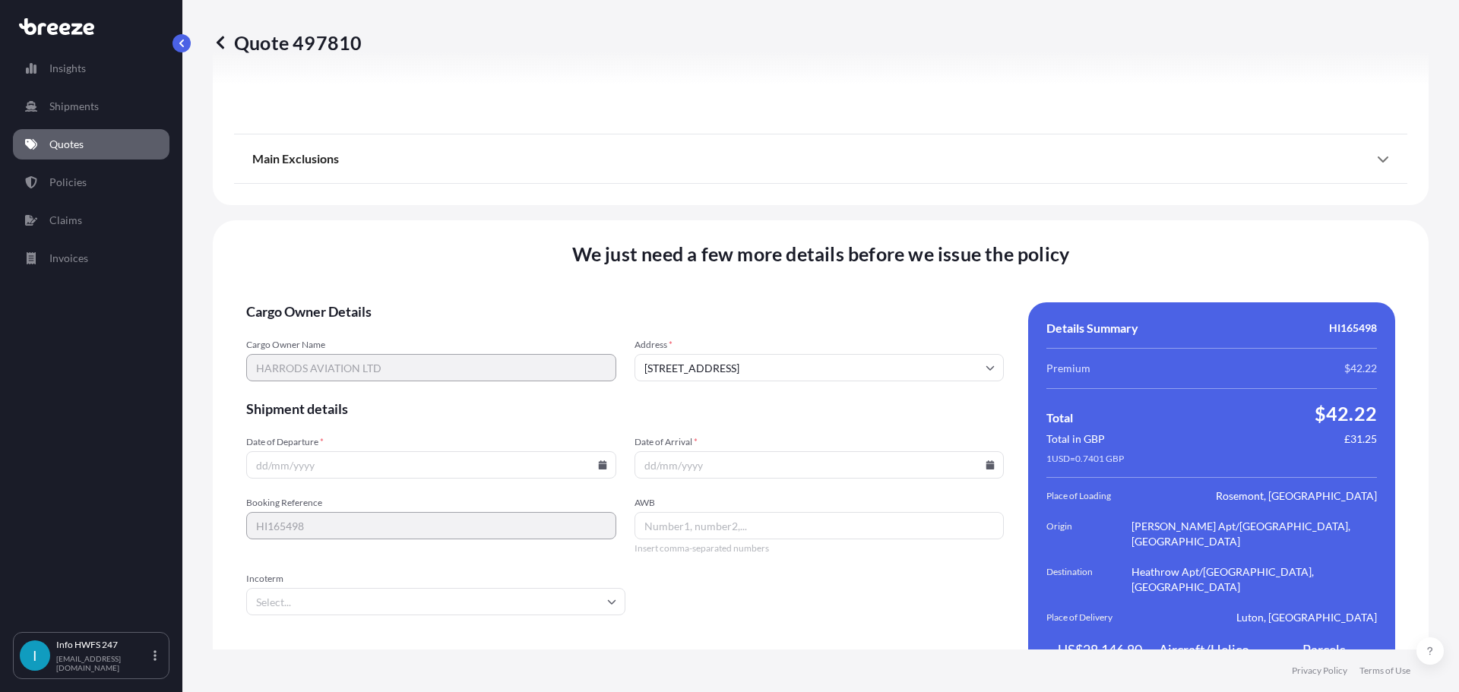
click at [601, 460] on icon at bounding box center [602, 464] width 8 height 9
click at [434, 358] on button "28" at bounding box center [429, 357] width 24 height 24
type input "[DATE]"
click at [986, 460] on icon at bounding box center [990, 464] width 8 height 9
click at [849, 362] on button "29" at bounding box center [849, 357] width 24 height 24
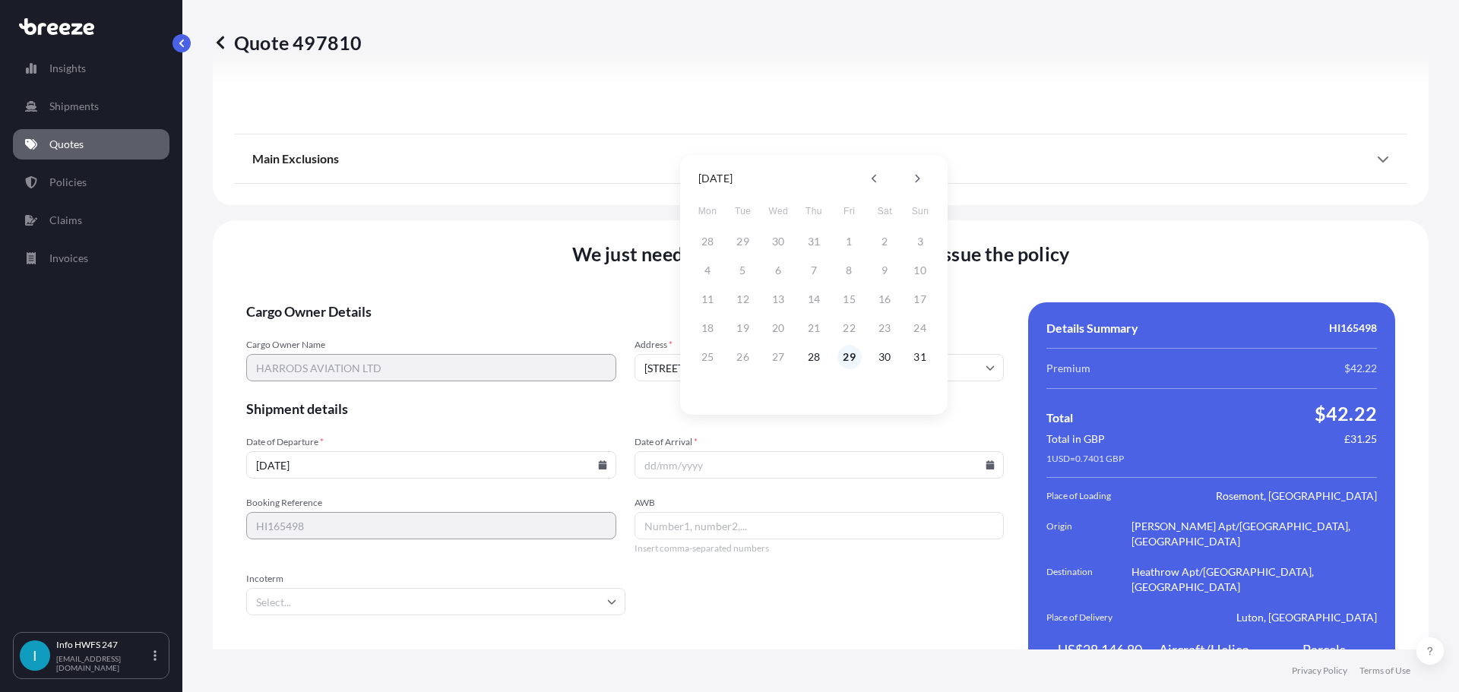
type input "[DATE]"
click at [761, 512] on input "AWB" at bounding box center [819, 525] width 370 height 27
type input "00116588095"
click at [441, 588] on input "Incoterm" at bounding box center [435, 601] width 379 height 27
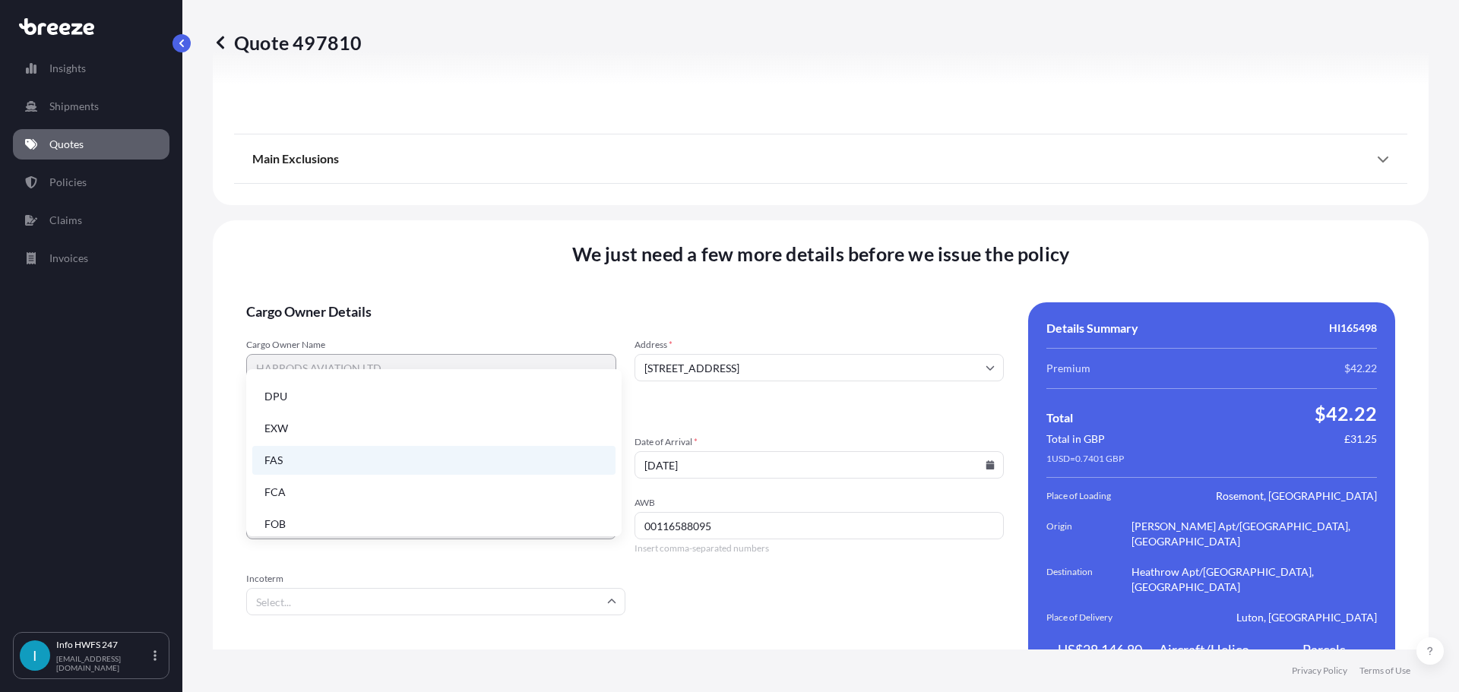
scroll to position [193, 0]
click at [358, 424] on li "EXW" at bounding box center [433, 420] width 363 height 29
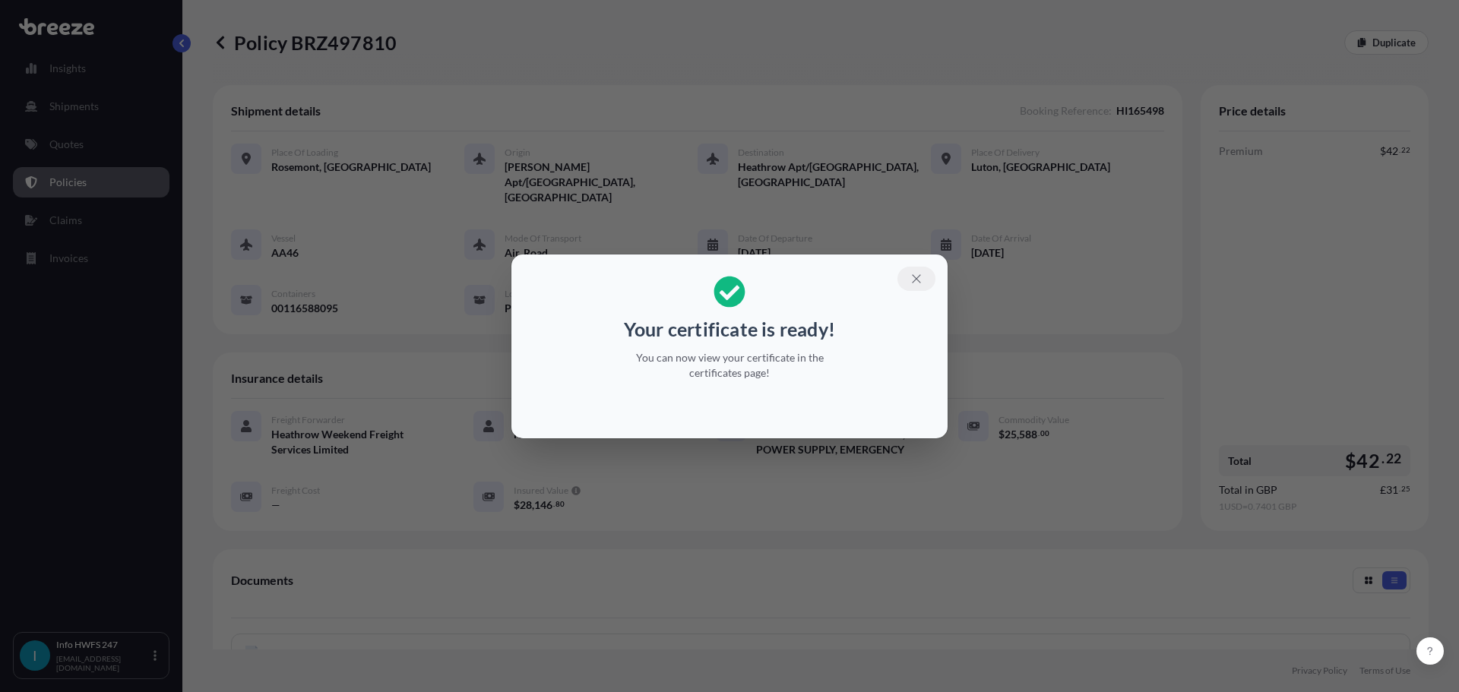
click at [909, 272] on button "button" at bounding box center [916, 279] width 38 height 24
